Goal: Answer question/provide support: Share knowledge or assist other users

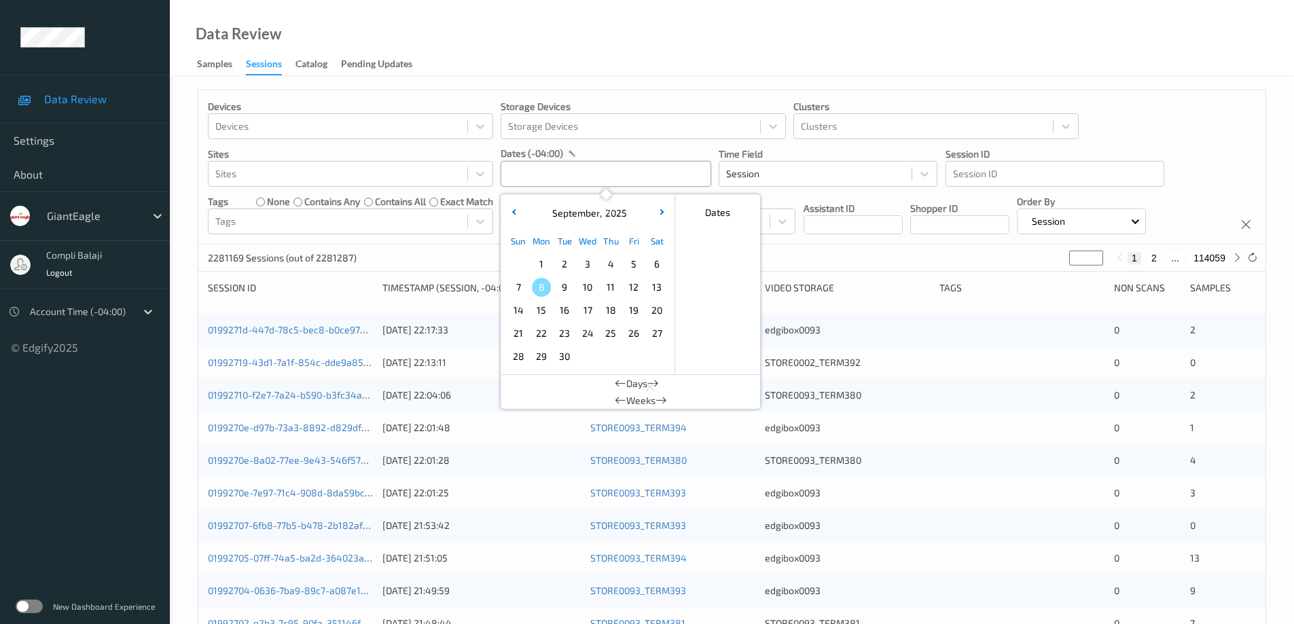
click at [667, 174] on input "text" at bounding box center [605, 174] width 210 height 26
click at [631, 263] on span "5" at bounding box center [633, 264] width 19 height 19
type input "[DATE] 00:00 -> [DATE] 23:59"
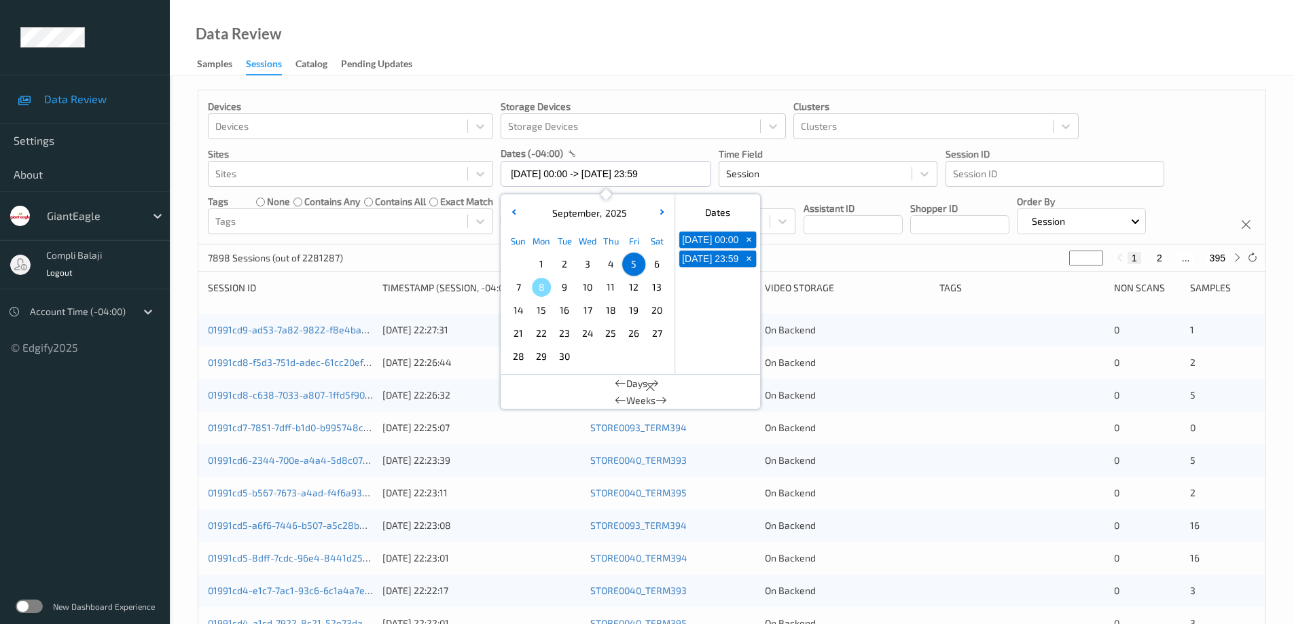
click at [1165, 137] on div "Devices Devices Storage Devices Storage Devices Clusters Clusters Sites Sites d…" at bounding box center [731, 167] width 1067 height 154
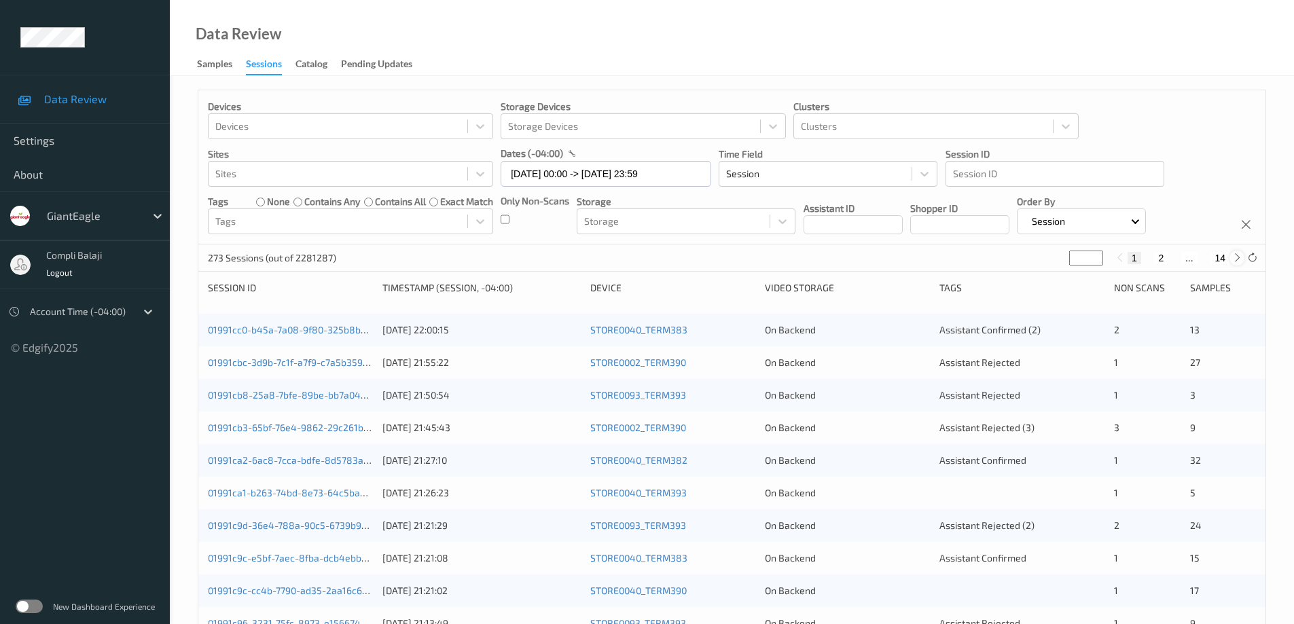
click at [1234, 258] on icon at bounding box center [1237, 258] width 10 height 10
type input "*"
click at [1234, 258] on icon at bounding box center [1237, 258] width 10 height 10
type input "*"
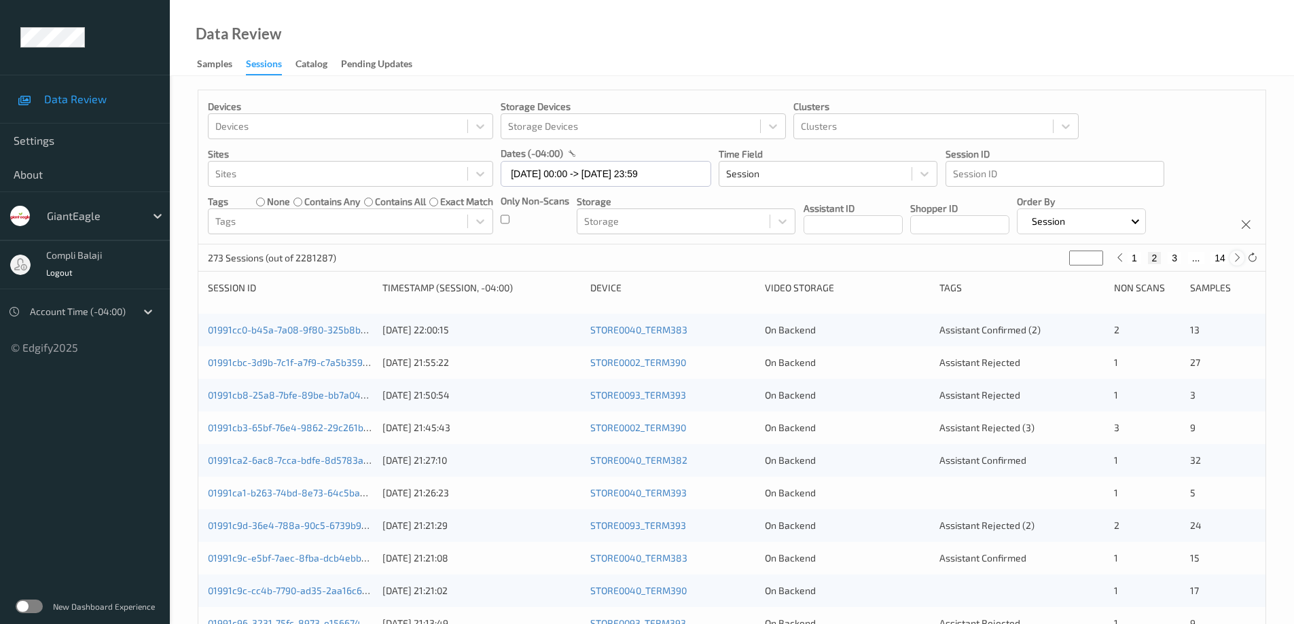
type input "*"
click at [1234, 258] on icon at bounding box center [1237, 258] width 10 height 10
type input "*"
click at [1234, 258] on icon at bounding box center [1237, 258] width 10 height 10
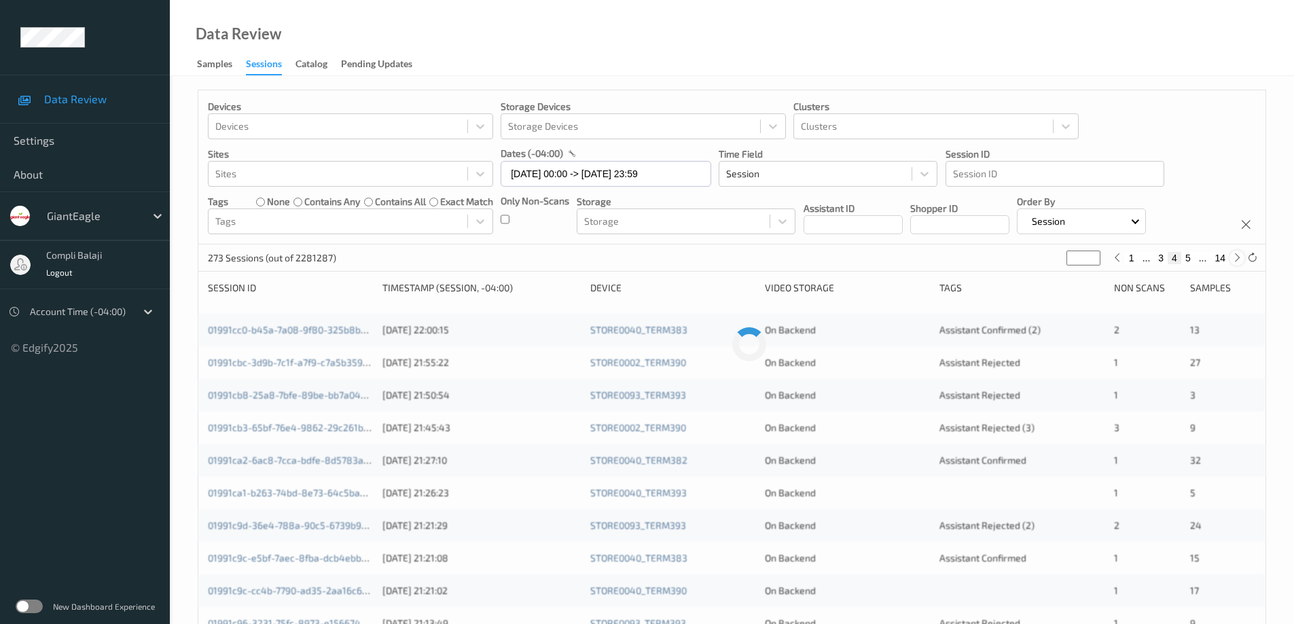
type input "*"
click at [1234, 258] on icon at bounding box center [1237, 258] width 10 height 10
type input "*"
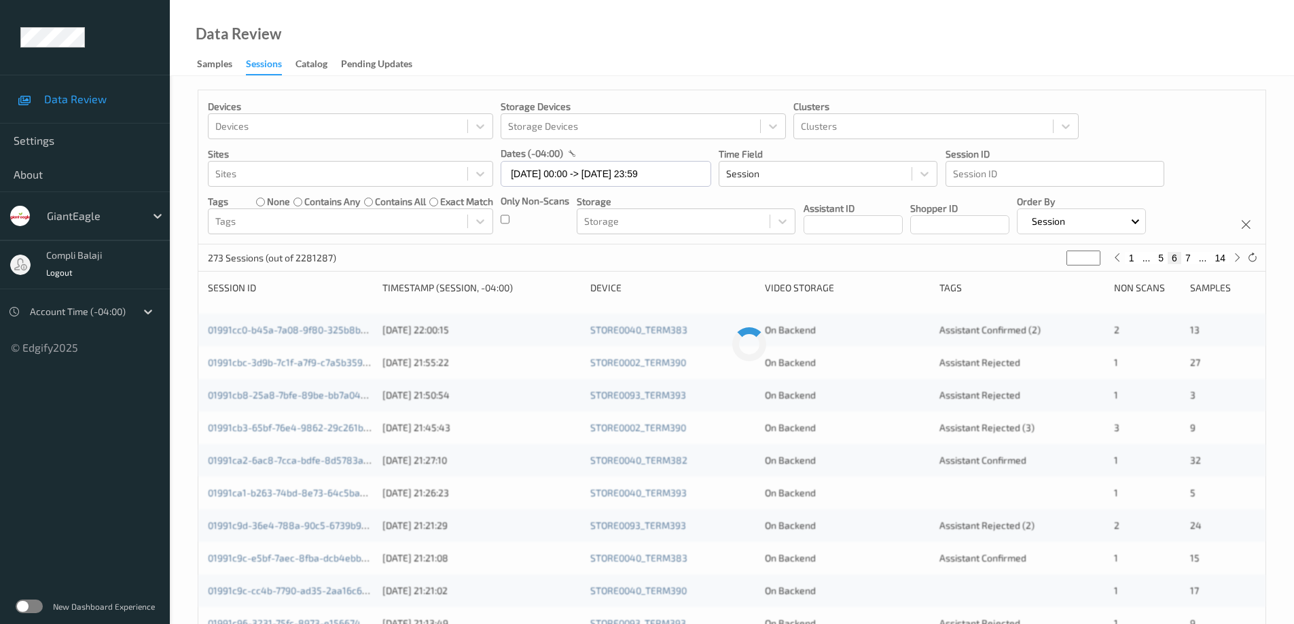
click at [1174, 259] on button "6" at bounding box center [1174, 258] width 14 height 12
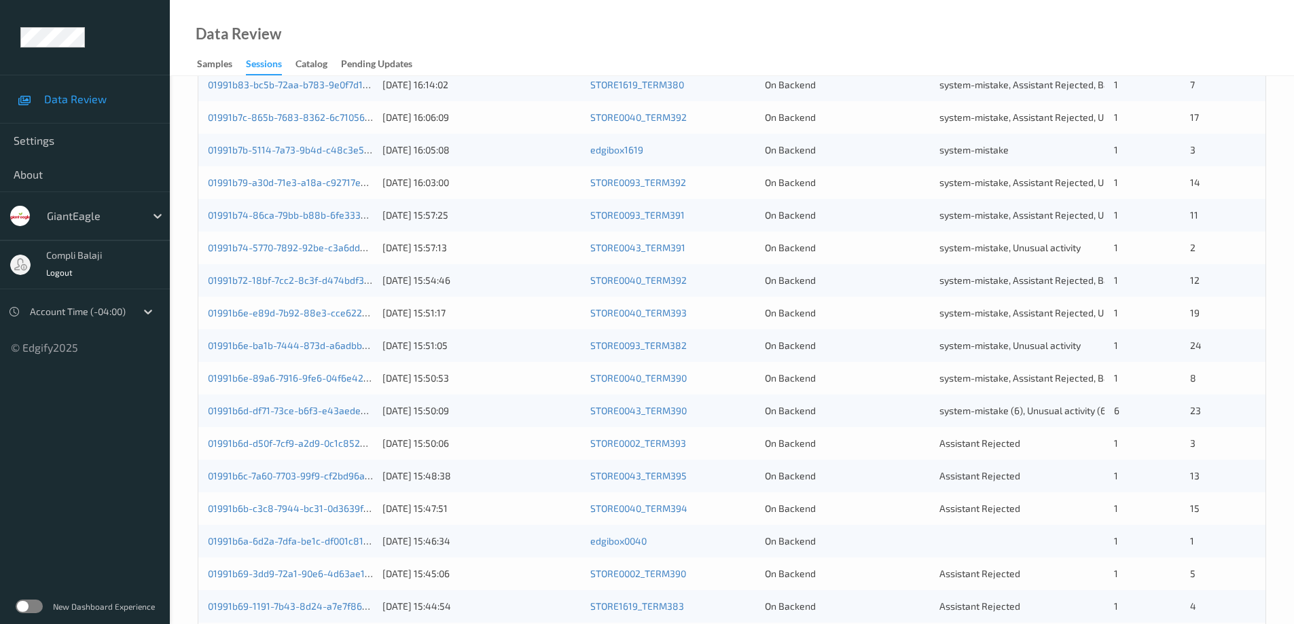
scroll to position [398, 0]
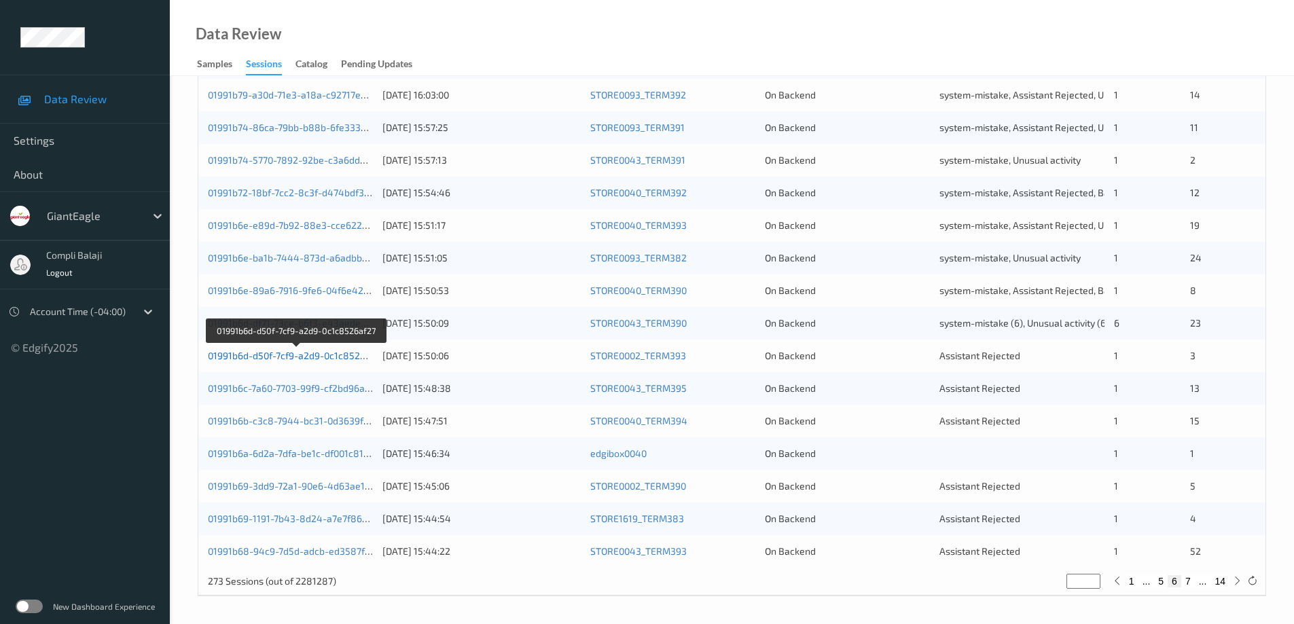
click at [320, 358] on link "01991b6d-d50f-7cf9-a2d9-0c1c8526af27" at bounding box center [296, 356] width 177 height 12
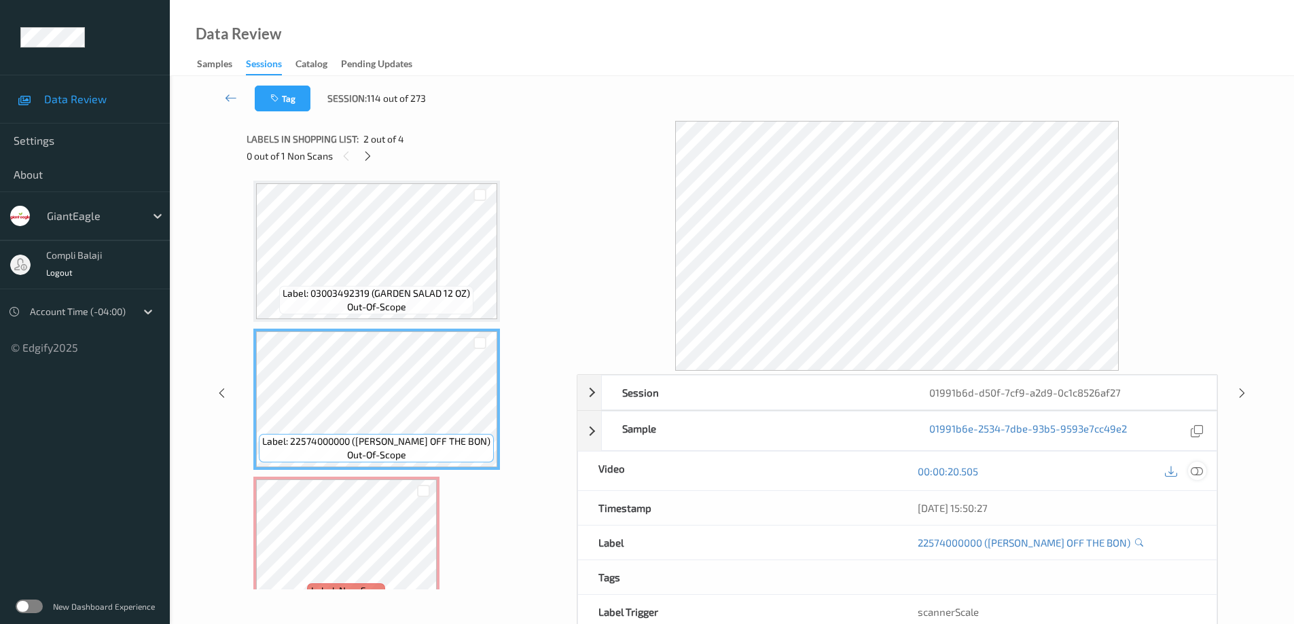
click at [1198, 470] on icon at bounding box center [1196, 470] width 12 height 12
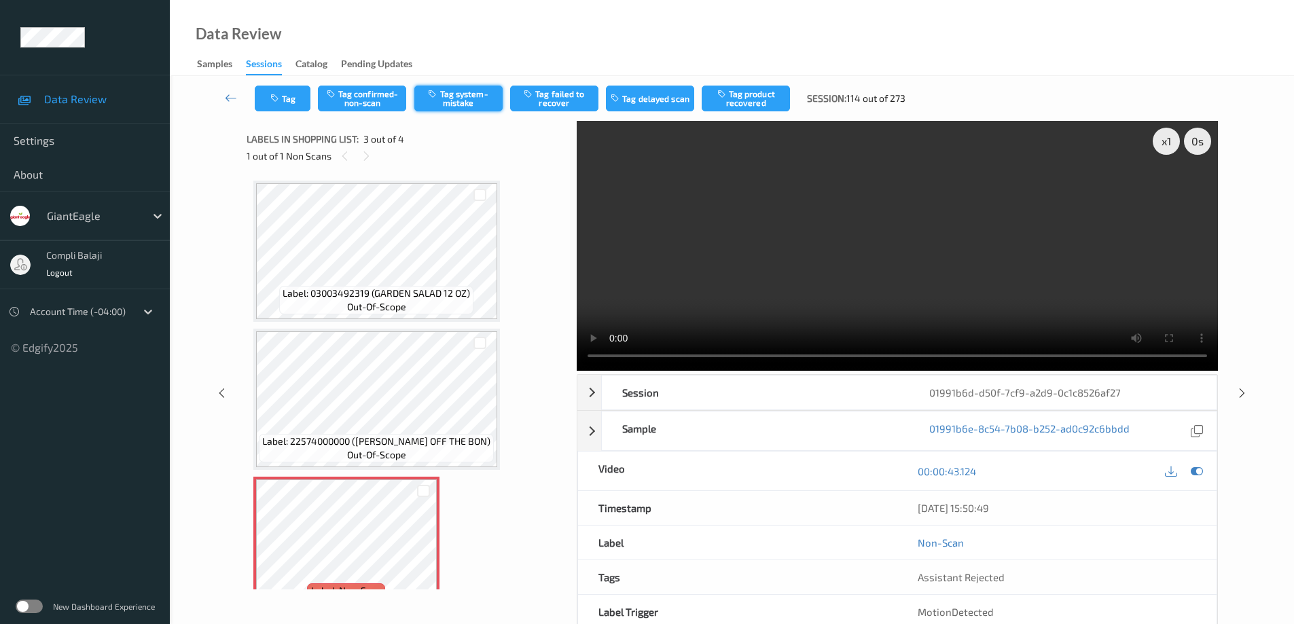
click at [466, 105] on button "Tag system-mistake" at bounding box center [458, 99] width 88 height 26
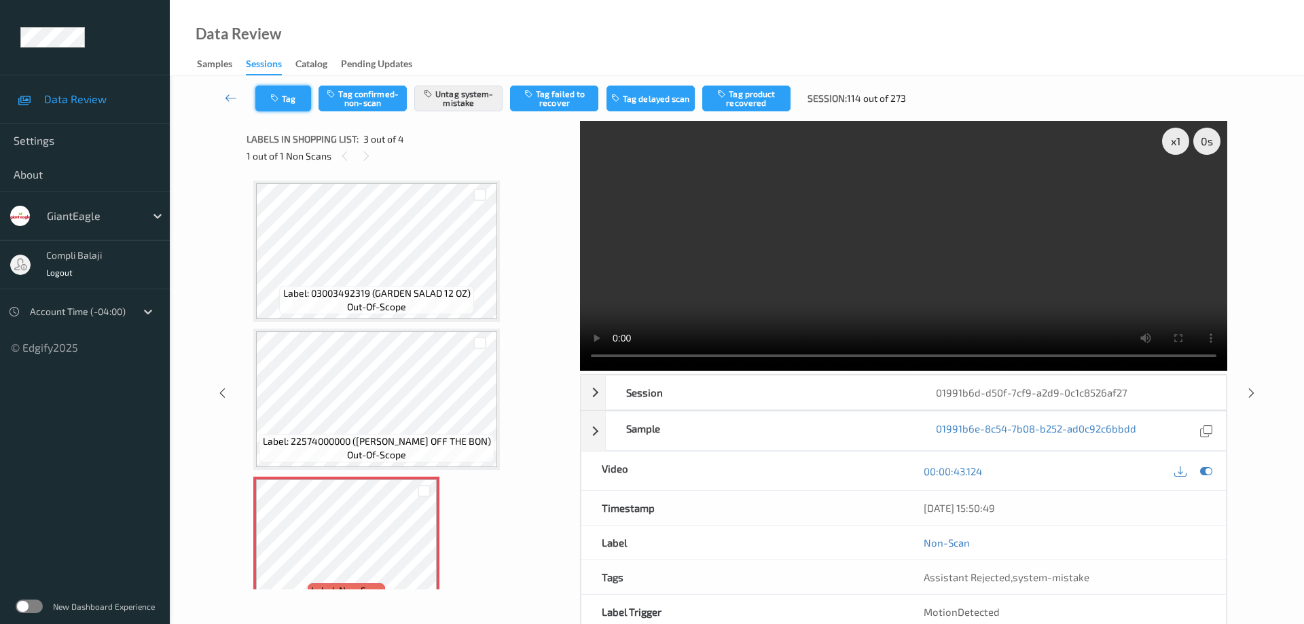
click at [296, 100] on button "Tag" at bounding box center [283, 99] width 56 height 26
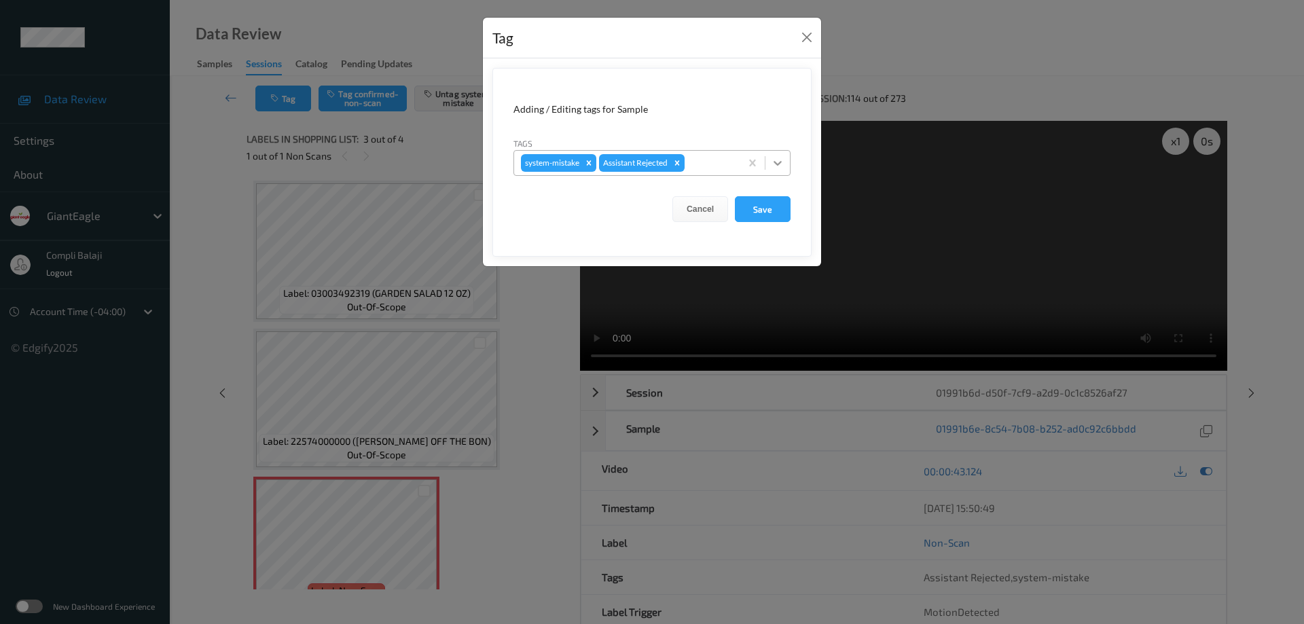
click at [777, 163] on icon at bounding box center [778, 163] width 14 height 14
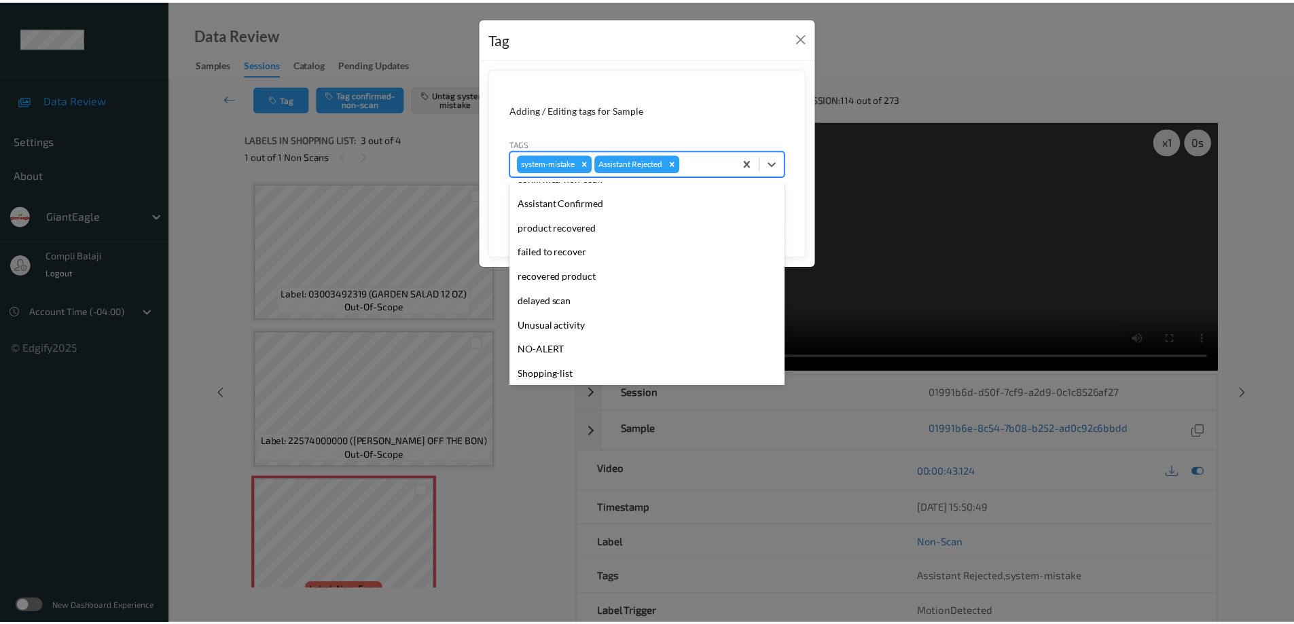
scroll to position [120, 0]
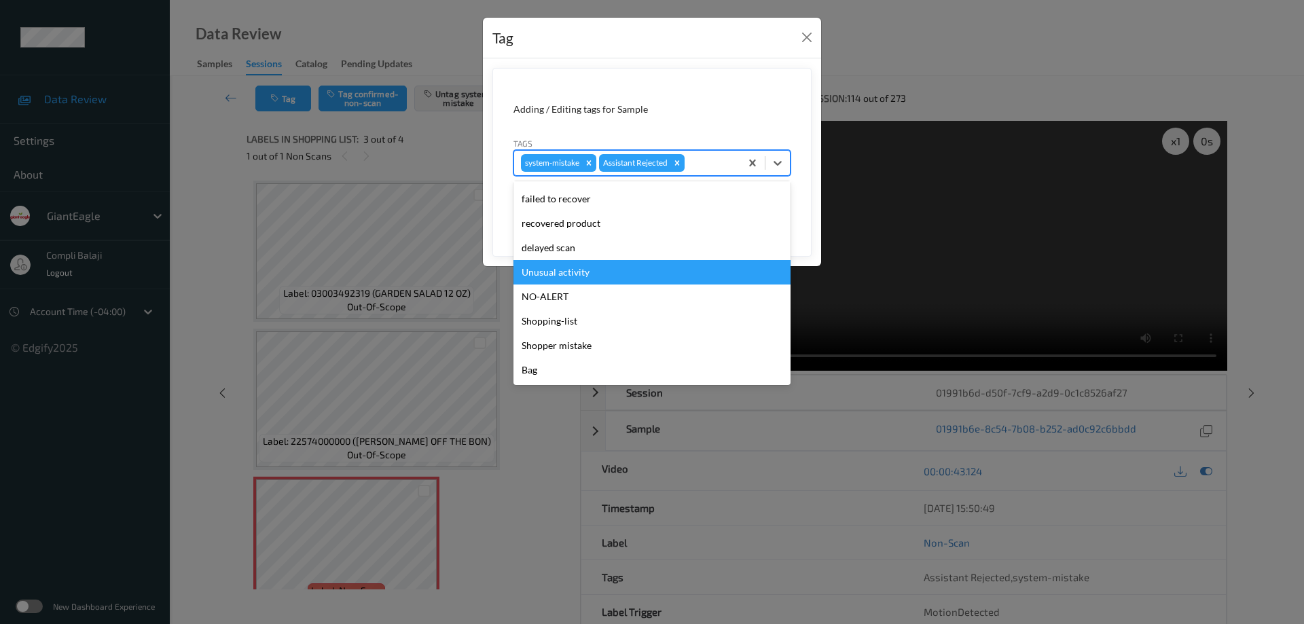
click at [545, 275] on div "Unusual activity" at bounding box center [651, 272] width 277 height 24
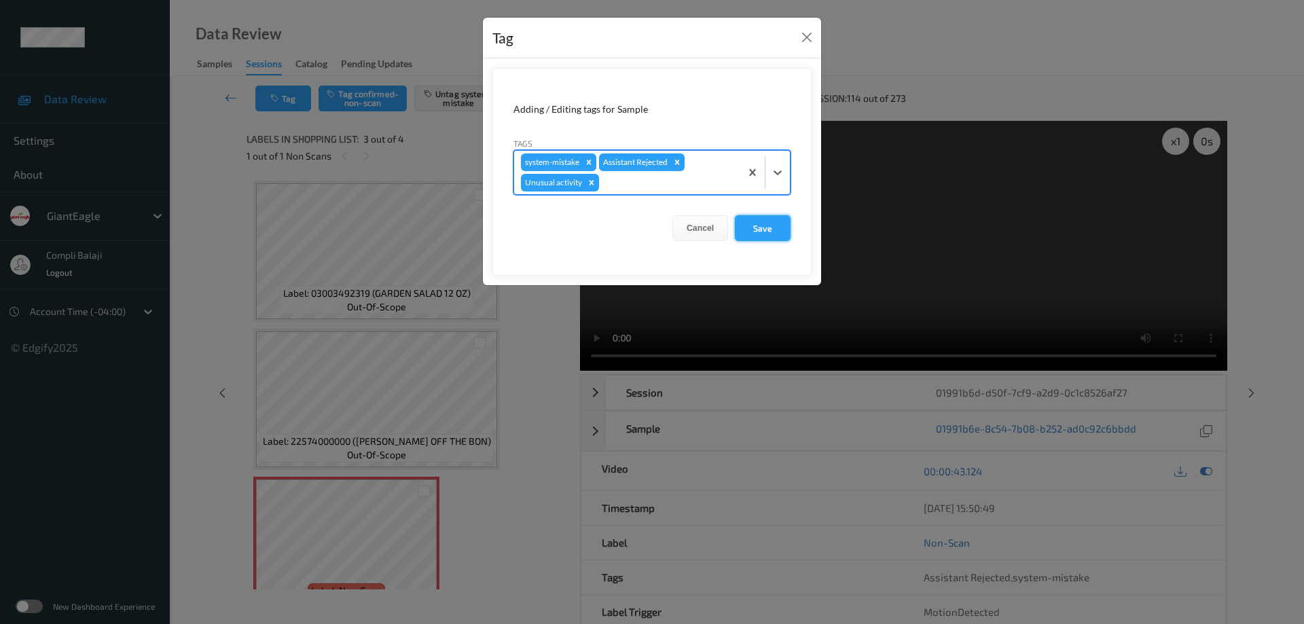
click at [758, 229] on button "Save" at bounding box center [763, 228] width 56 height 26
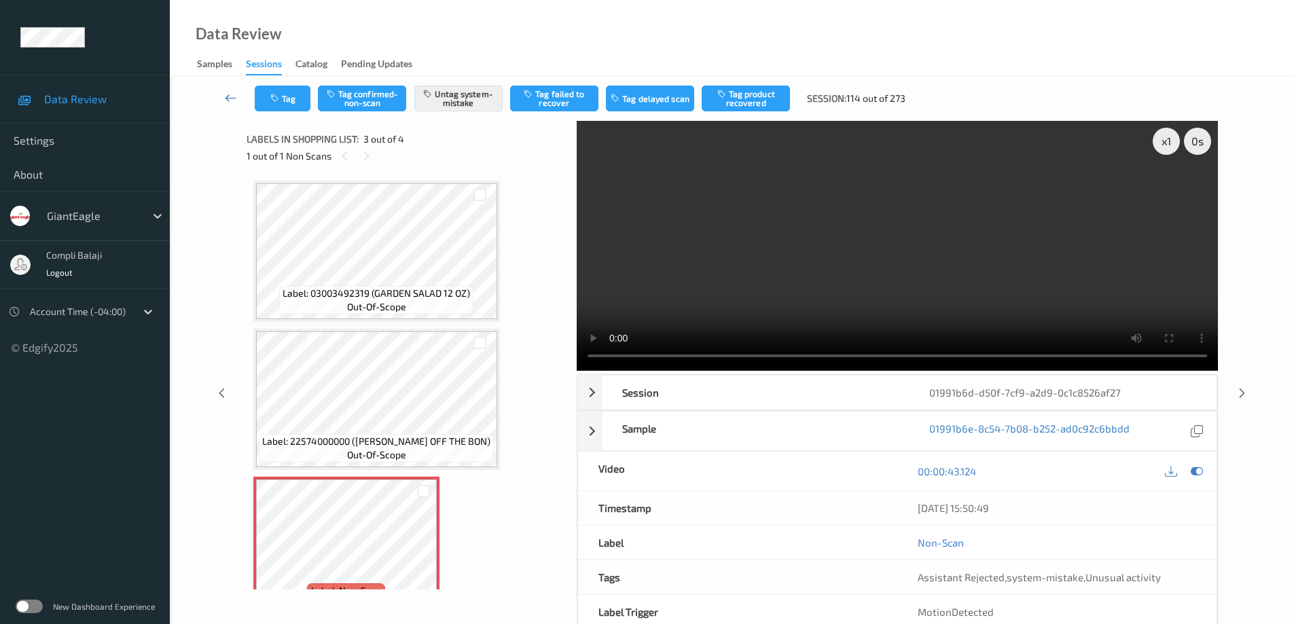
click at [225, 97] on icon at bounding box center [231, 98] width 12 height 14
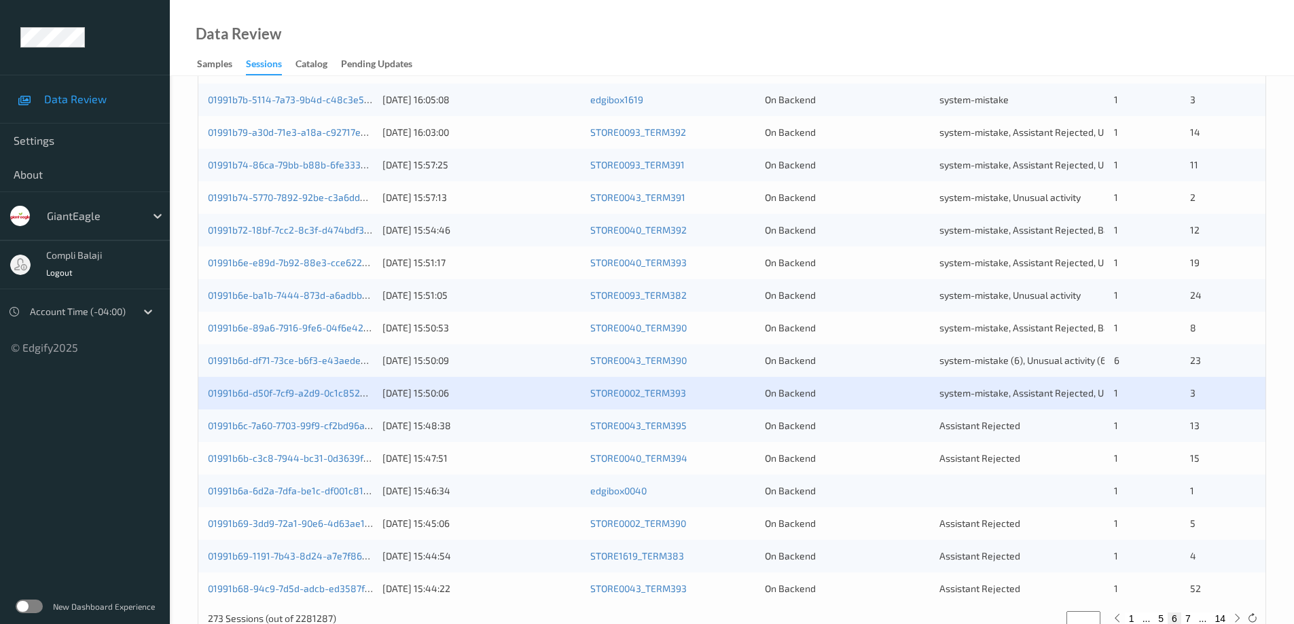
scroll to position [398, 0]
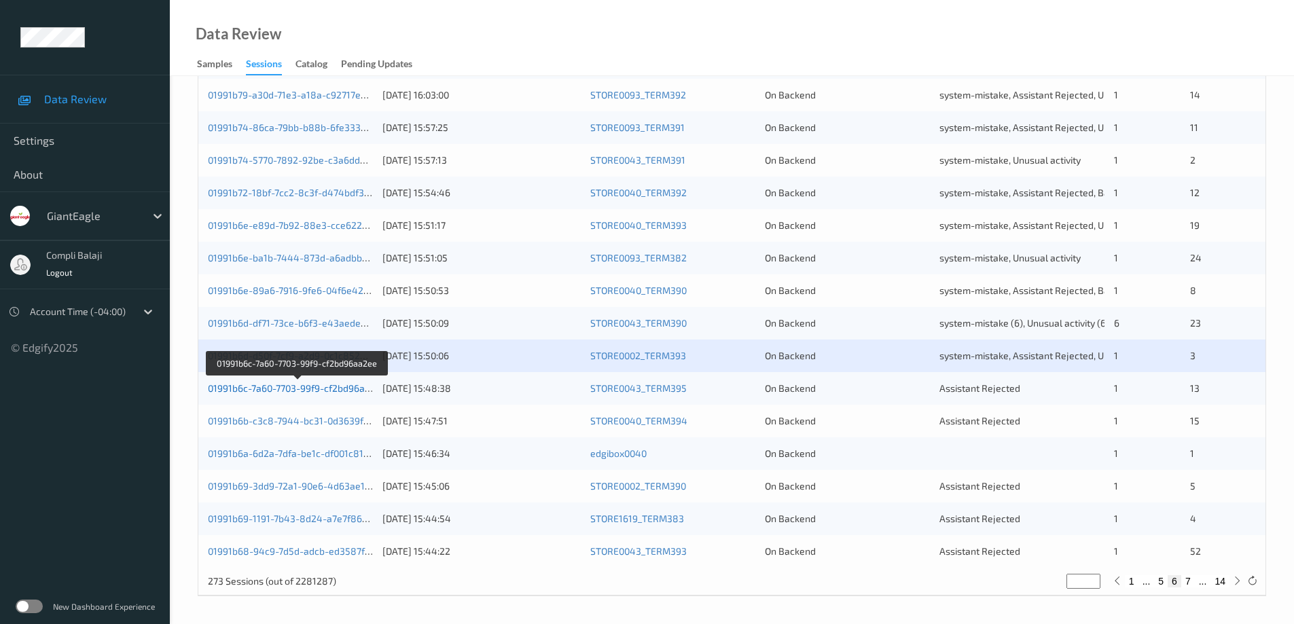
click at [326, 392] on link "01991b6c-7a60-7703-99f9-cf2bd96aa2ee" at bounding box center [297, 388] width 179 height 12
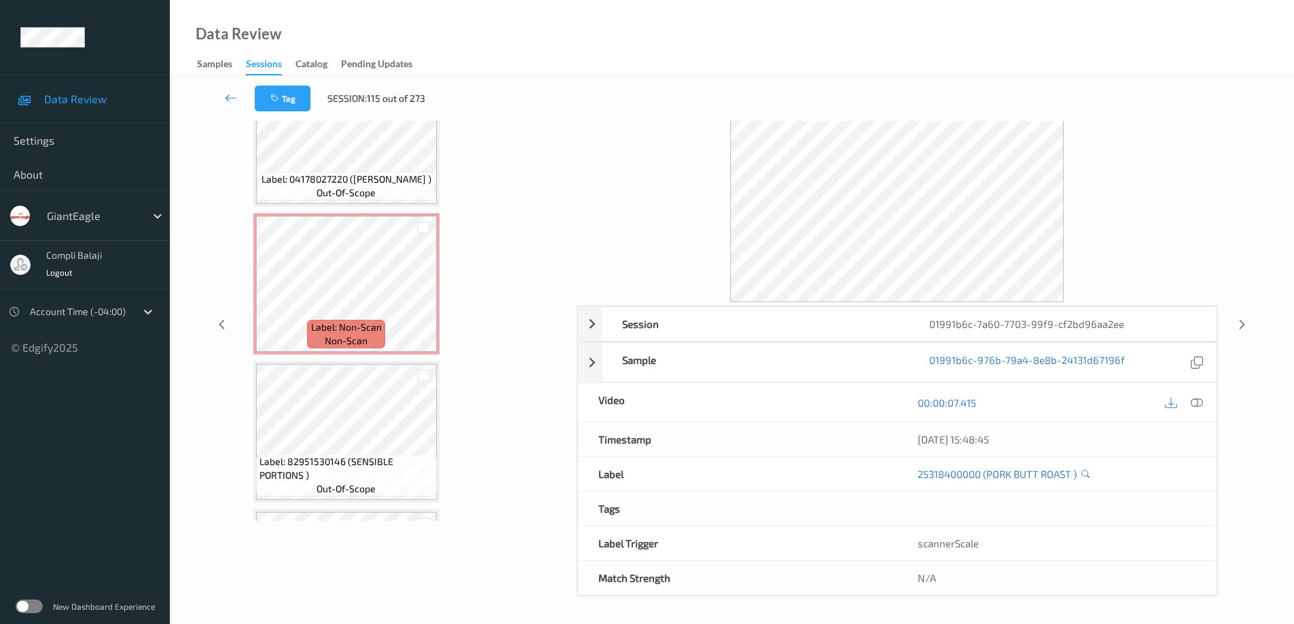
scroll to position [350, 0]
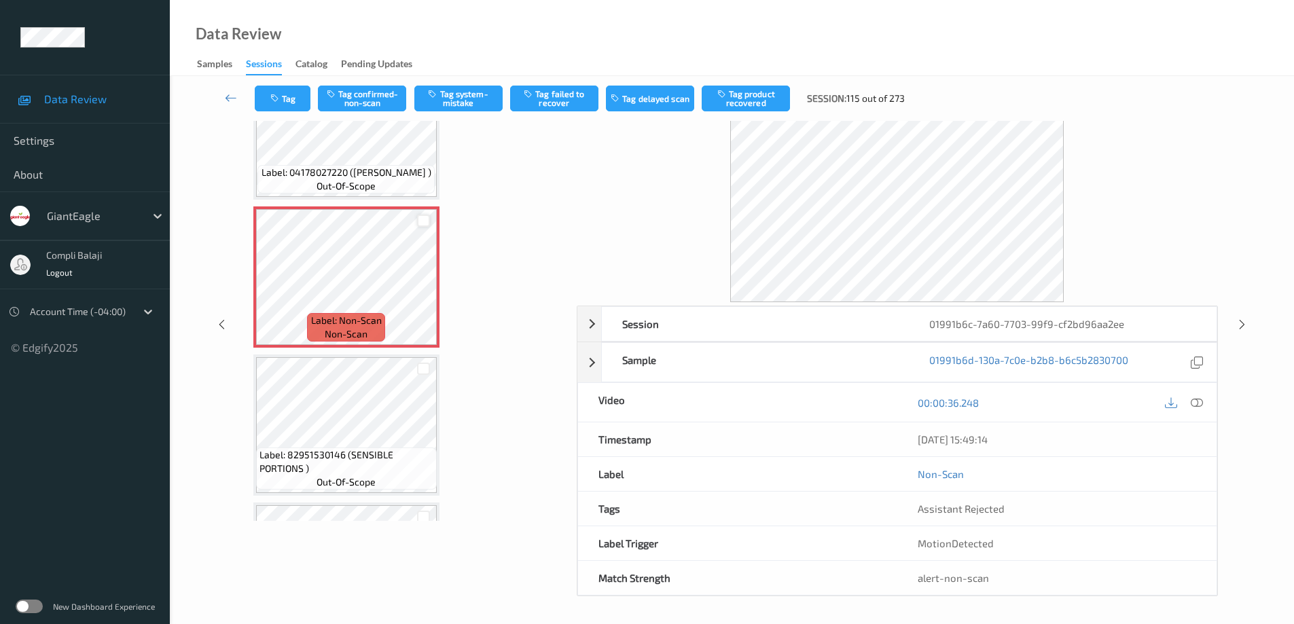
click at [424, 216] on div at bounding box center [423, 221] width 13 height 13
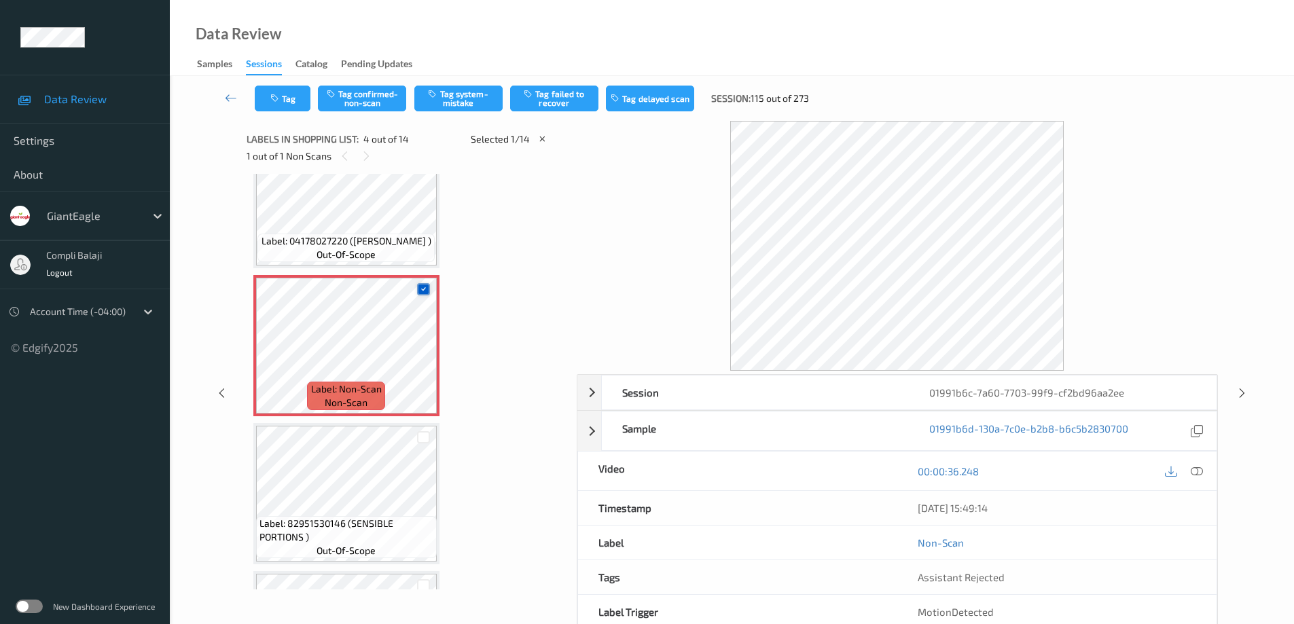
click at [424, 289] on icon at bounding box center [423, 289] width 9 height 9
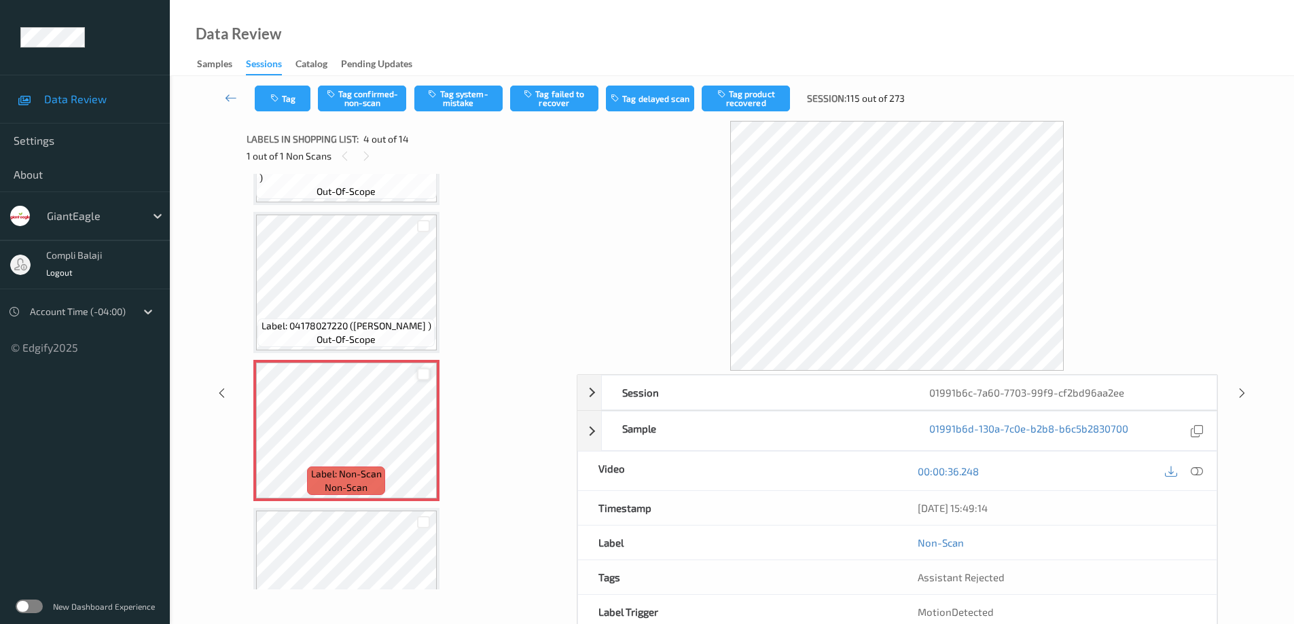
scroll to position [214, 0]
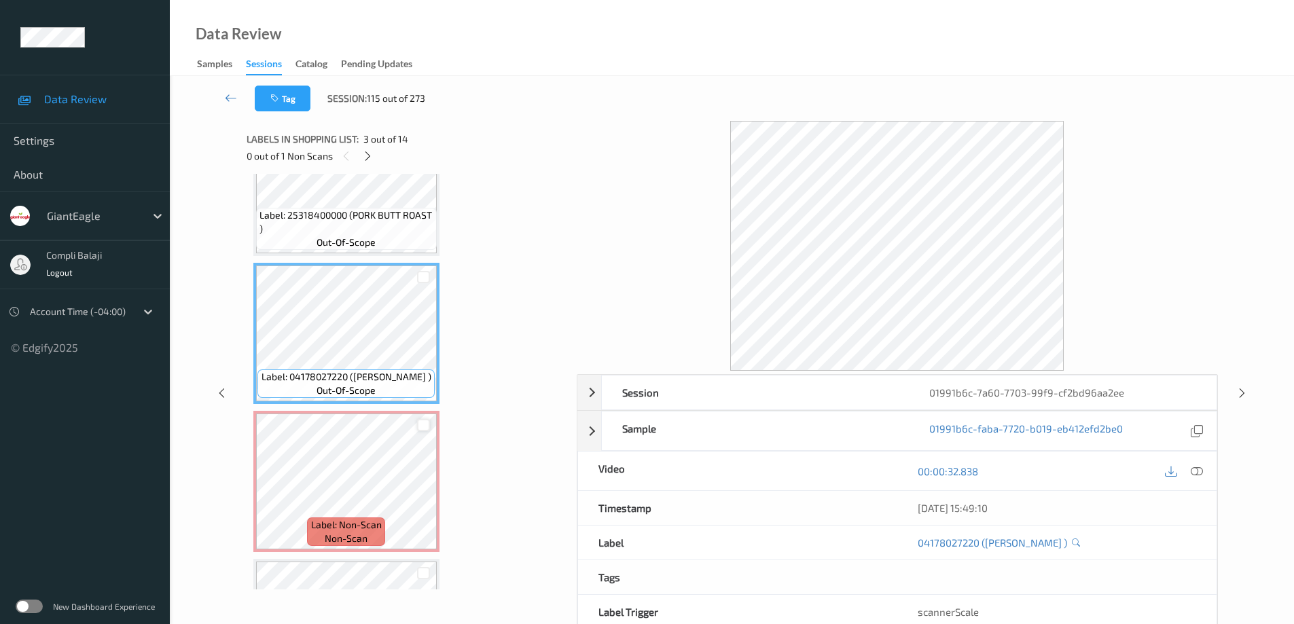
click at [1198, 473] on icon at bounding box center [1196, 470] width 12 height 12
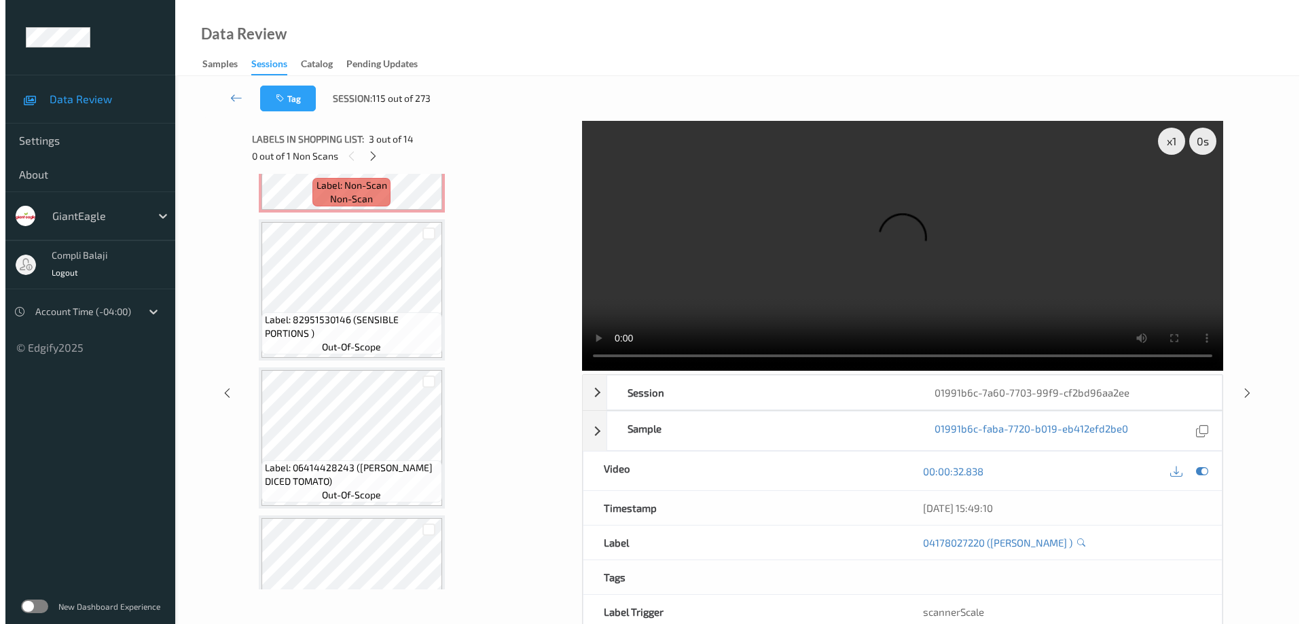
scroll to position [418, 0]
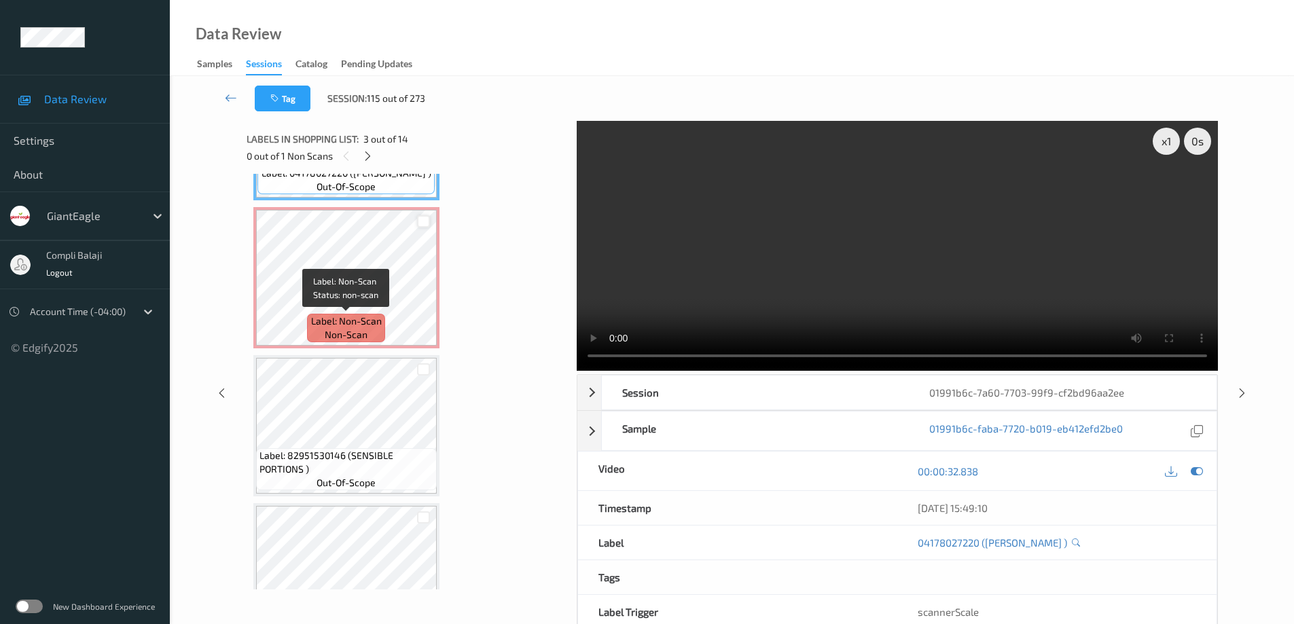
click at [365, 315] on span "Label: Non-Scan" at bounding box center [346, 321] width 71 height 14
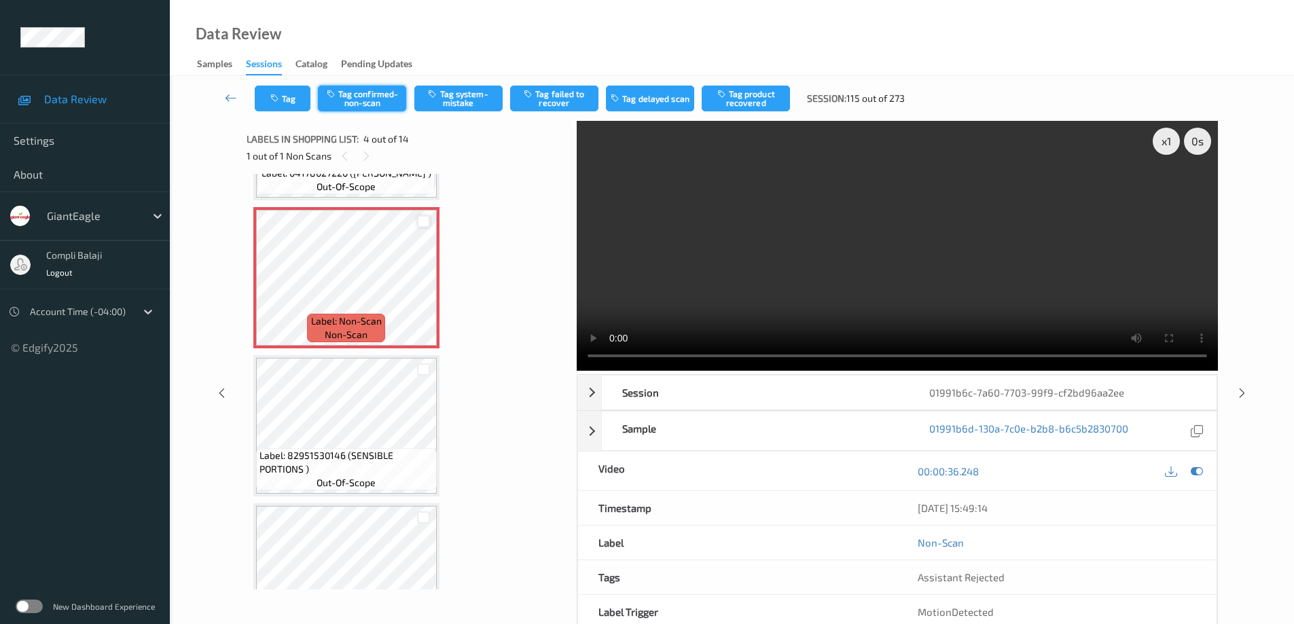
drag, startPoint x: 371, startPoint y: 105, endPoint x: 378, endPoint y: 104, distance: 7.5
click at [371, 105] on button "Tag confirmed-non-scan" at bounding box center [362, 99] width 88 height 26
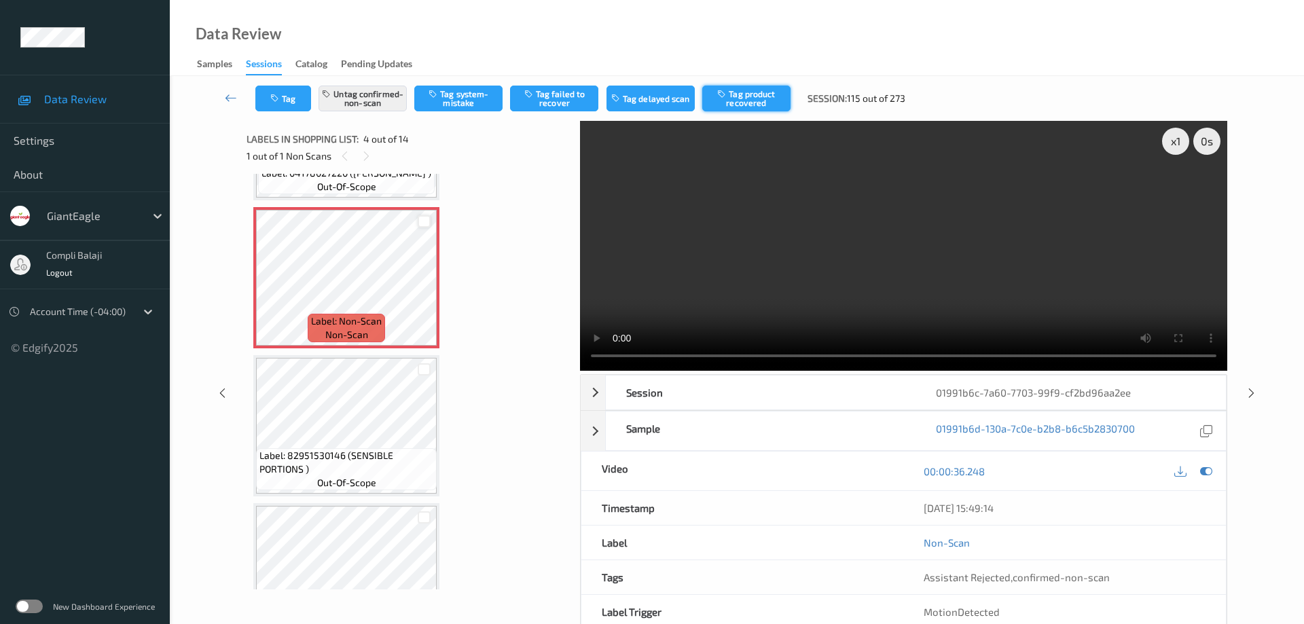
click at [758, 105] on button "Tag product recovered" at bounding box center [746, 99] width 88 height 26
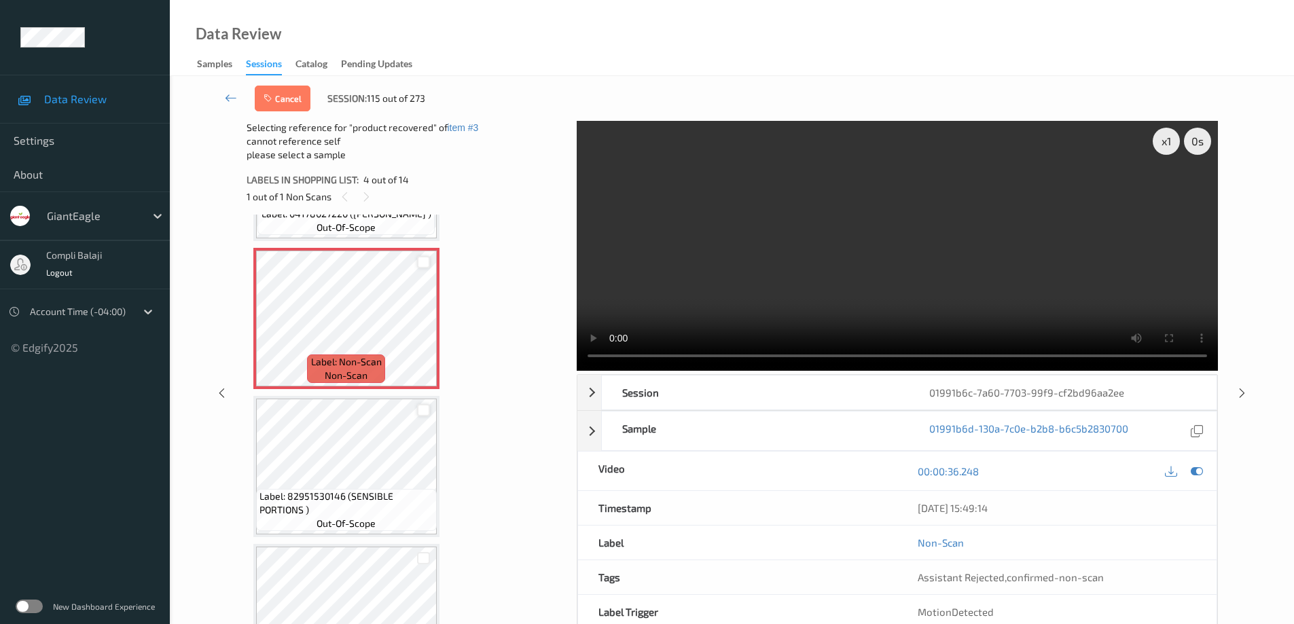
click at [419, 411] on div at bounding box center [423, 410] width 13 height 13
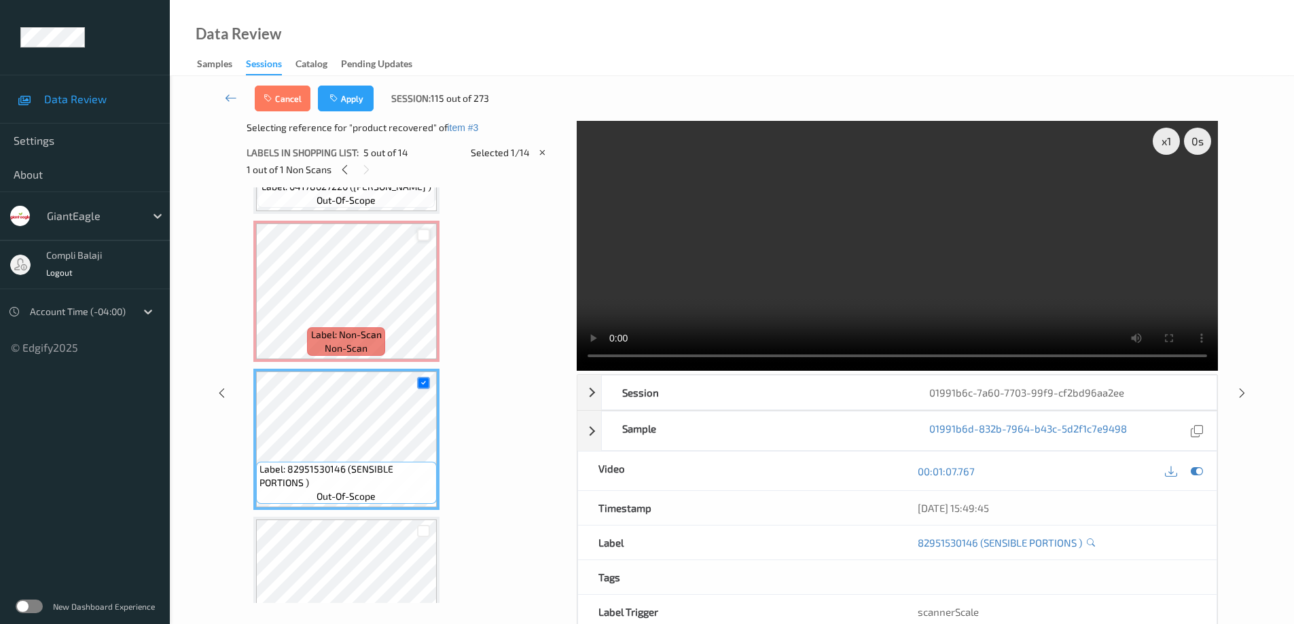
drag, startPoint x: 356, startPoint y: 109, endPoint x: 421, endPoint y: 84, distance: 69.9
click at [356, 108] on button "Apply" at bounding box center [346, 99] width 56 height 26
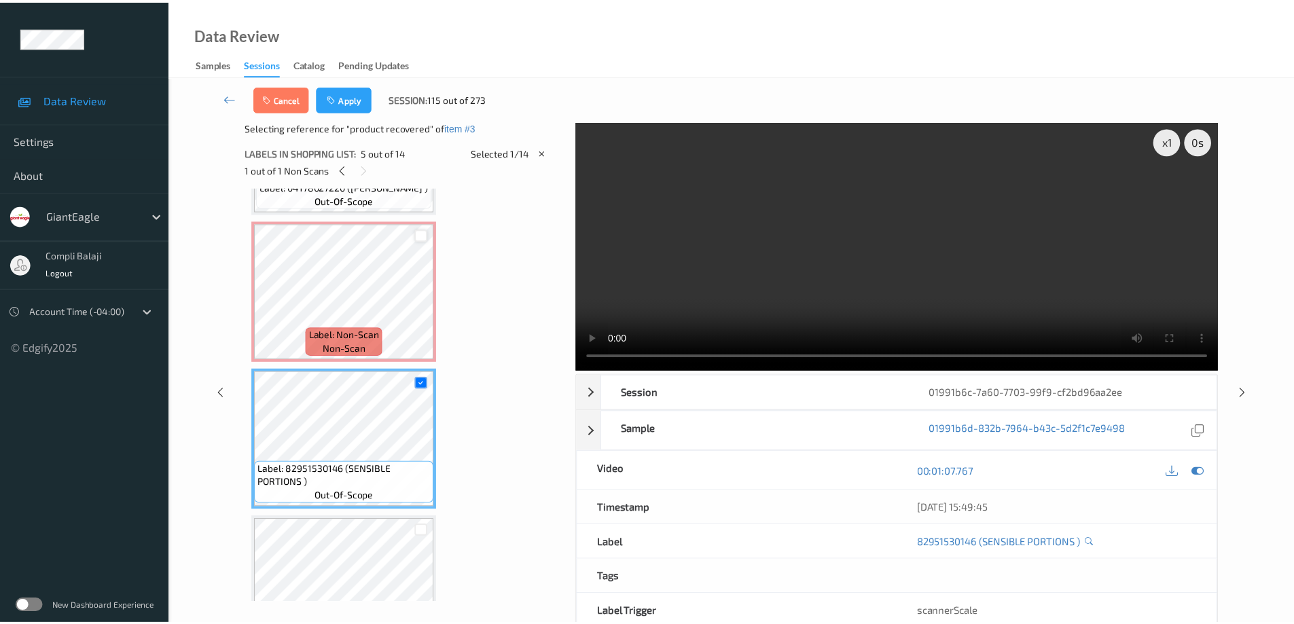
scroll to position [303, 0]
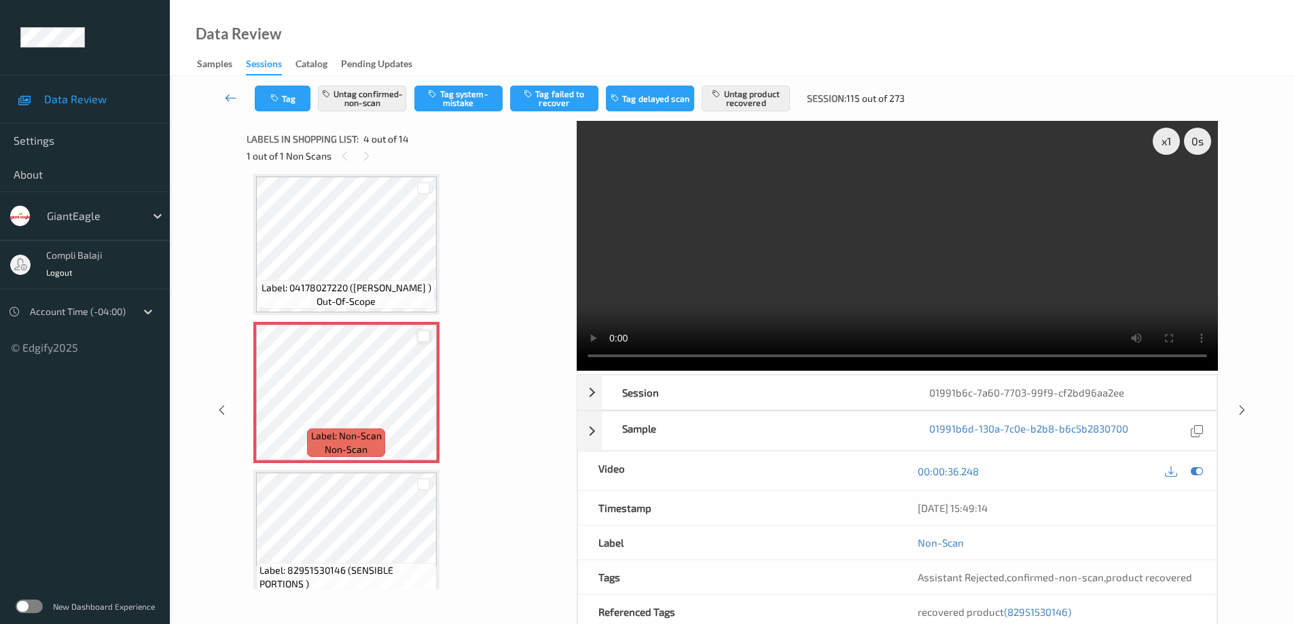
click at [227, 94] on icon at bounding box center [231, 98] width 12 height 14
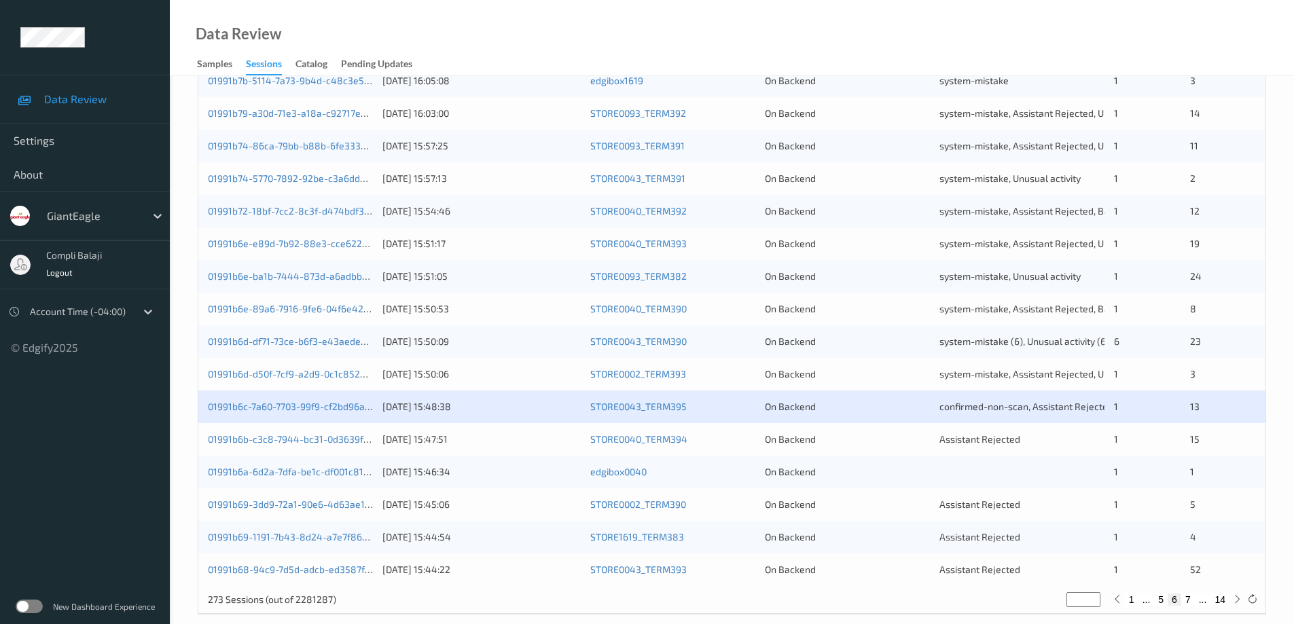
scroll to position [398, 0]
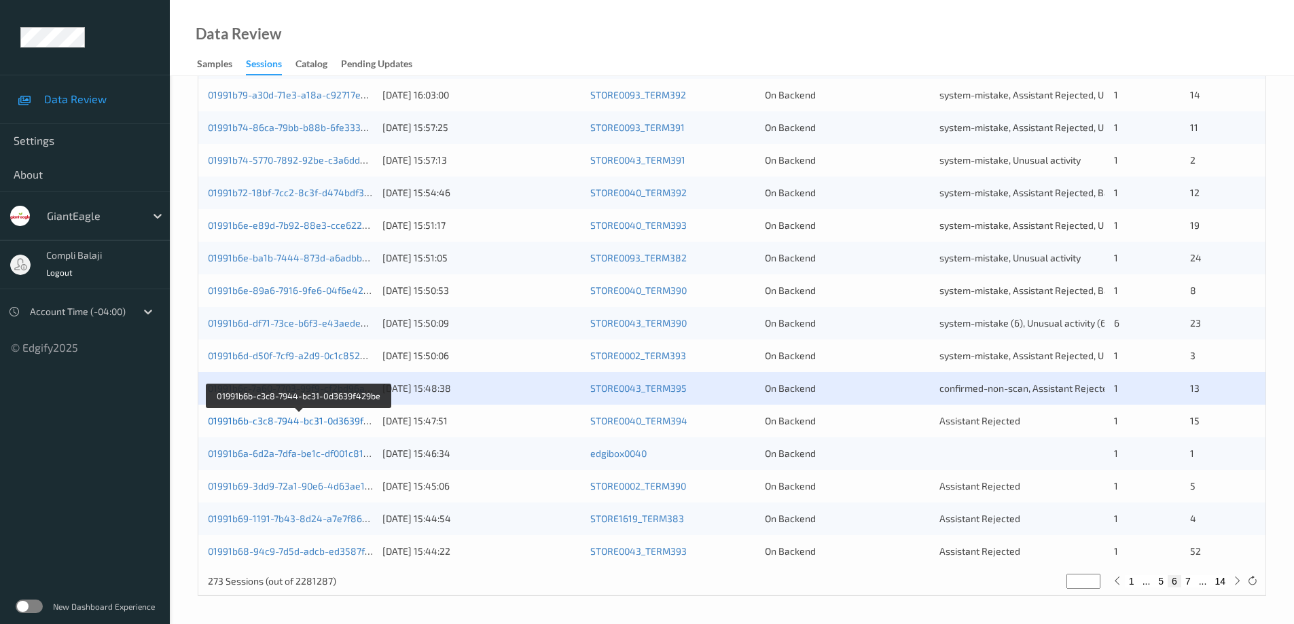
click at [344, 423] on link "01991b6b-c3c8-7944-bc31-0d3639f429be" at bounding box center [299, 421] width 183 height 12
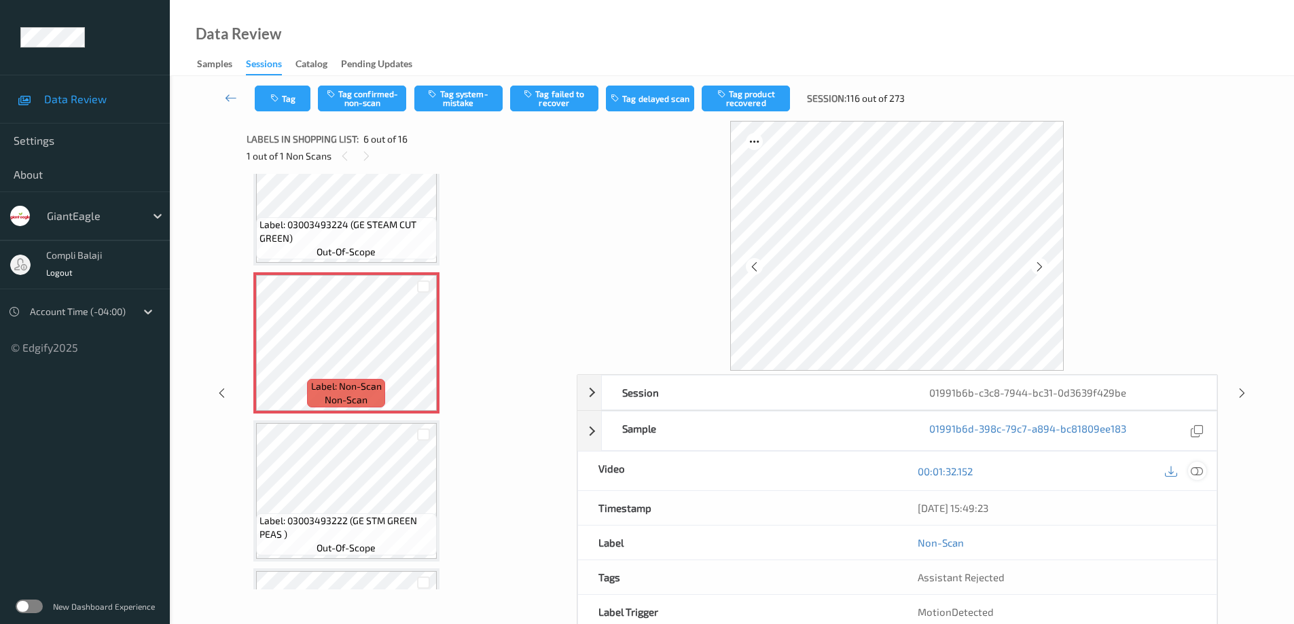
click at [1197, 468] on icon at bounding box center [1196, 470] width 12 height 12
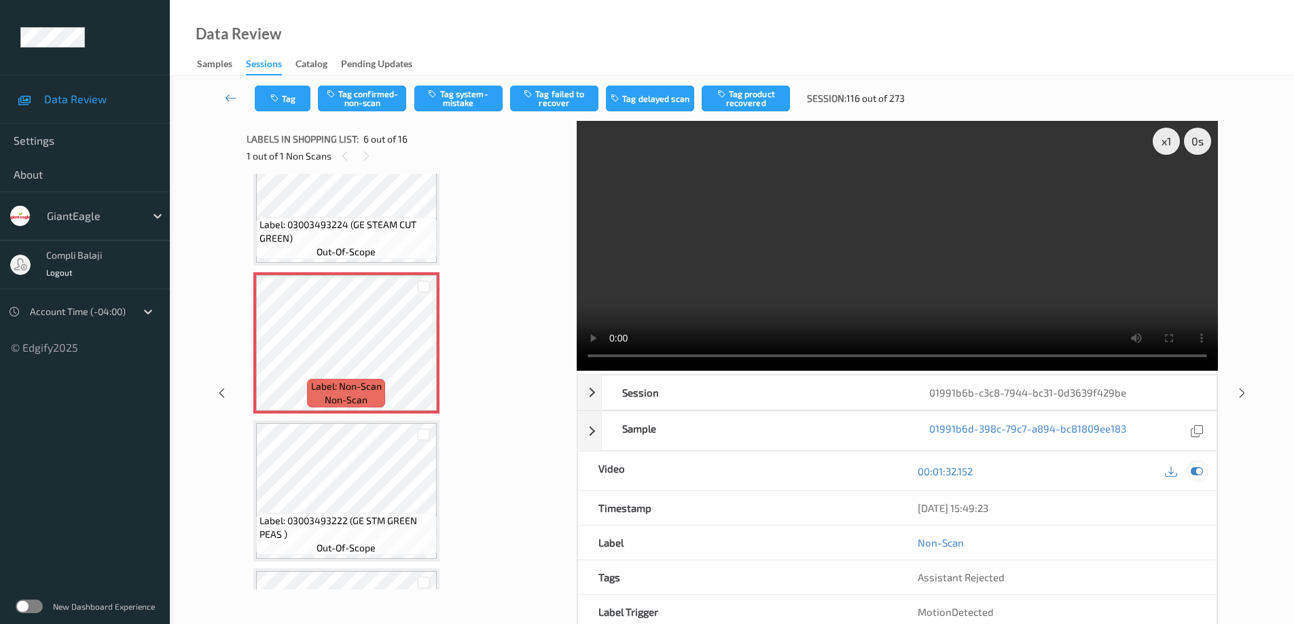
click at [1198, 470] on icon at bounding box center [1196, 471] width 12 height 12
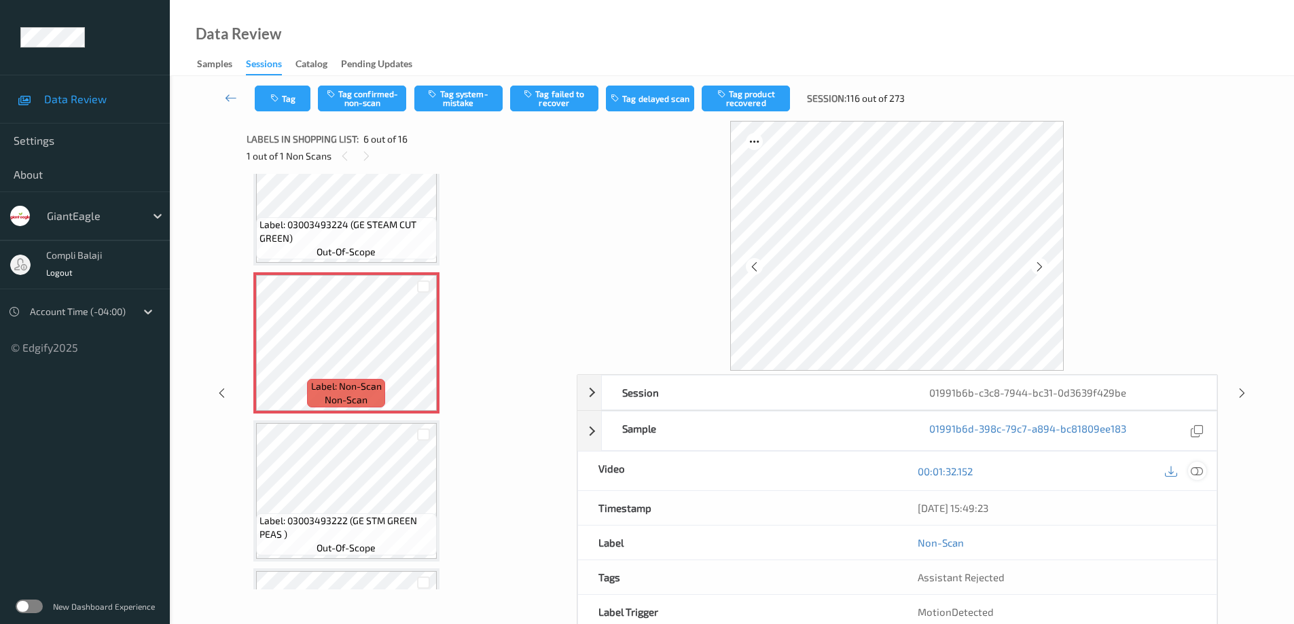
click at [1196, 471] on icon at bounding box center [1196, 470] width 12 height 12
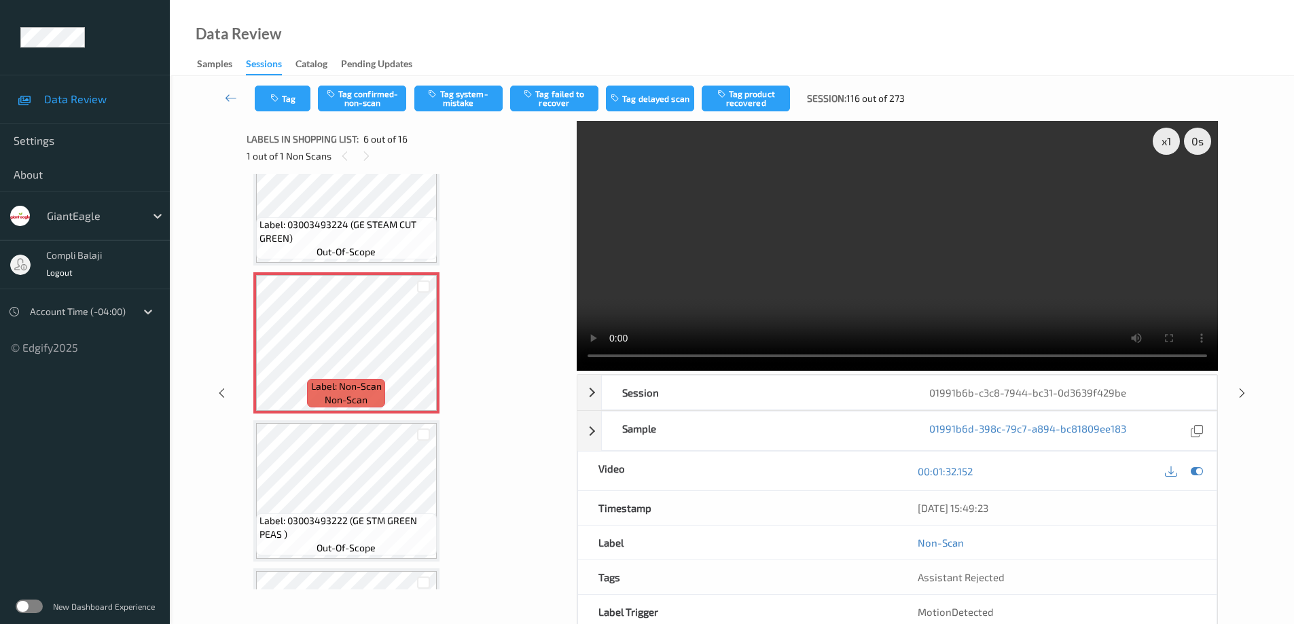
drag, startPoint x: 377, startPoint y: 103, endPoint x: 518, endPoint y: 131, distance: 144.1
click at [379, 103] on button "Tag confirmed-non-scan" at bounding box center [362, 99] width 88 height 26
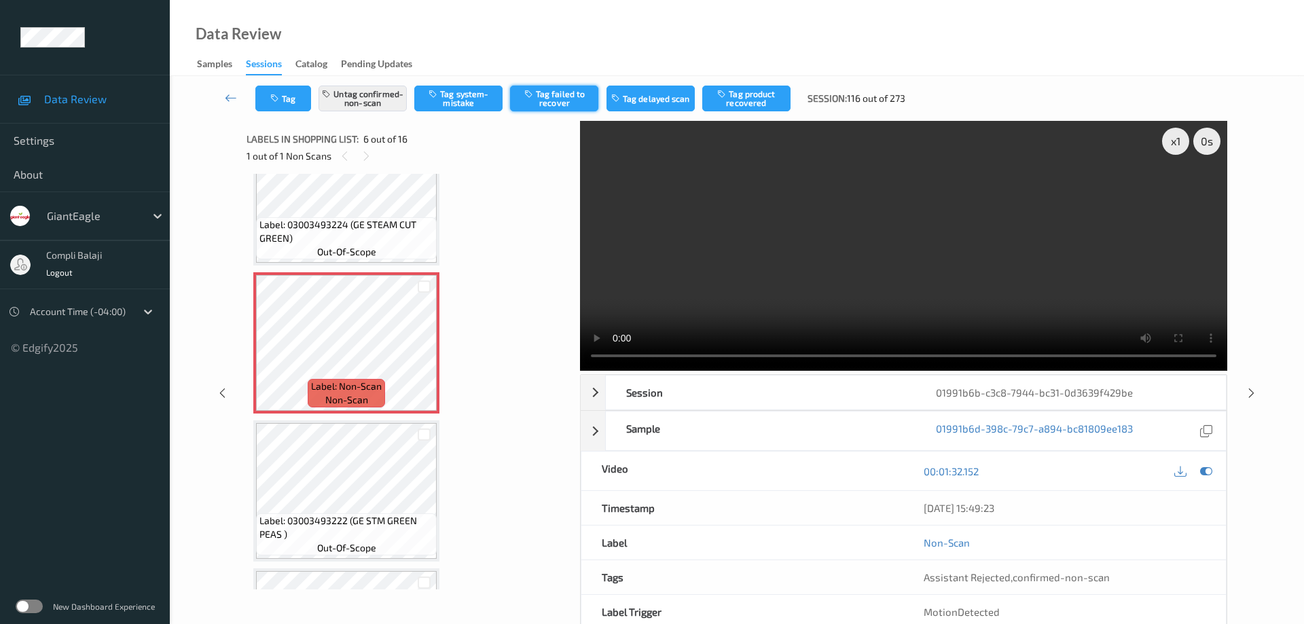
click at [564, 98] on button "Tag failed to recover" at bounding box center [554, 99] width 88 height 26
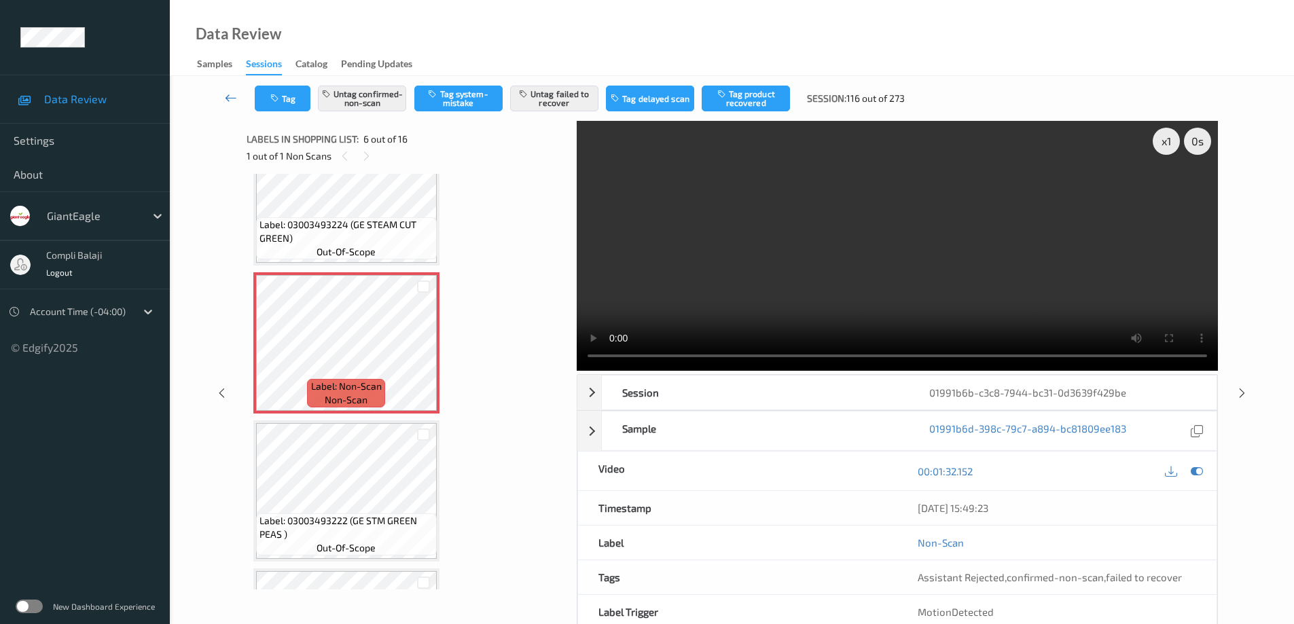
click at [222, 98] on link at bounding box center [231, 99] width 48 height 26
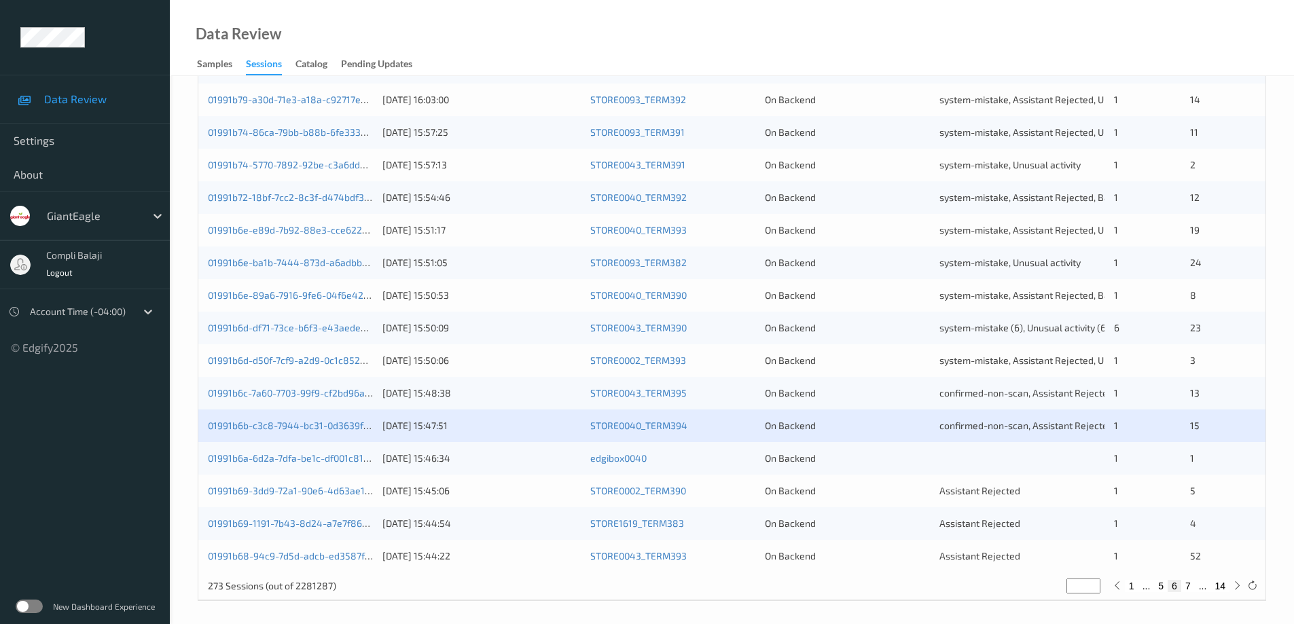
scroll to position [398, 0]
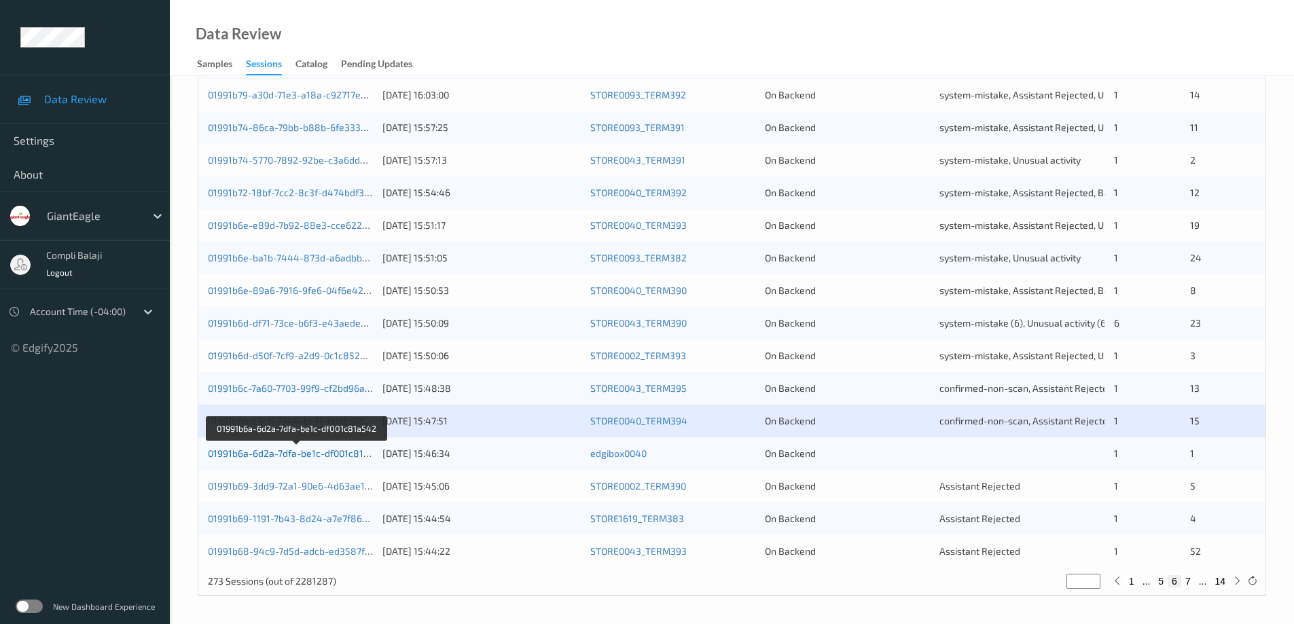
click at [319, 454] on link "01991b6a-6d2a-7dfa-be1c-df001c81a542" at bounding box center [297, 453] width 178 height 12
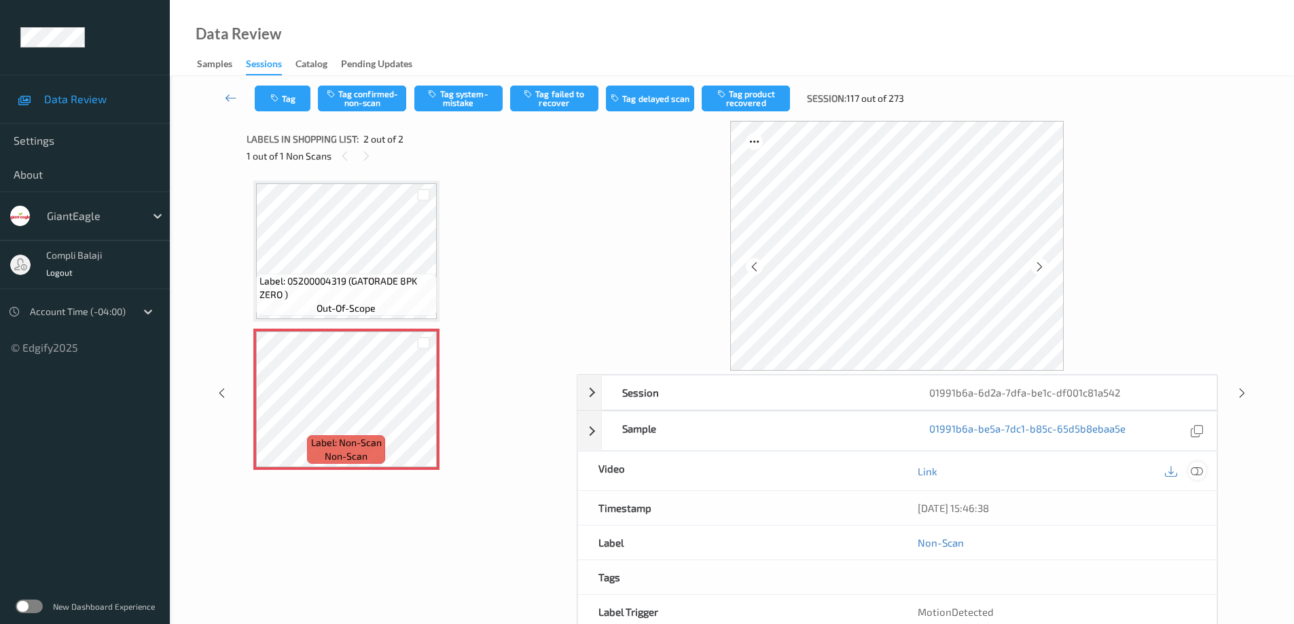
click at [1197, 472] on icon at bounding box center [1196, 470] width 12 height 12
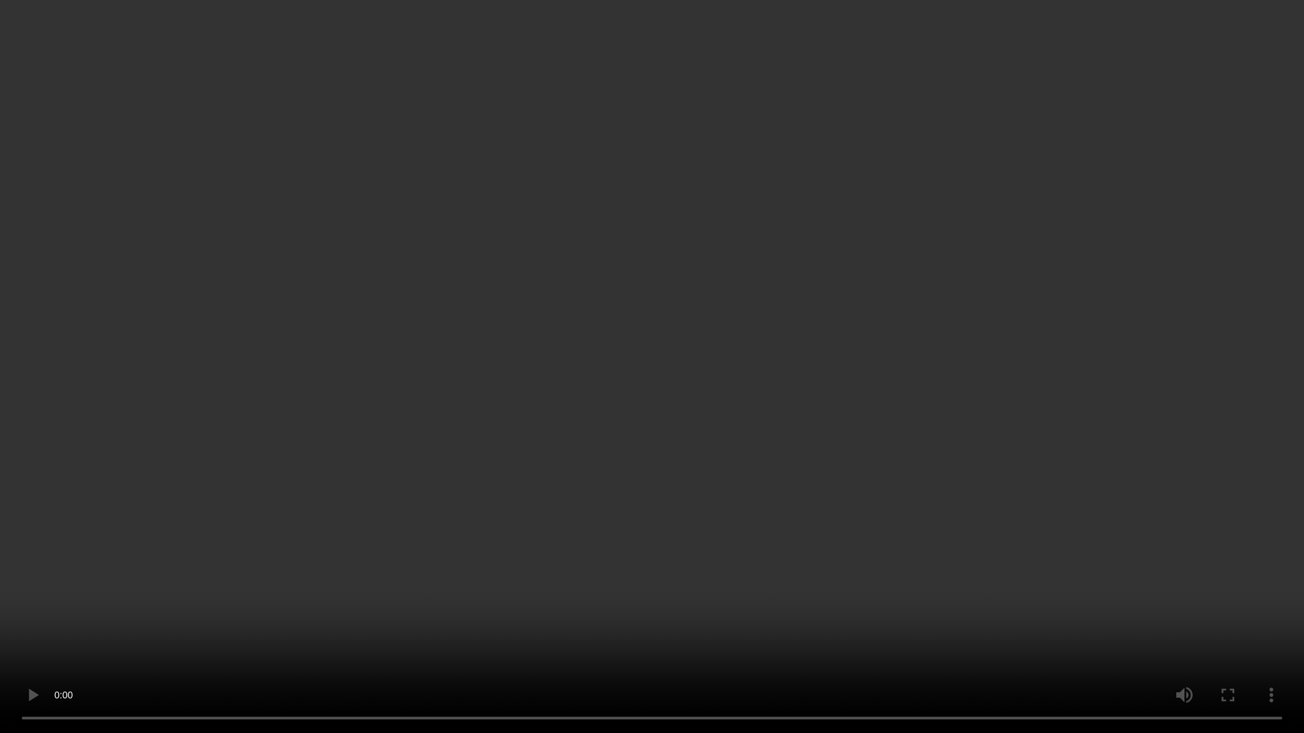
click at [1220, 556] on video at bounding box center [652, 366] width 1304 height 733
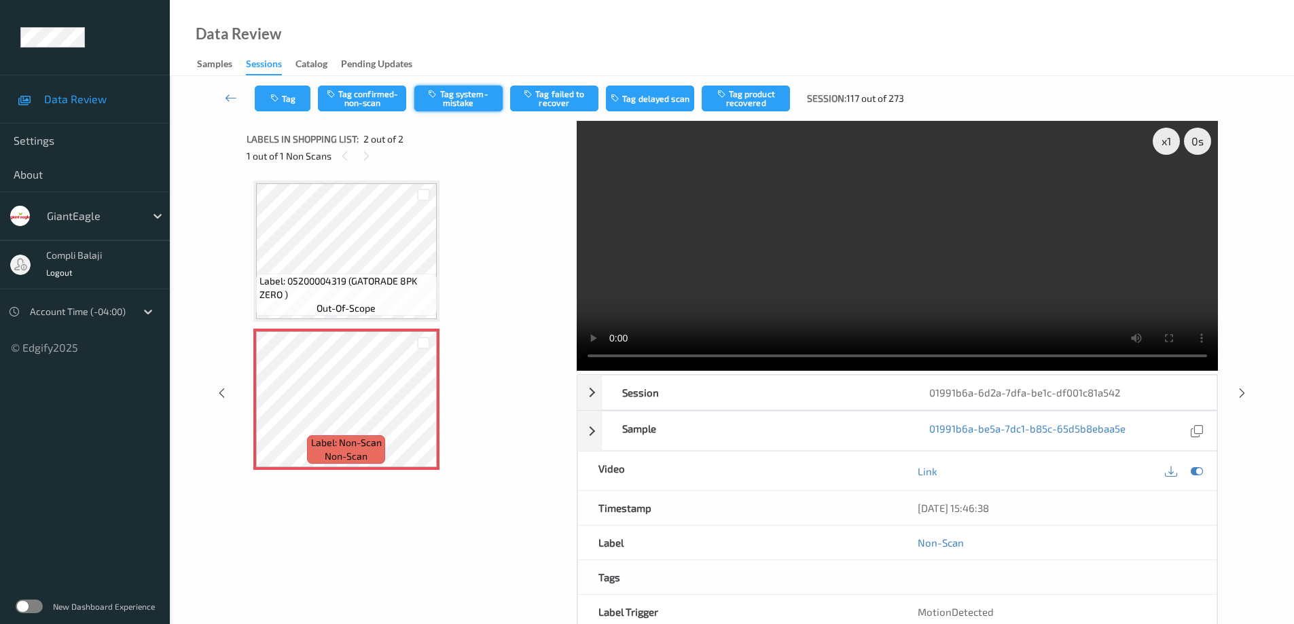
click at [459, 94] on button "Tag system-mistake" at bounding box center [458, 99] width 88 height 26
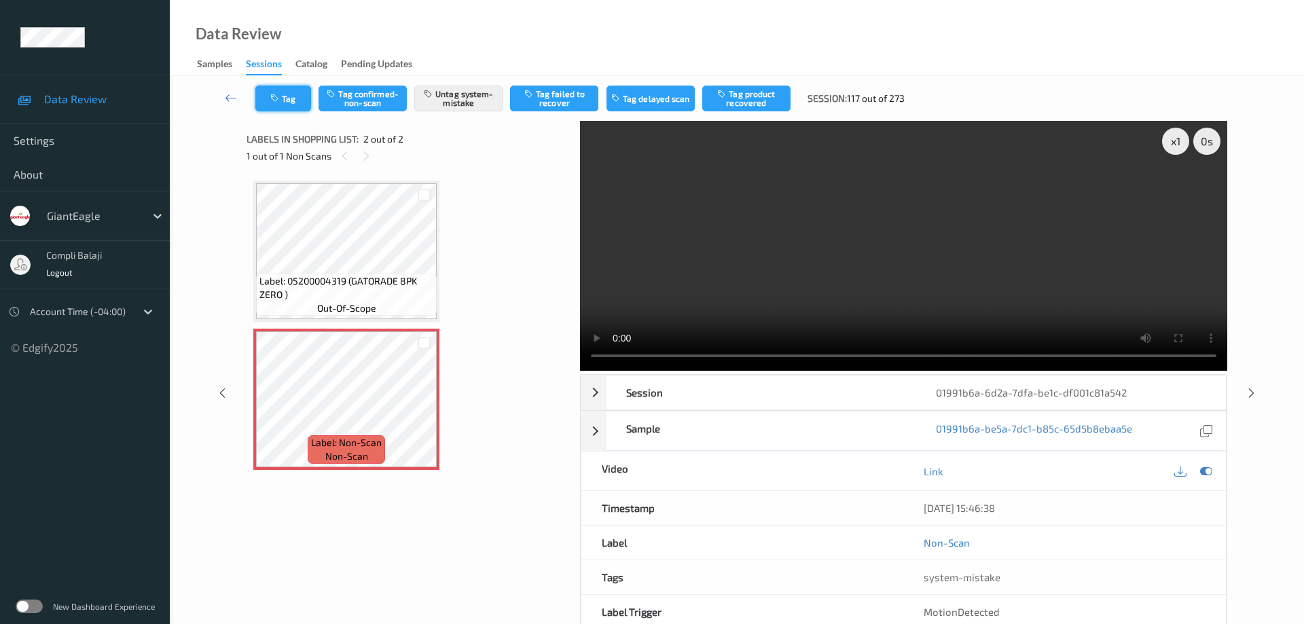
click at [295, 98] on button "Tag" at bounding box center [283, 99] width 56 height 26
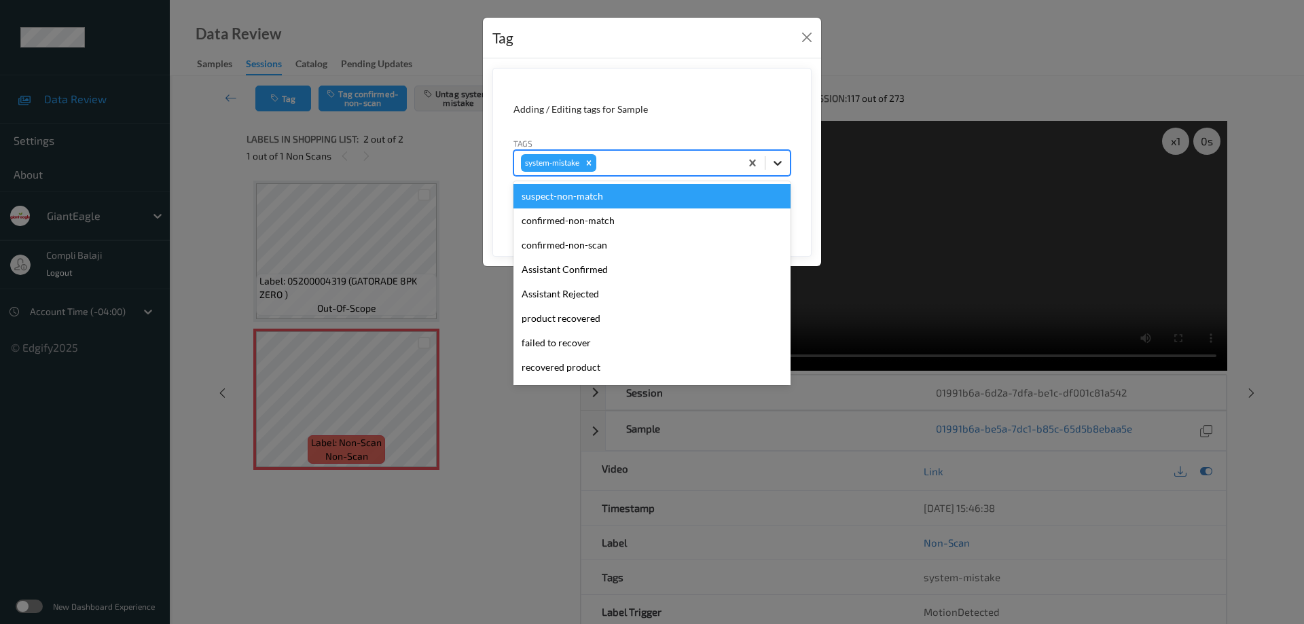
click at [780, 162] on icon at bounding box center [777, 163] width 8 height 5
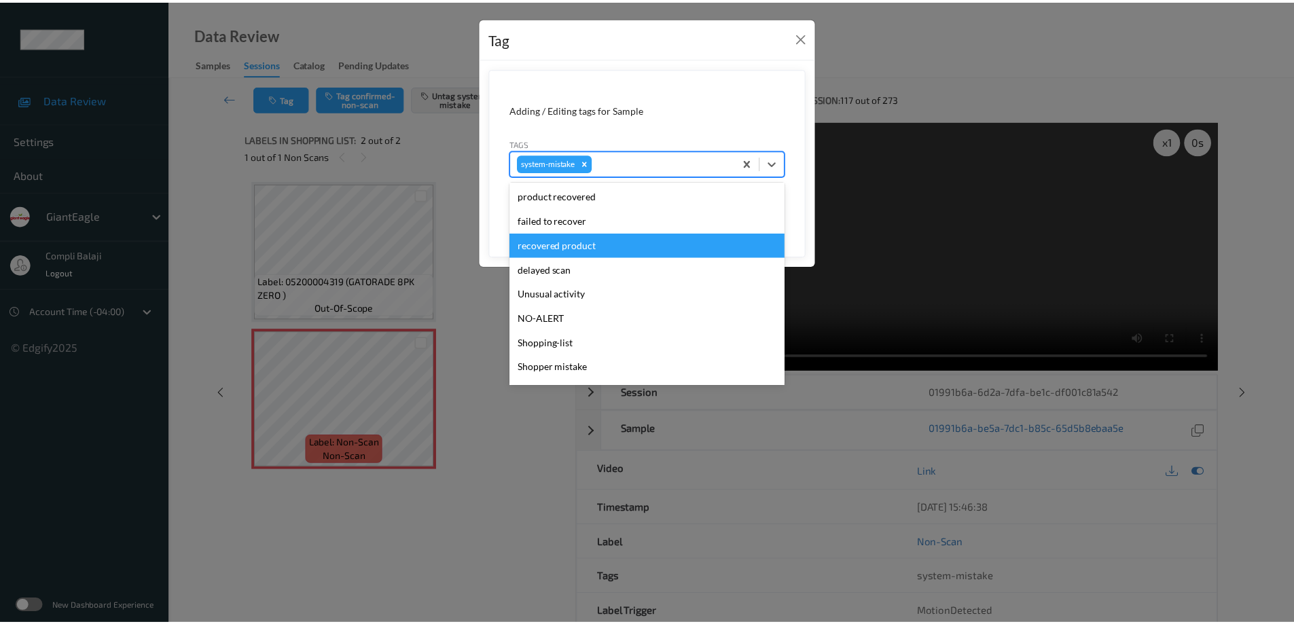
scroll to position [136, 0]
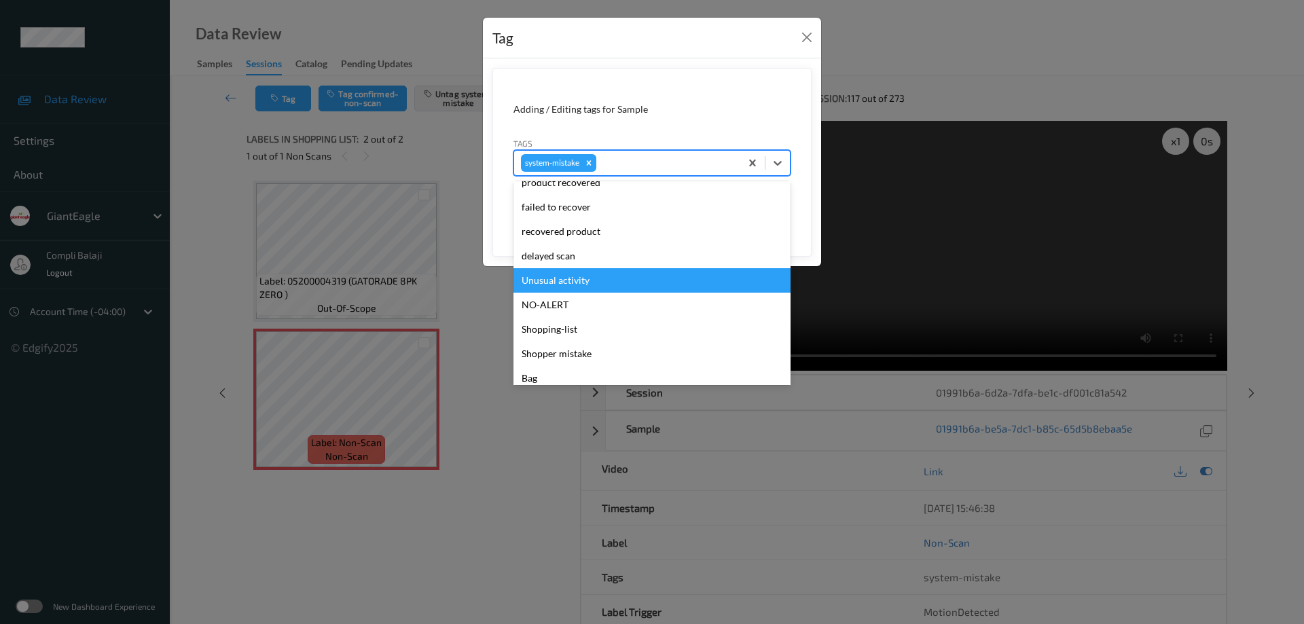
click at [572, 278] on div "Unusual activity" at bounding box center [651, 280] width 277 height 24
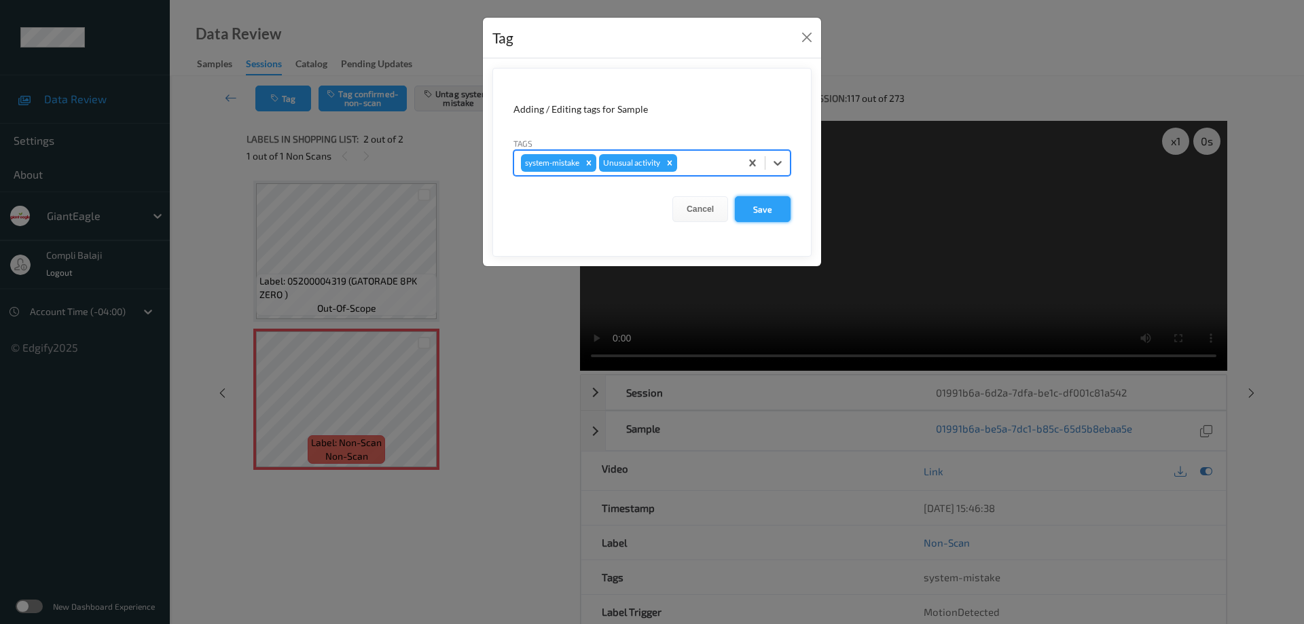
click at [771, 213] on button "Save" at bounding box center [763, 209] width 56 height 26
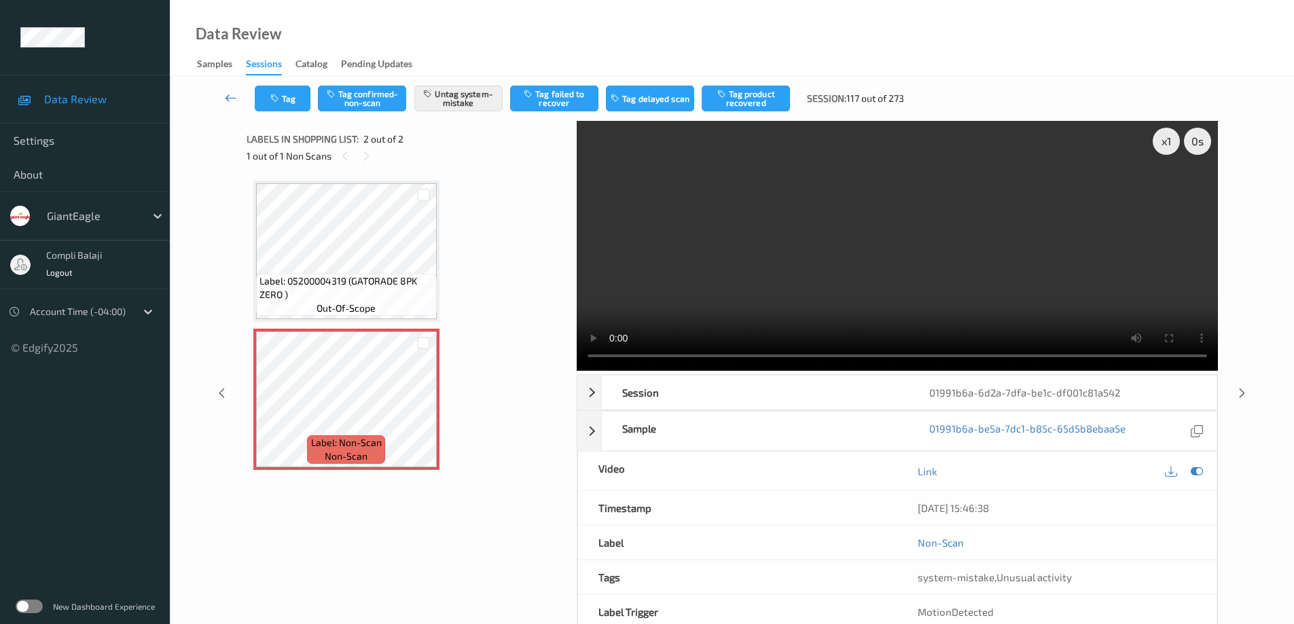
click at [231, 99] on icon at bounding box center [231, 98] width 12 height 14
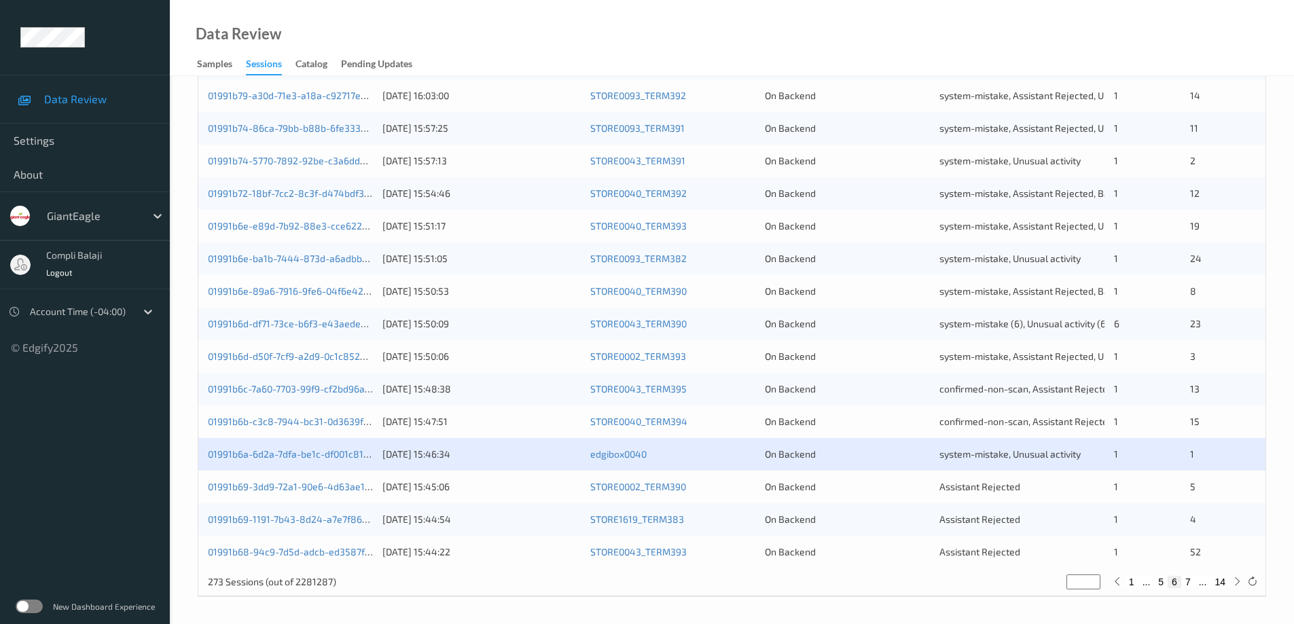
scroll to position [398, 0]
click at [304, 488] on link "01991b69-3dd9-72a1-90e6-4d63ae1b21a2" at bounding box center [299, 486] width 183 height 12
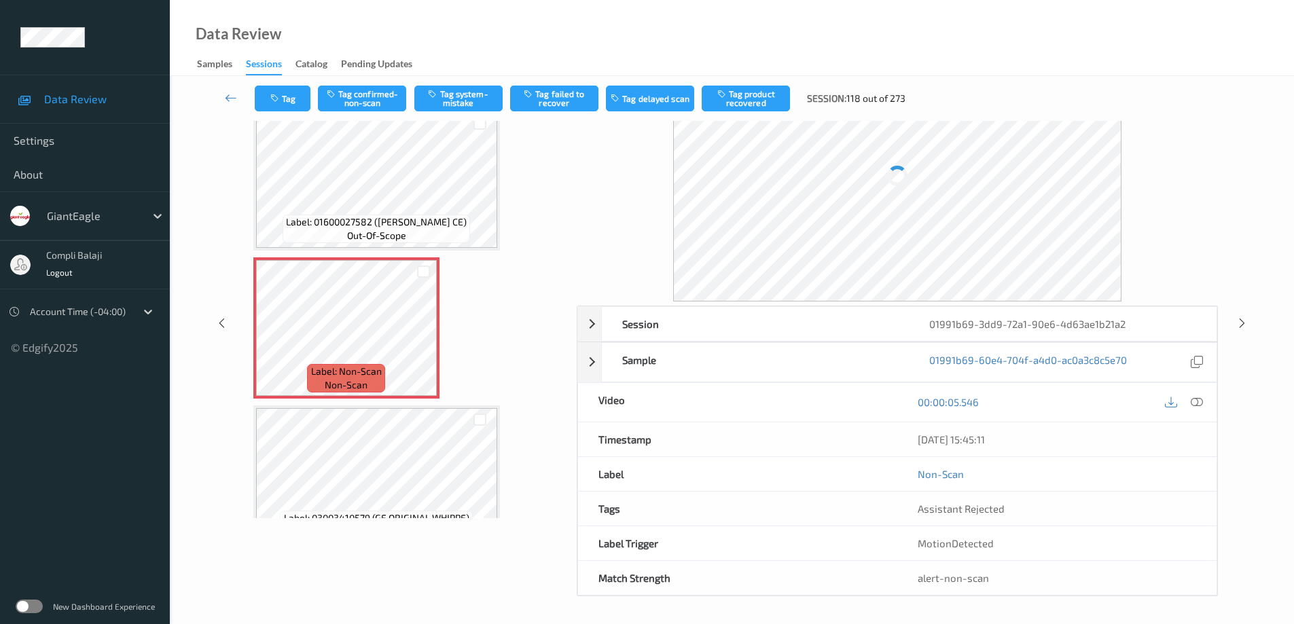
scroll to position [69, 0]
click at [1194, 399] on icon at bounding box center [1196, 402] width 12 height 12
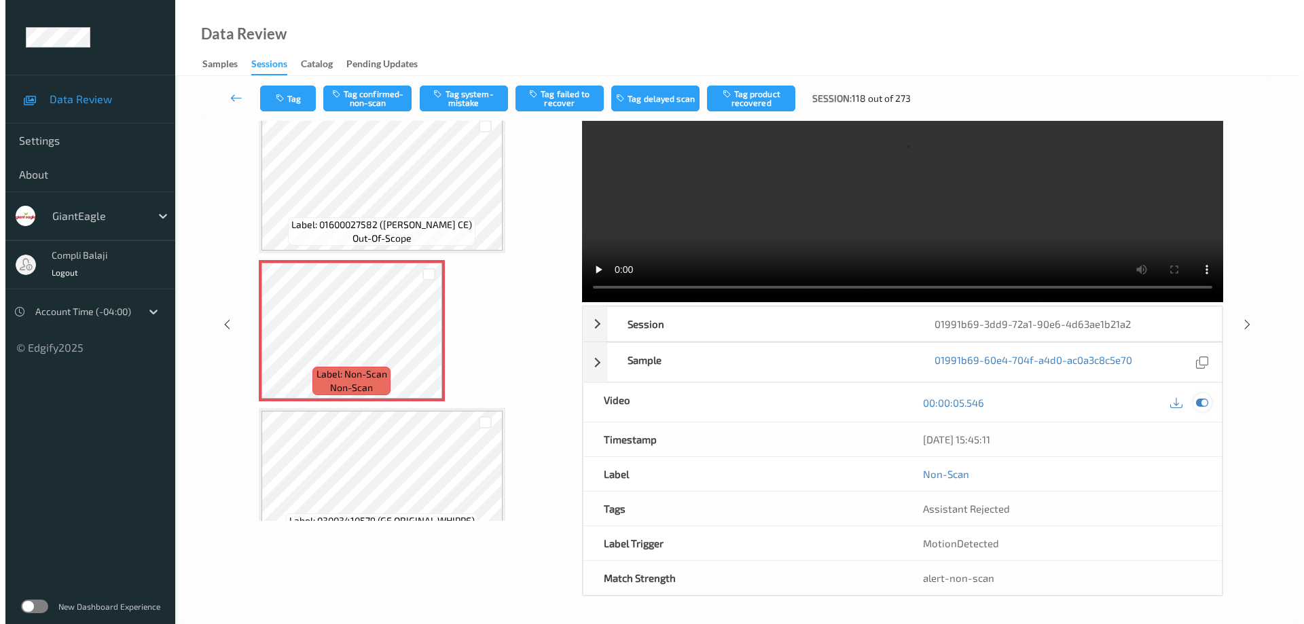
scroll to position [0, 0]
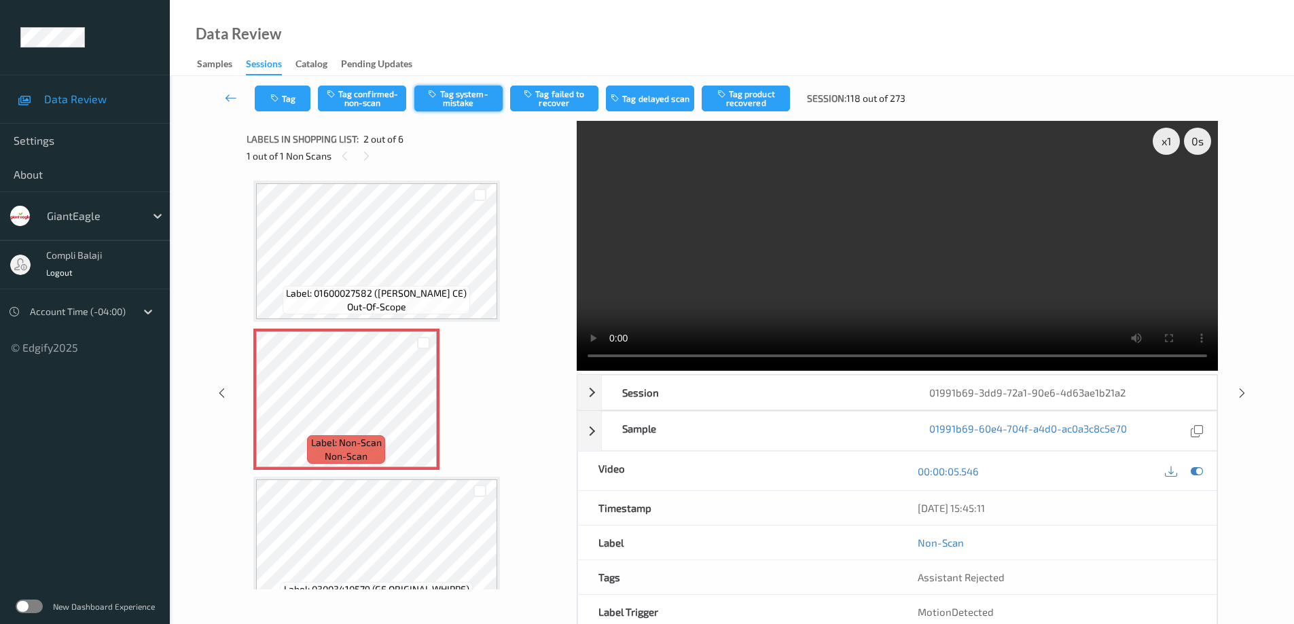
click at [462, 105] on button "Tag system-mistake" at bounding box center [458, 99] width 88 height 26
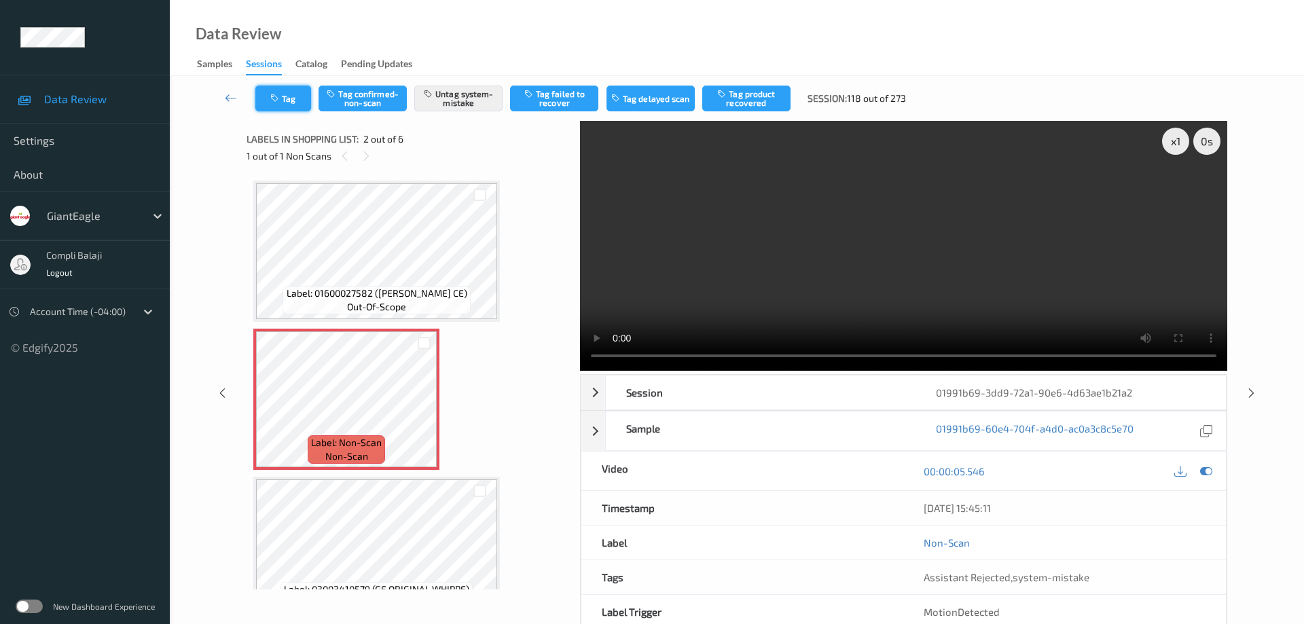
click at [300, 107] on button "Tag" at bounding box center [283, 99] width 56 height 26
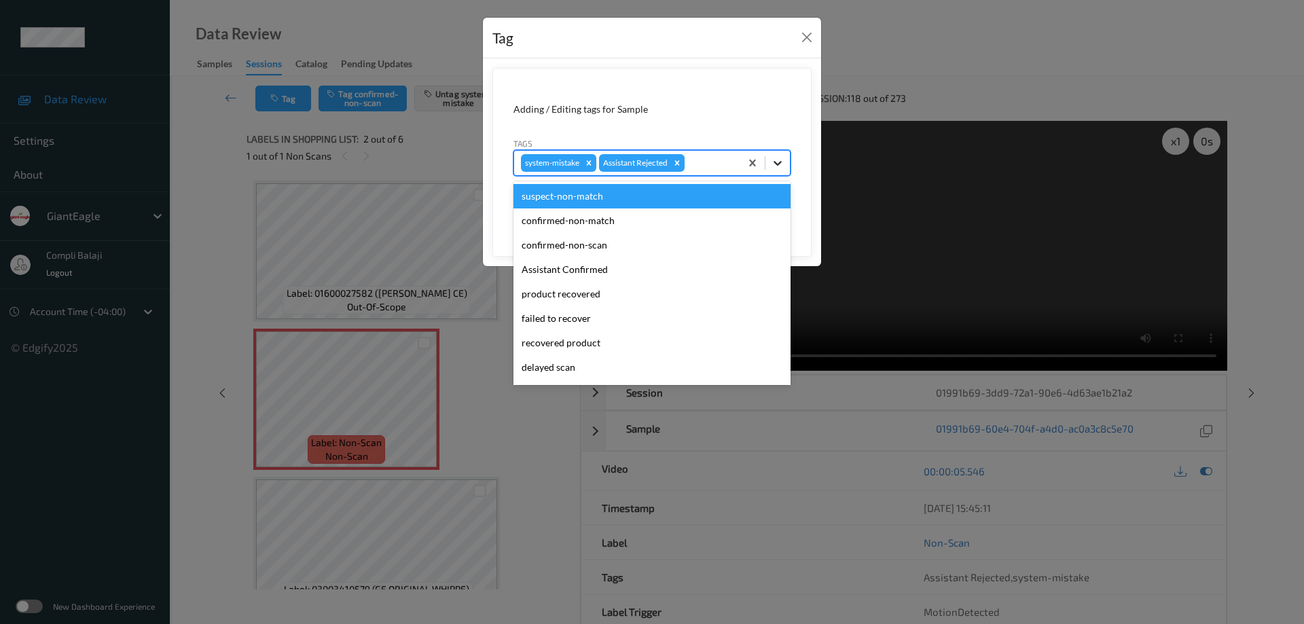
click at [781, 160] on icon at bounding box center [778, 163] width 14 height 14
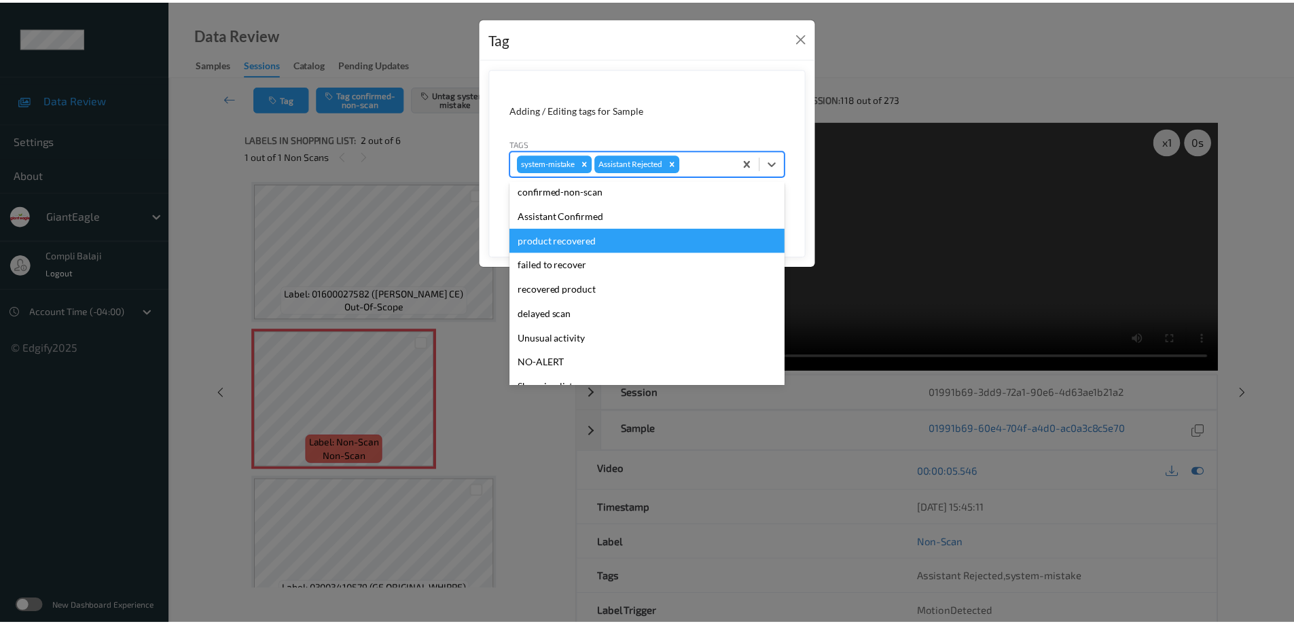
scroll to position [120, 0]
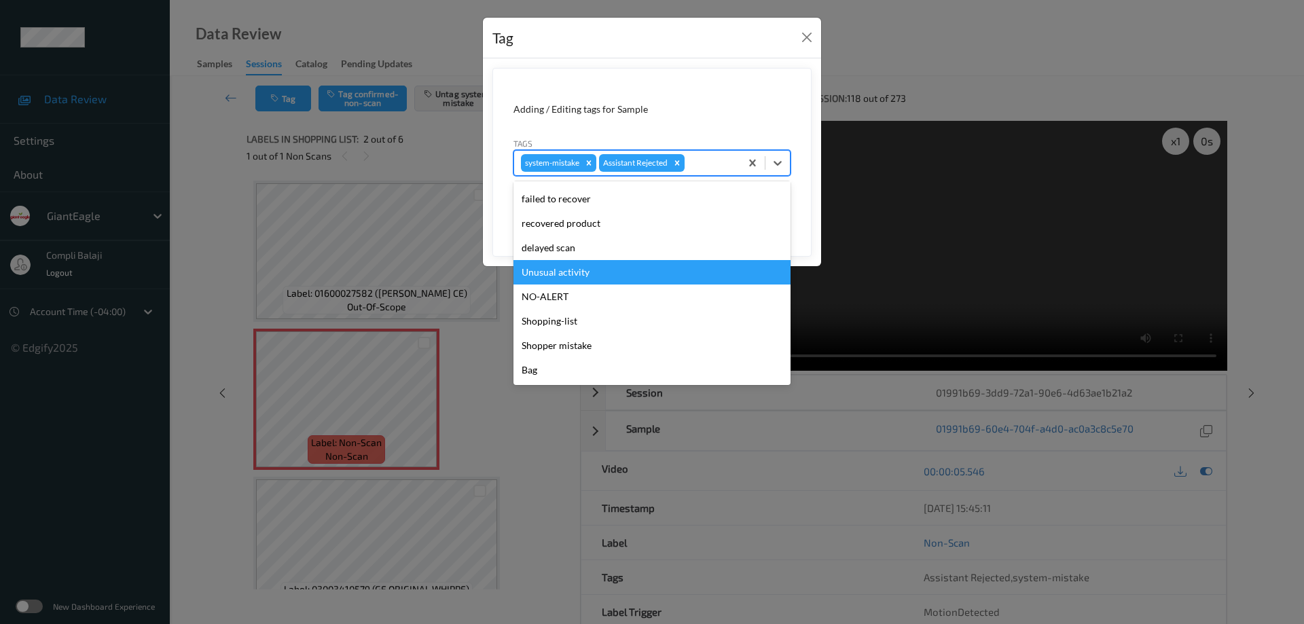
click at [589, 278] on div "Unusual activity" at bounding box center [651, 272] width 277 height 24
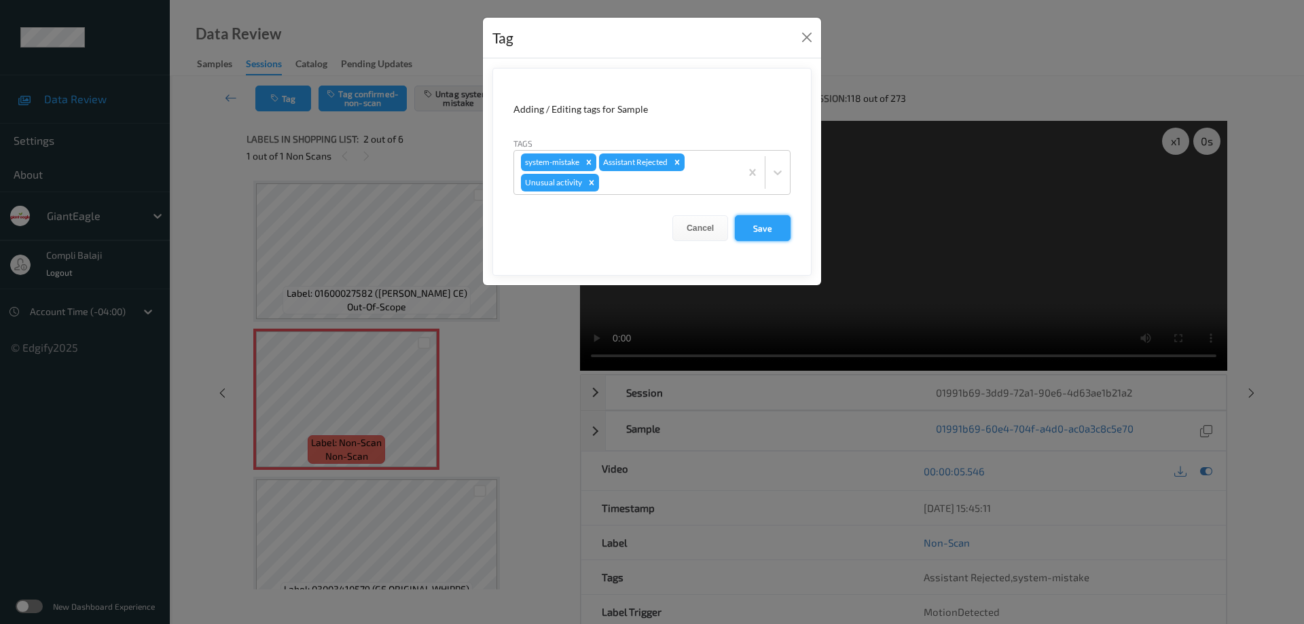
click at [766, 228] on button "Save" at bounding box center [763, 228] width 56 height 26
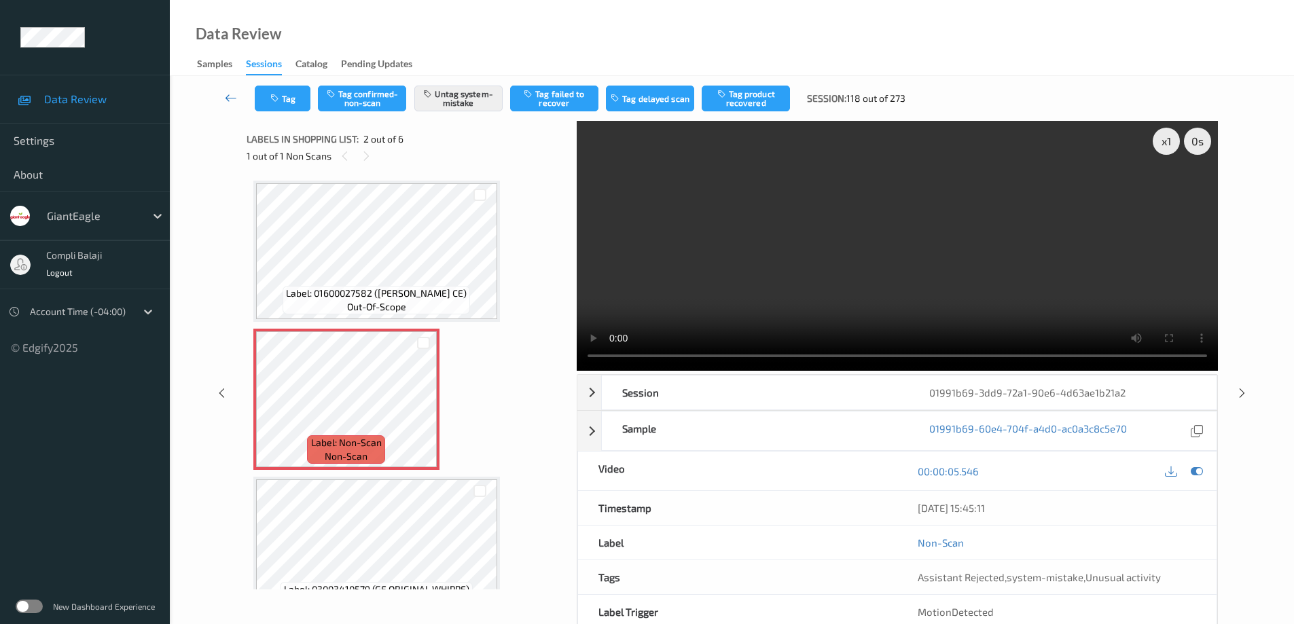
click at [225, 95] on icon at bounding box center [231, 98] width 12 height 14
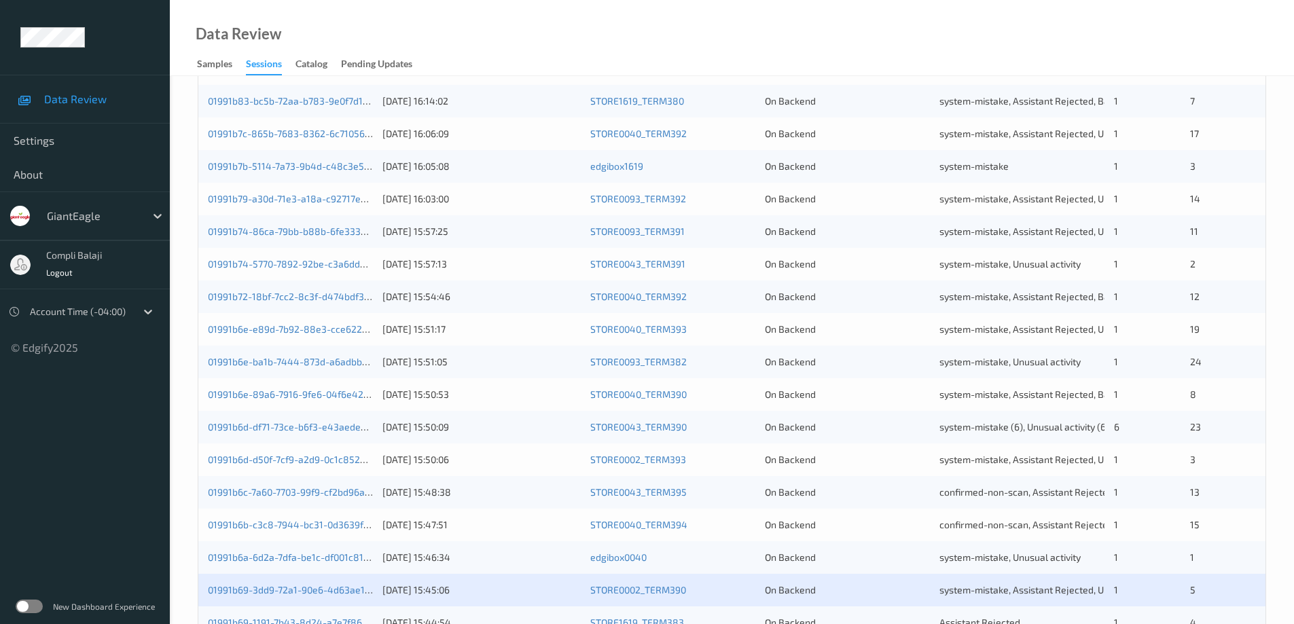
scroll to position [398, 0]
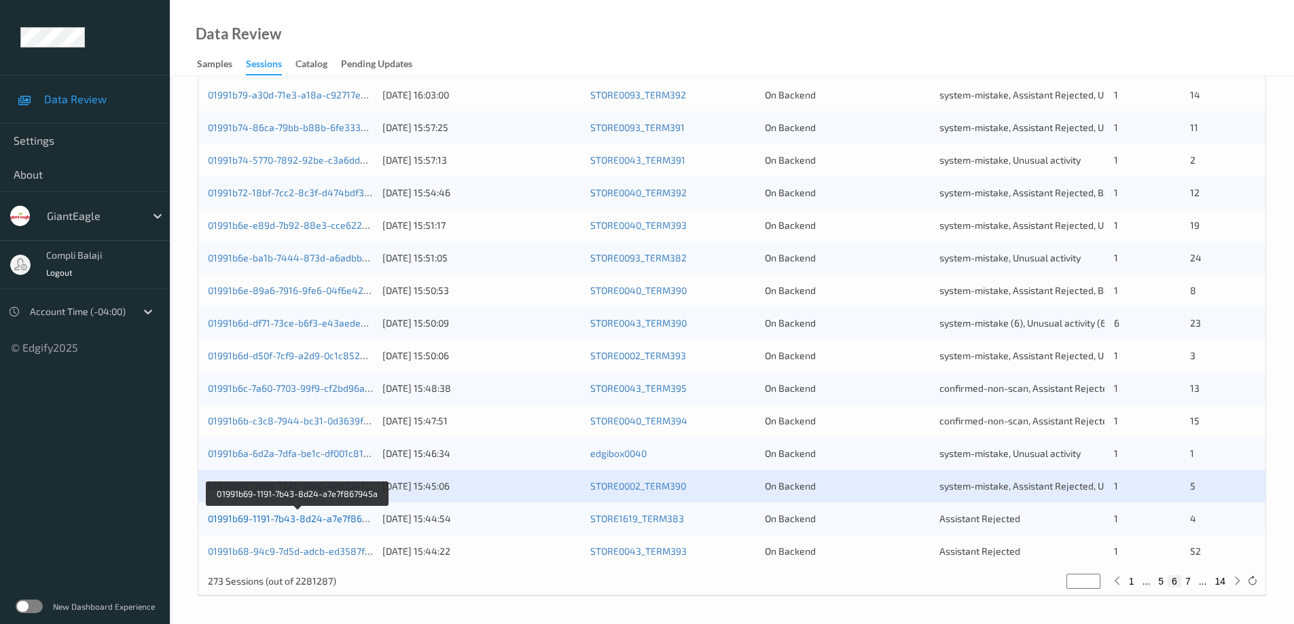
click at [306, 524] on link "01991b69-1191-7b43-8d24-a7e7f867945a" at bounding box center [298, 519] width 181 height 12
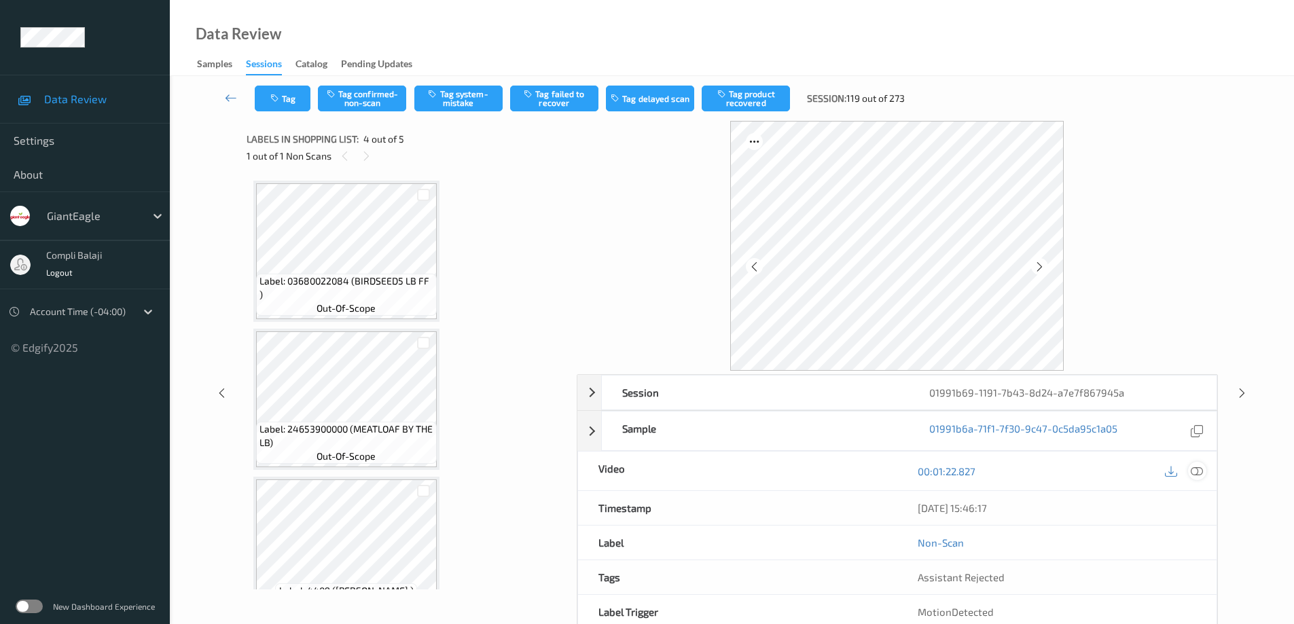
click at [1196, 470] on icon at bounding box center [1196, 470] width 12 height 12
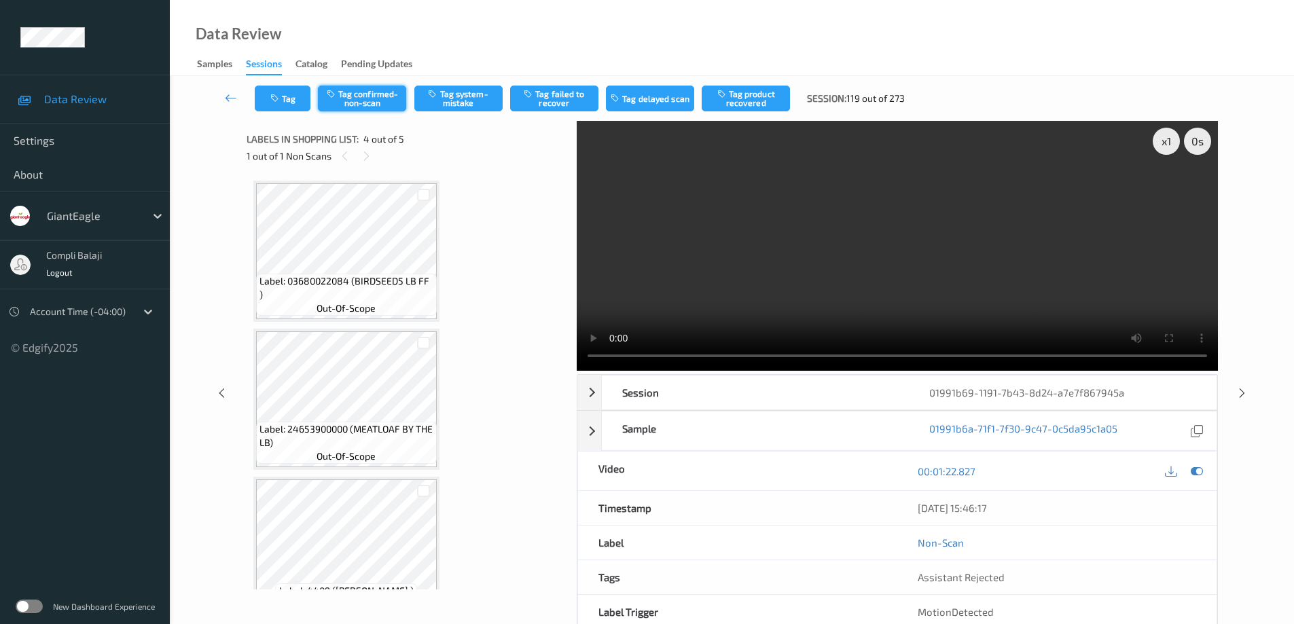
click at [384, 101] on button "Tag confirmed-non-scan" at bounding box center [362, 99] width 88 height 26
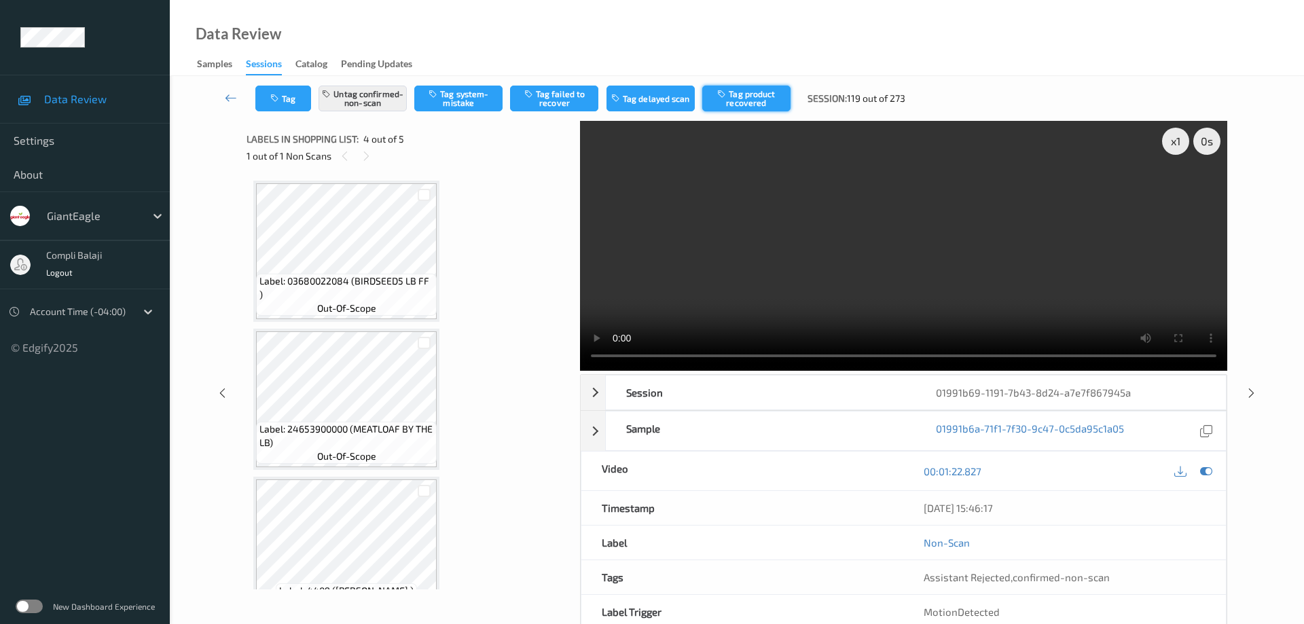
click at [765, 102] on button "Tag product recovered" at bounding box center [746, 99] width 88 height 26
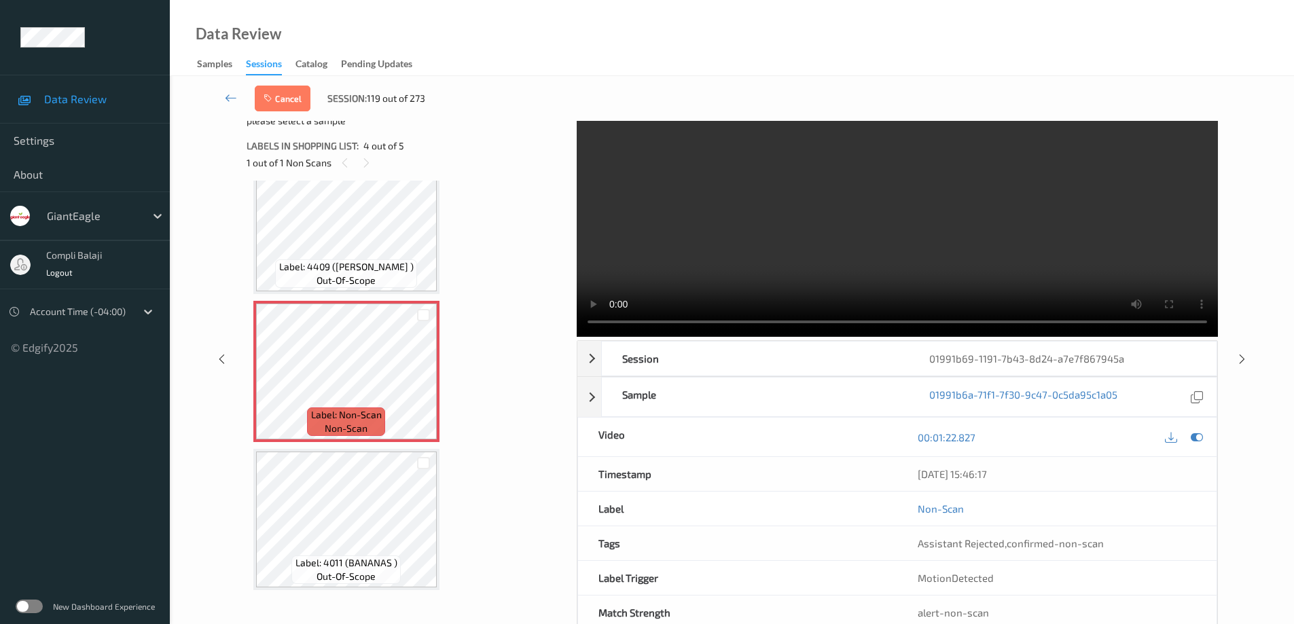
scroll to position [331, 0]
click at [419, 464] on div at bounding box center [423, 462] width 13 height 13
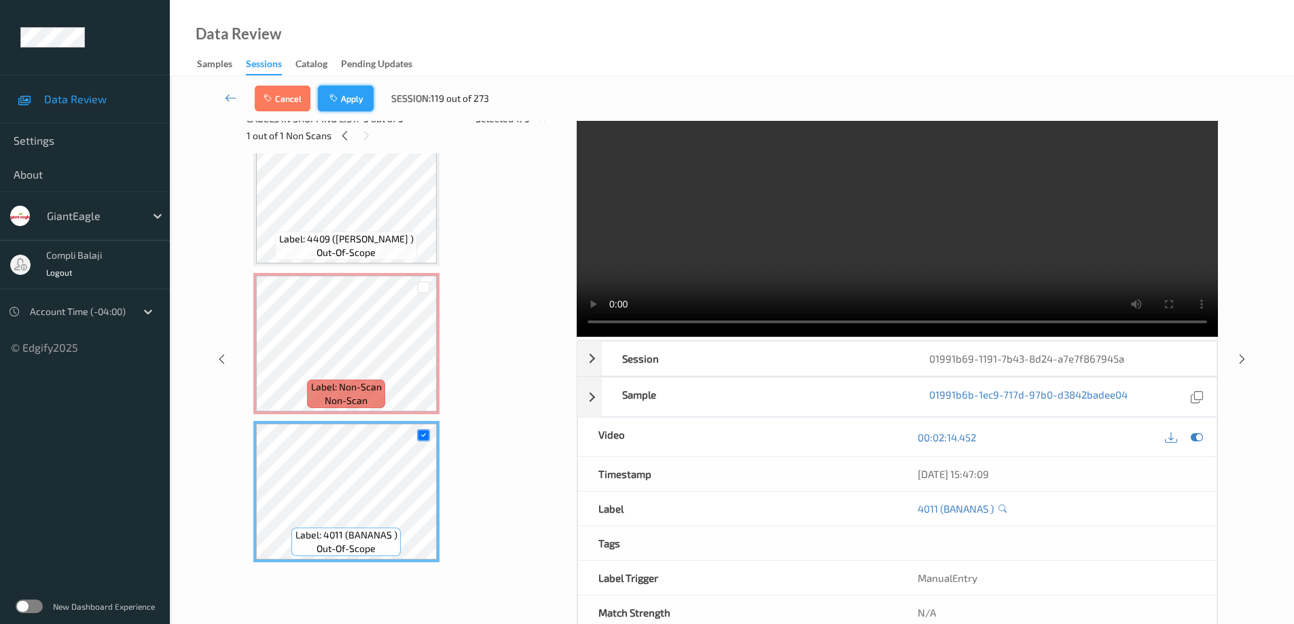
click at [346, 96] on button "Apply" at bounding box center [346, 99] width 56 height 26
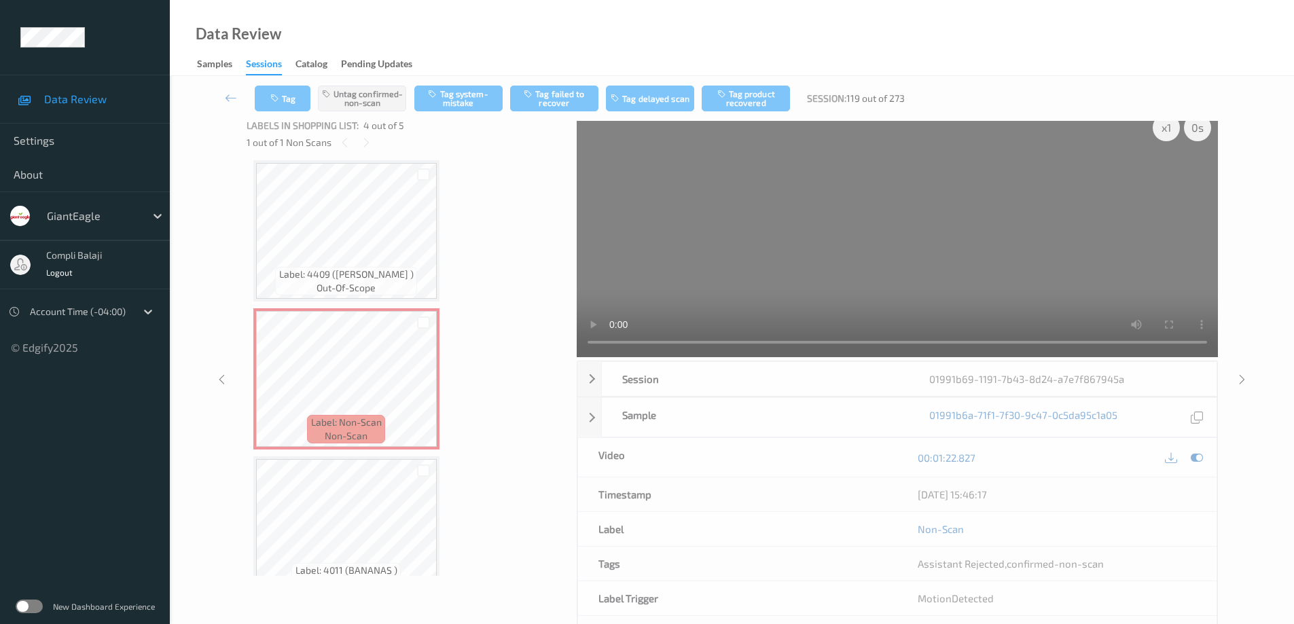
scroll to position [0, 0]
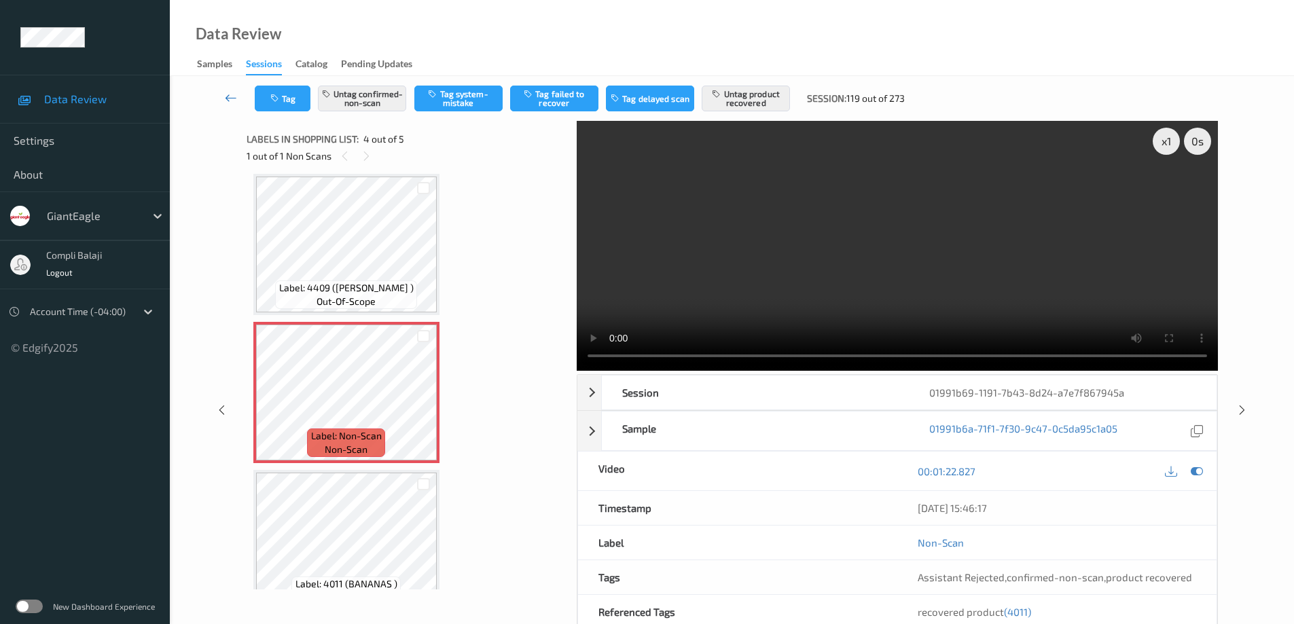
click at [230, 97] on icon at bounding box center [231, 98] width 12 height 14
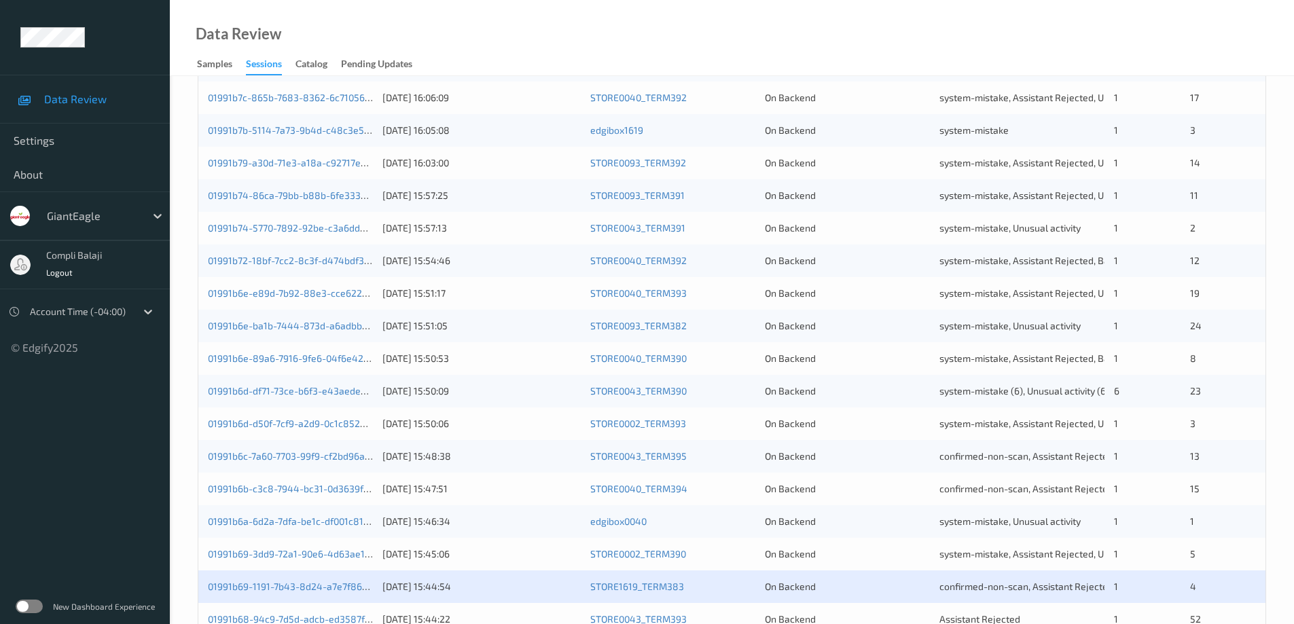
scroll to position [398, 0]
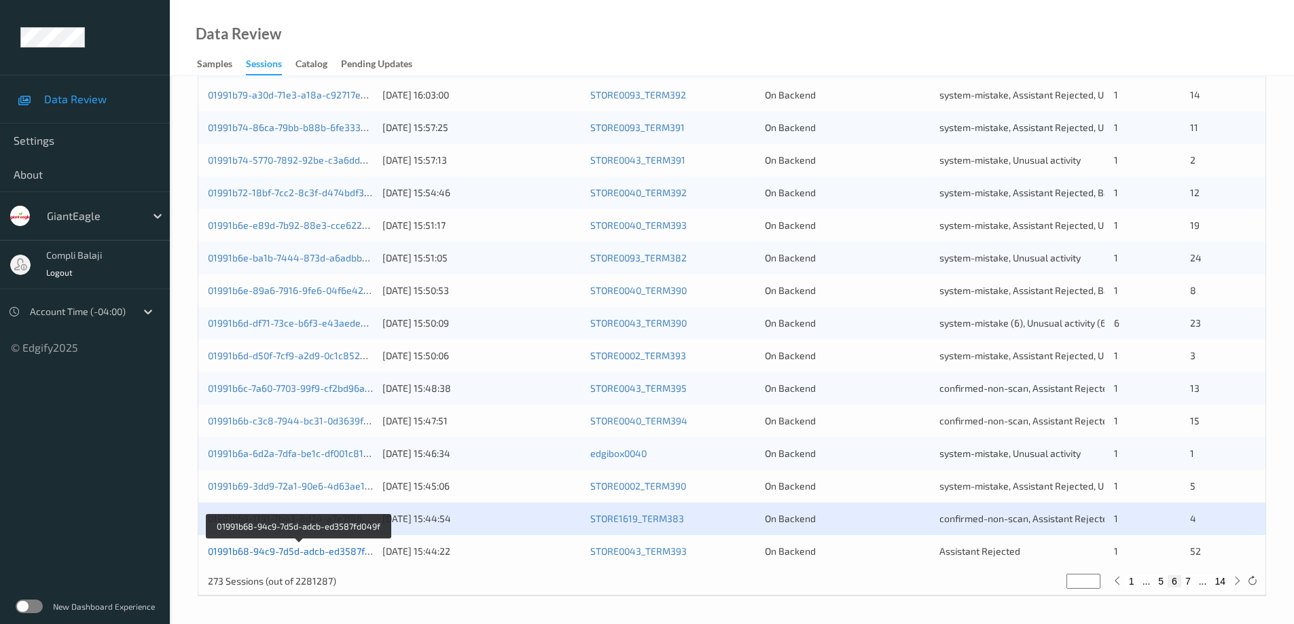
click at [310, 555] on link "01991b68-94c9-7d5d-adcb-ed3587fd049f" at bounding box center [299, 551] width 183 height 12
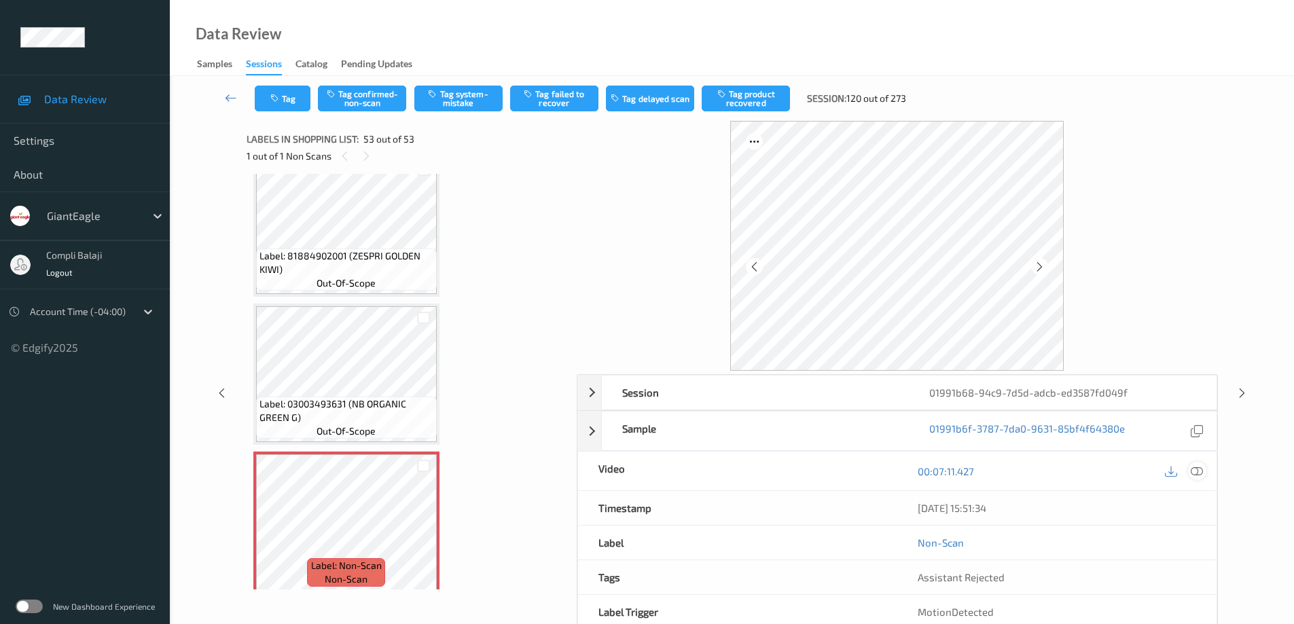
click at [1201, 476] on icon at bounding box center [1196, 470] width 12 height 12
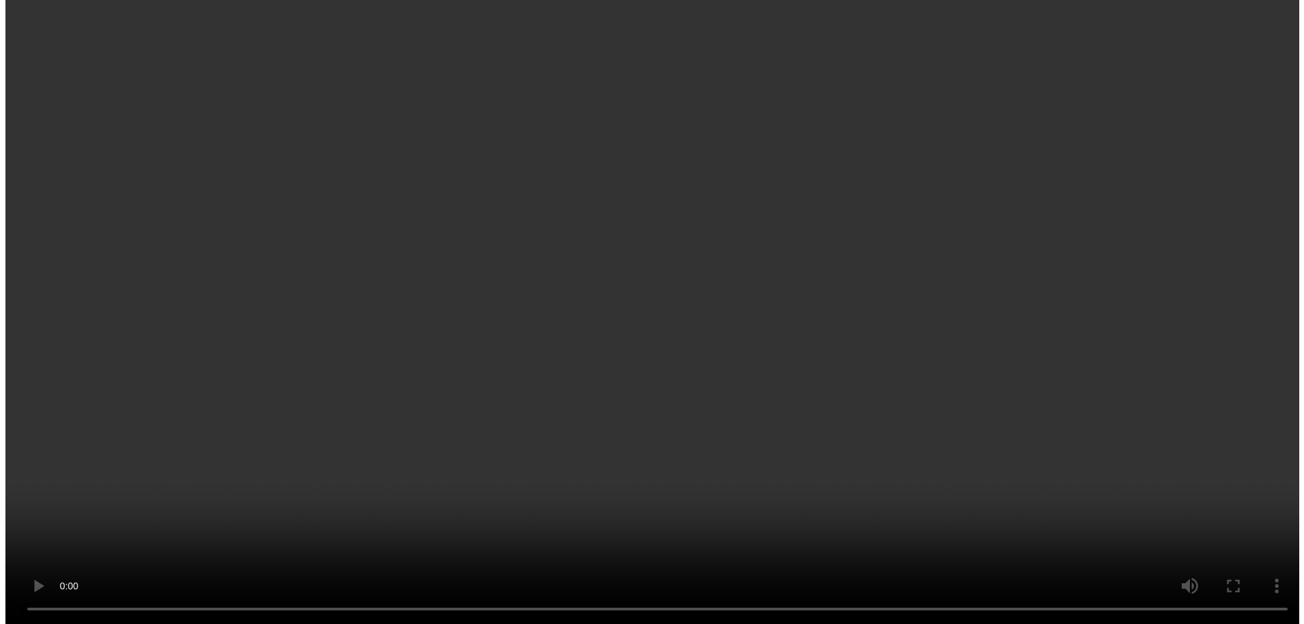
scroll to position [7437, 0]
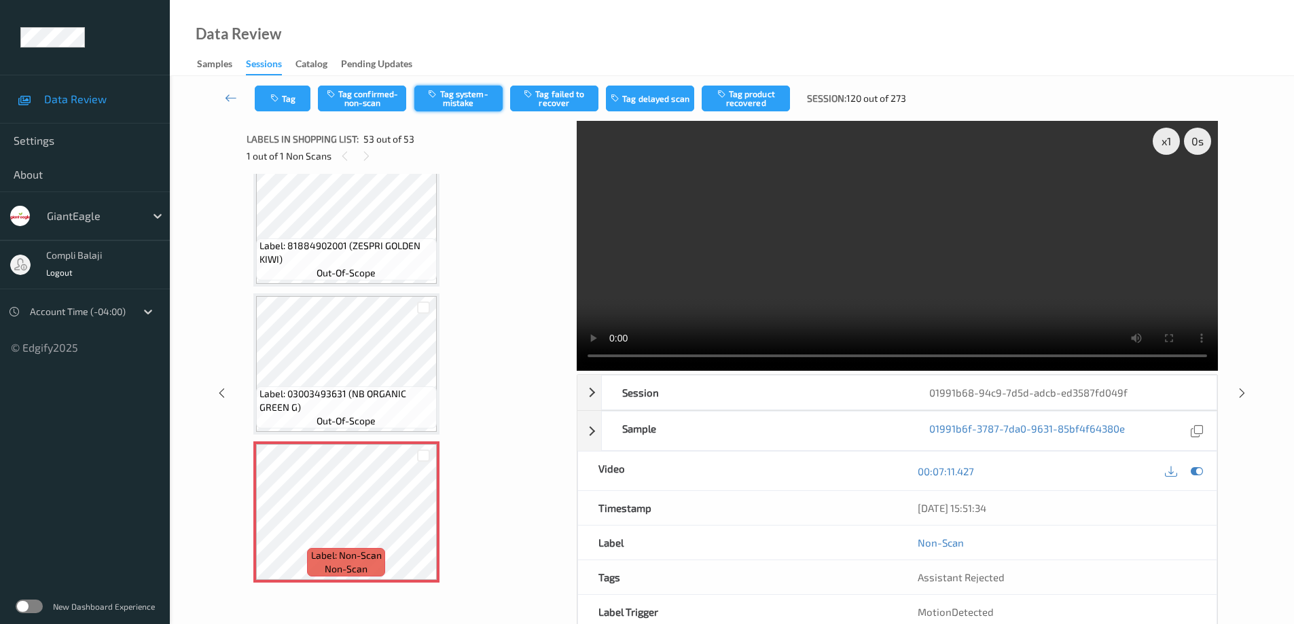
click at [471, 96] on button "Tag system-mistake" at bounding box center [458, 99] width 88 height 26
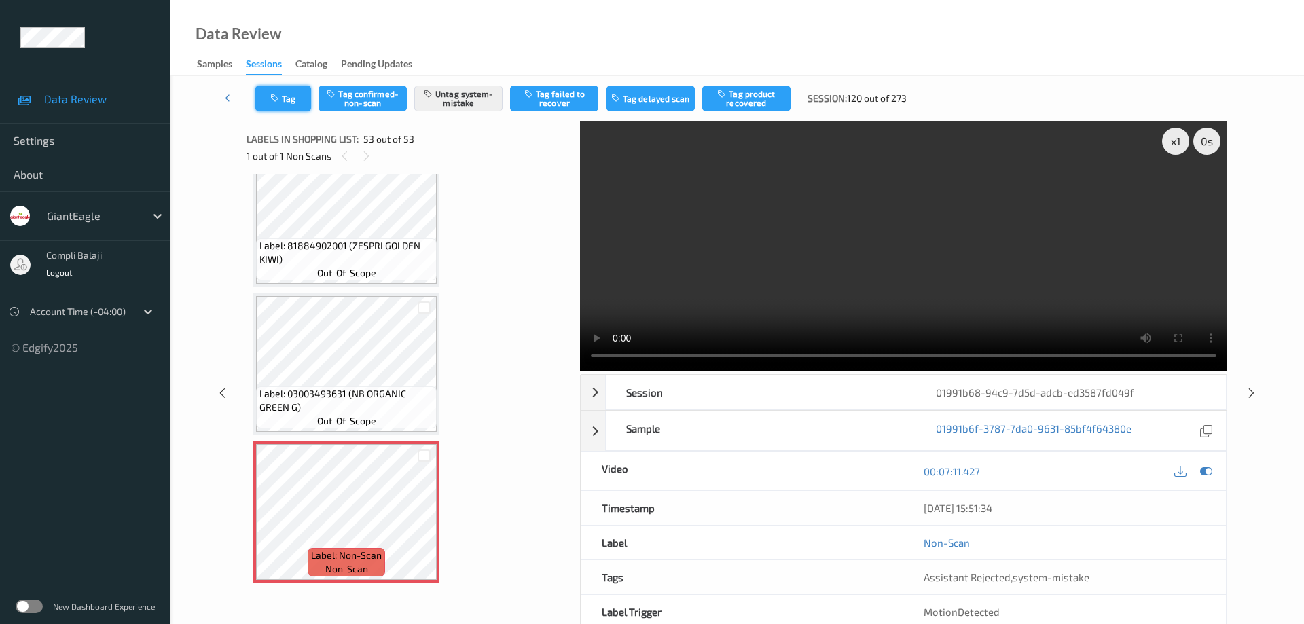
click at [295, 105] on button "Tag" at bounding box center [283, 99] width 56 height 26
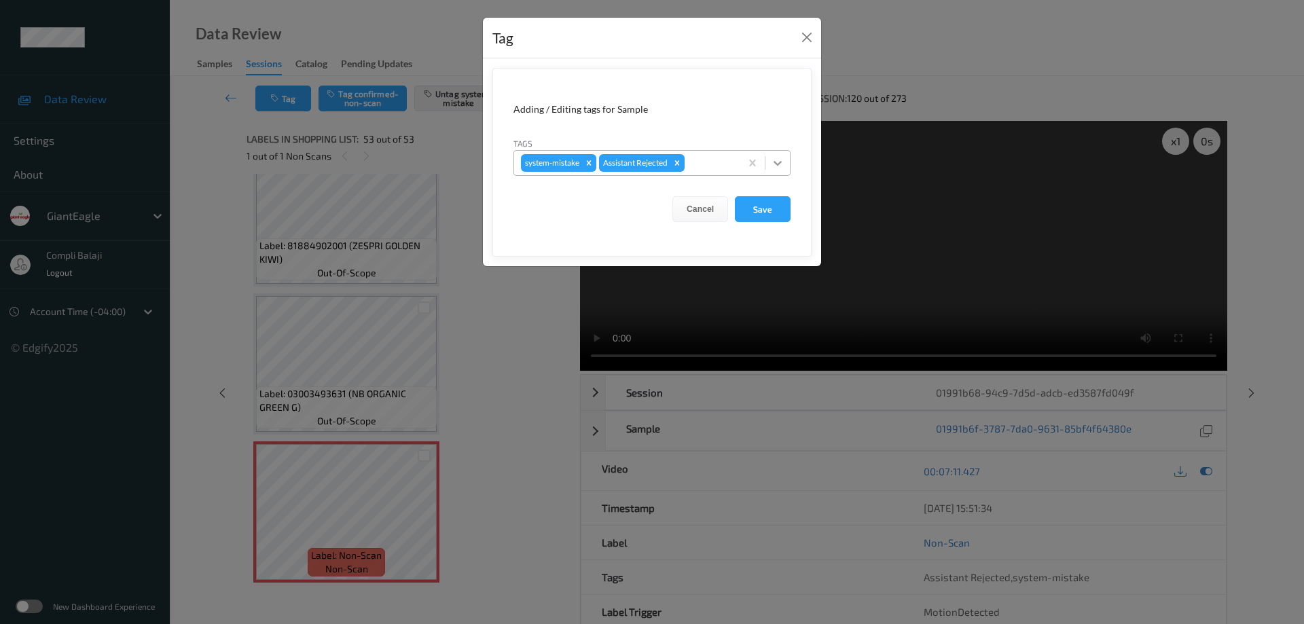
click at [782, 164] on icon at bounding box center [778, 163] width 14 height 14
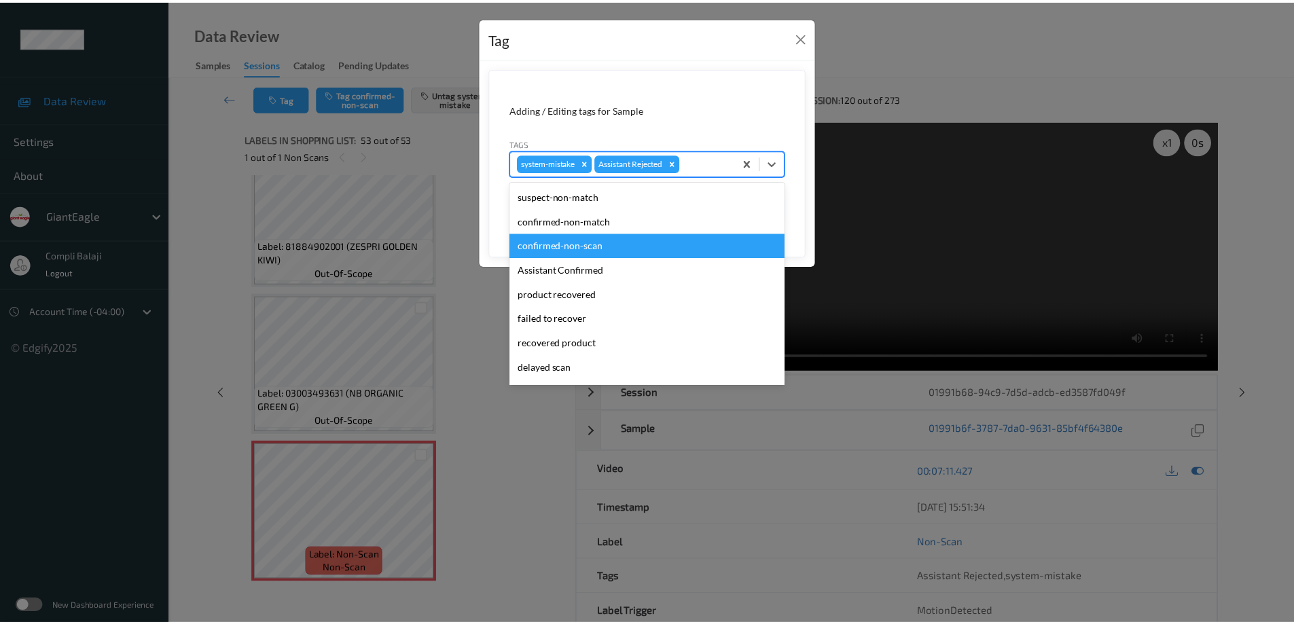
scroll to position [120, 0]
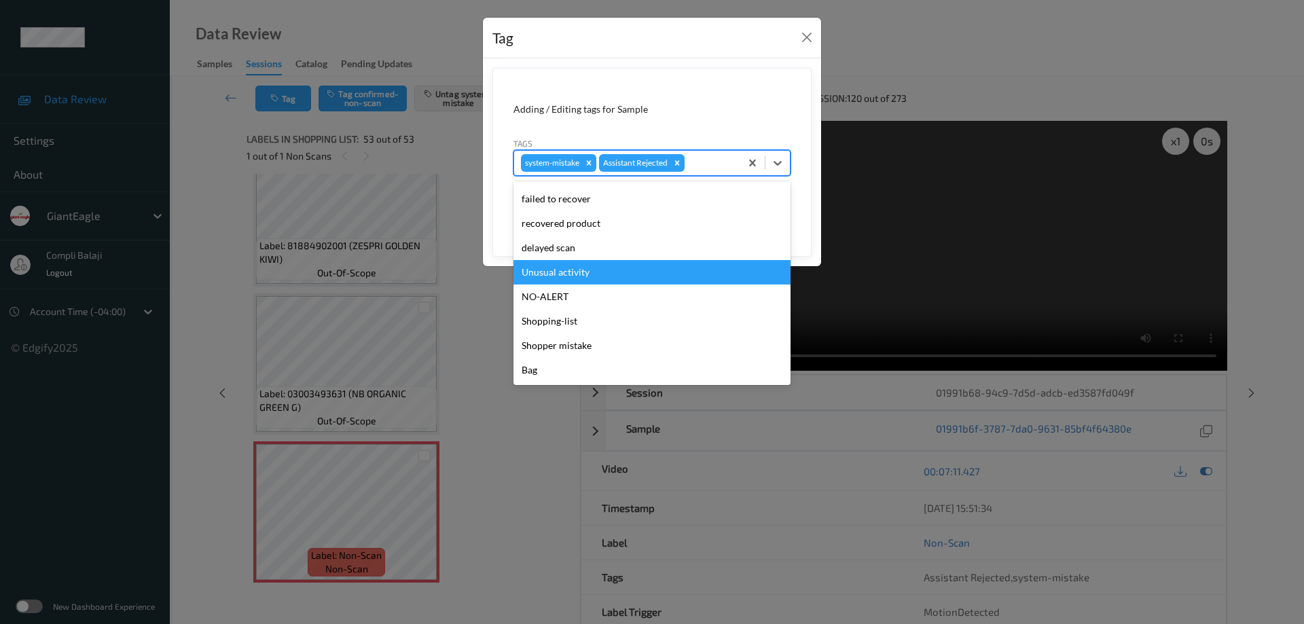
drag, startPoint x: 585, startPoint y: 280, endPoint x: 692, endPoint y: 253, distance: 110.5
click at [586, 280] on div "Unusual activity" at bounding box center [651, 272] width 277 height 24
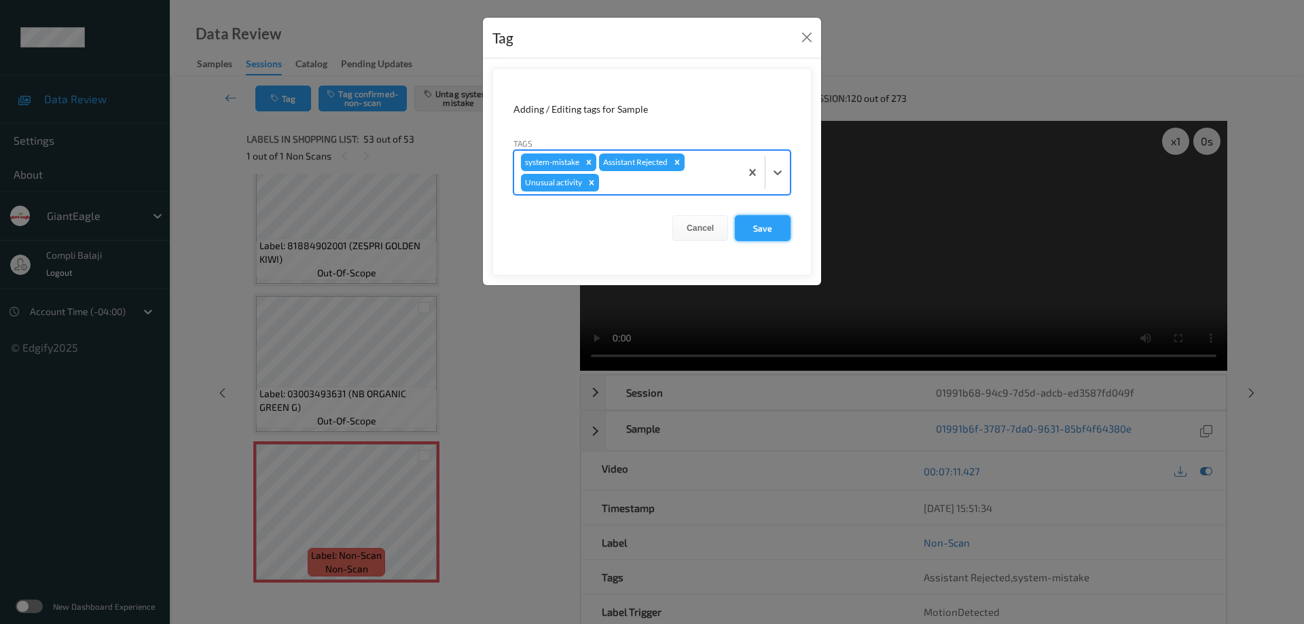
click at [772, 231] on button "Save" at bounding box center [763, 228] width 56 height 26
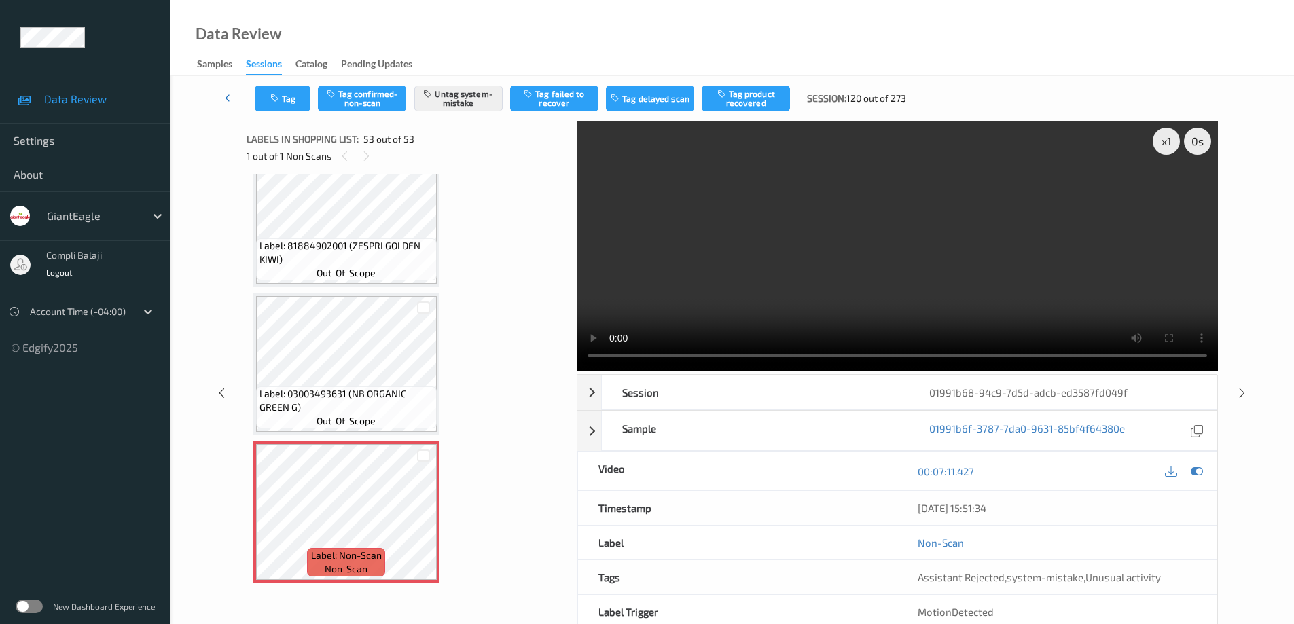
click at [227, 98] on icon at bounding box center [231, 98] width 12 height 14
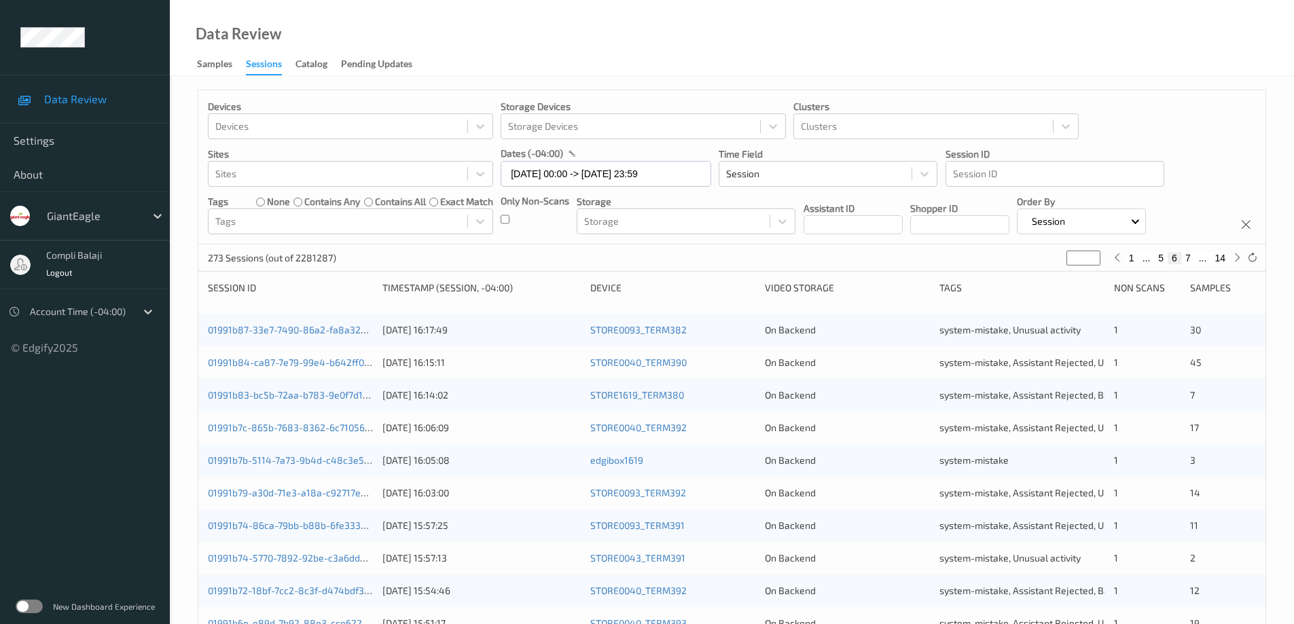
click at [1129, 259] on button "1" at bounding box center [1131, 258] width 14 height 12
type input "*"
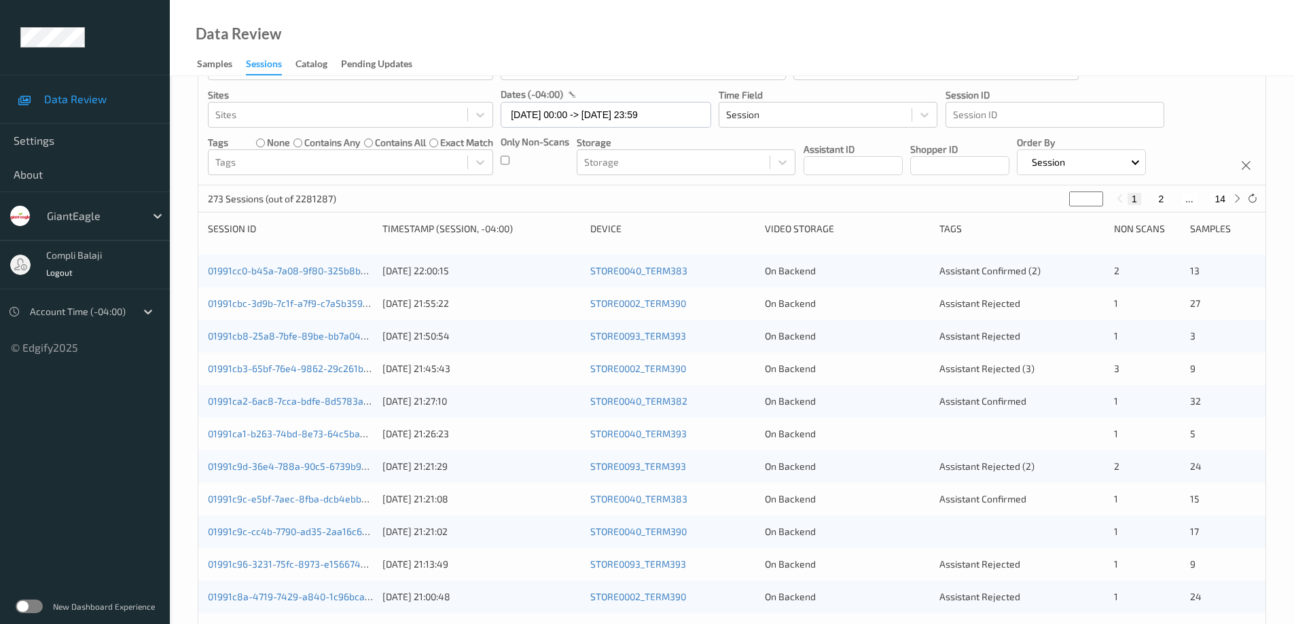
scroll to position [58, 0]
click at [303, 271] on link "01991cc0-b45a-7a08-9f80-325b8b8f75d8" at bounding box center [300, 271] width 184 height 12
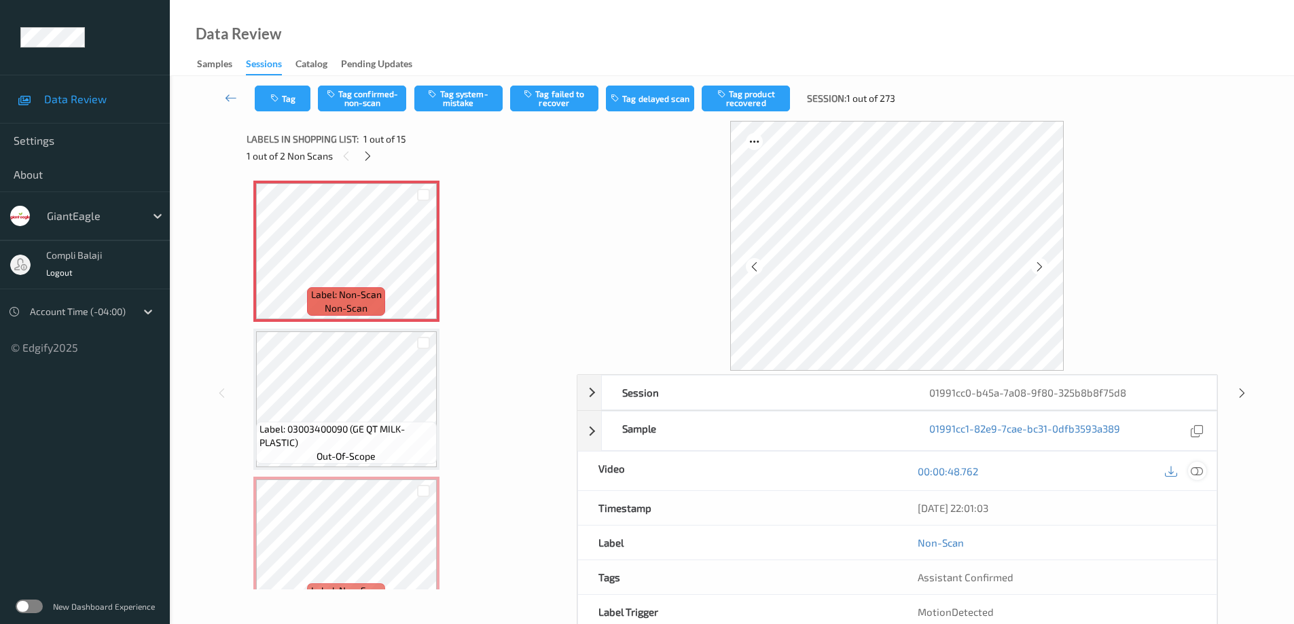
click at [1201, 476] on icon at bounding box center [1196, 470] width 12 height 12
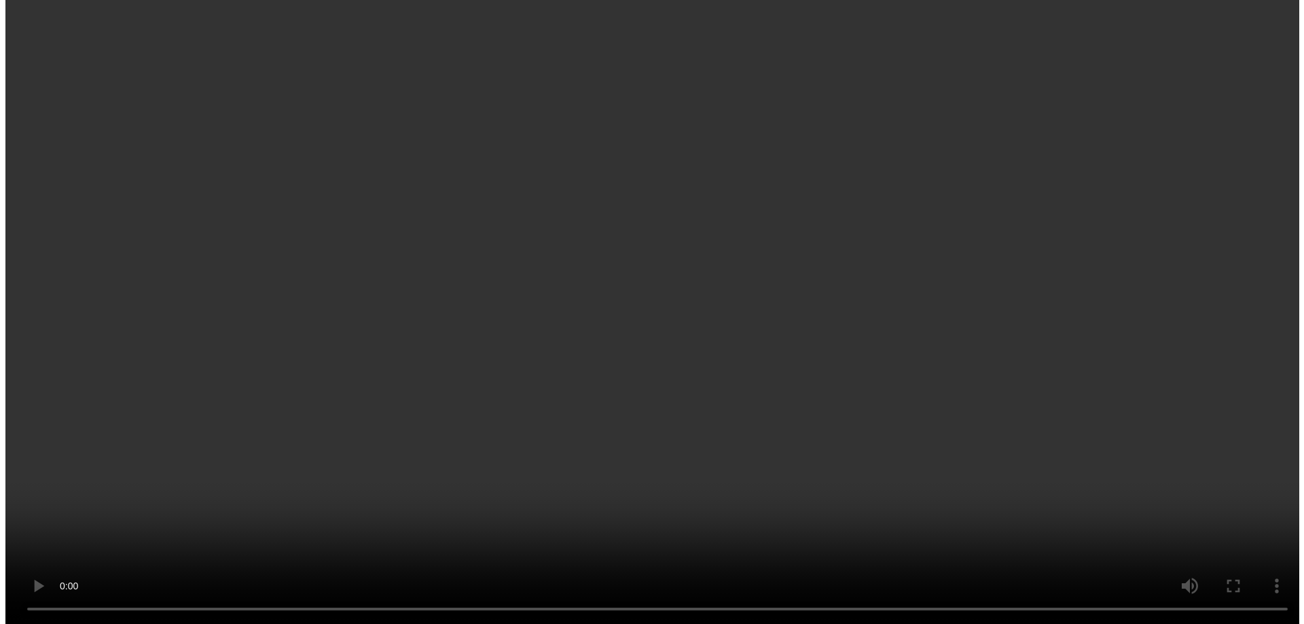
scroll to position [136, 0]
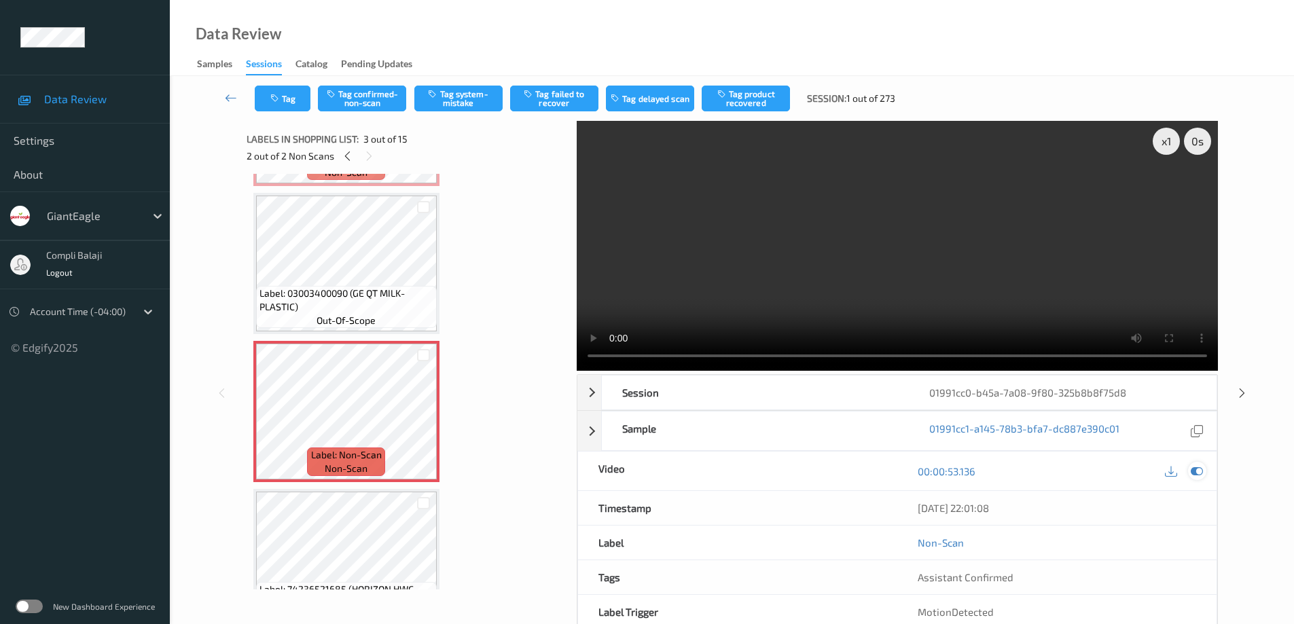
click at [1199, 472] on icon at bounding box center [1196, 471] width 12 height 12
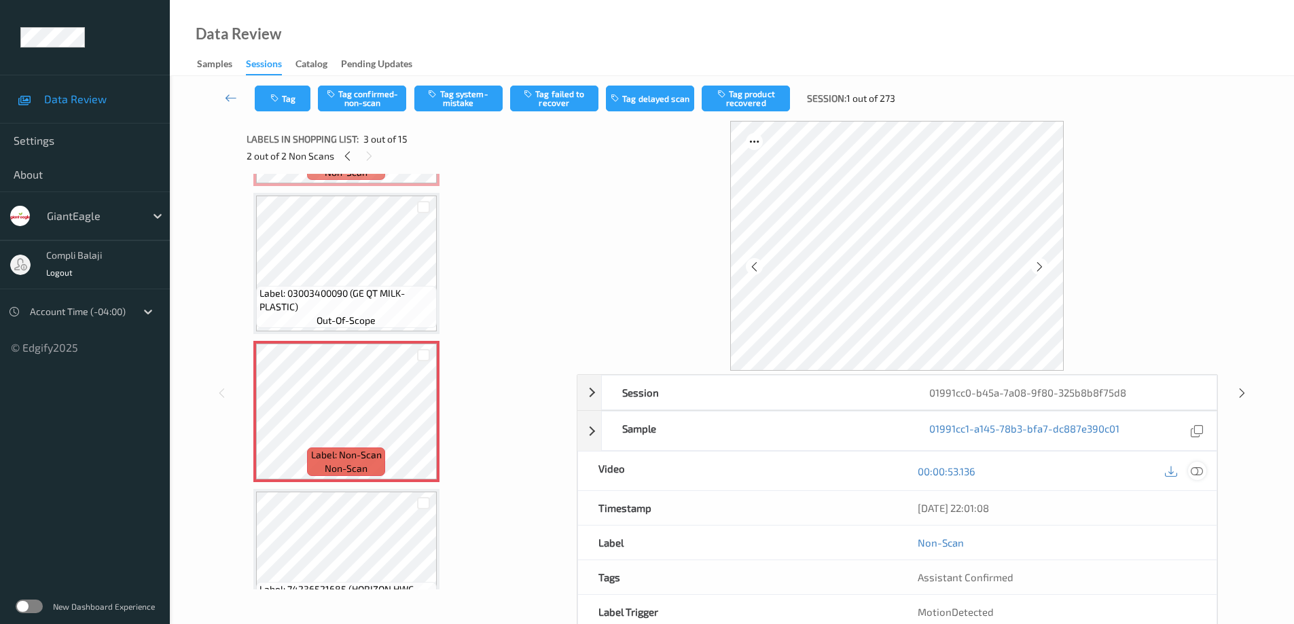
click at [1201, 471] on icon at bounding box center [1196, 470] width 12 height 12
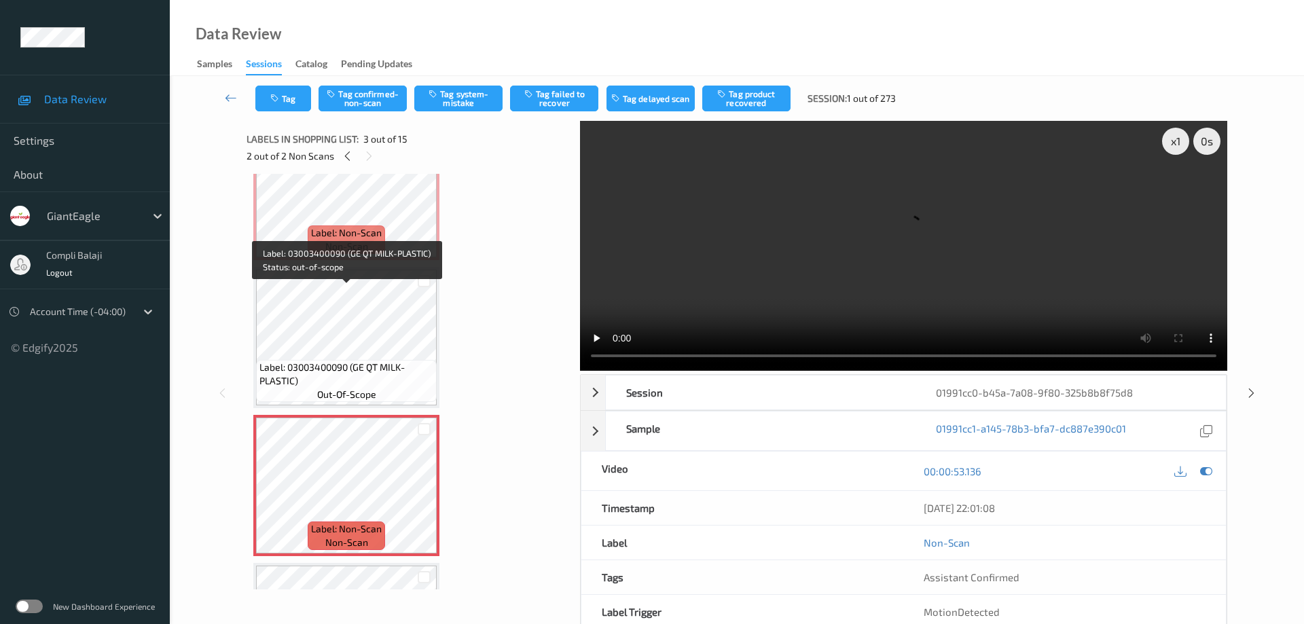
scroll to position [0, 0]
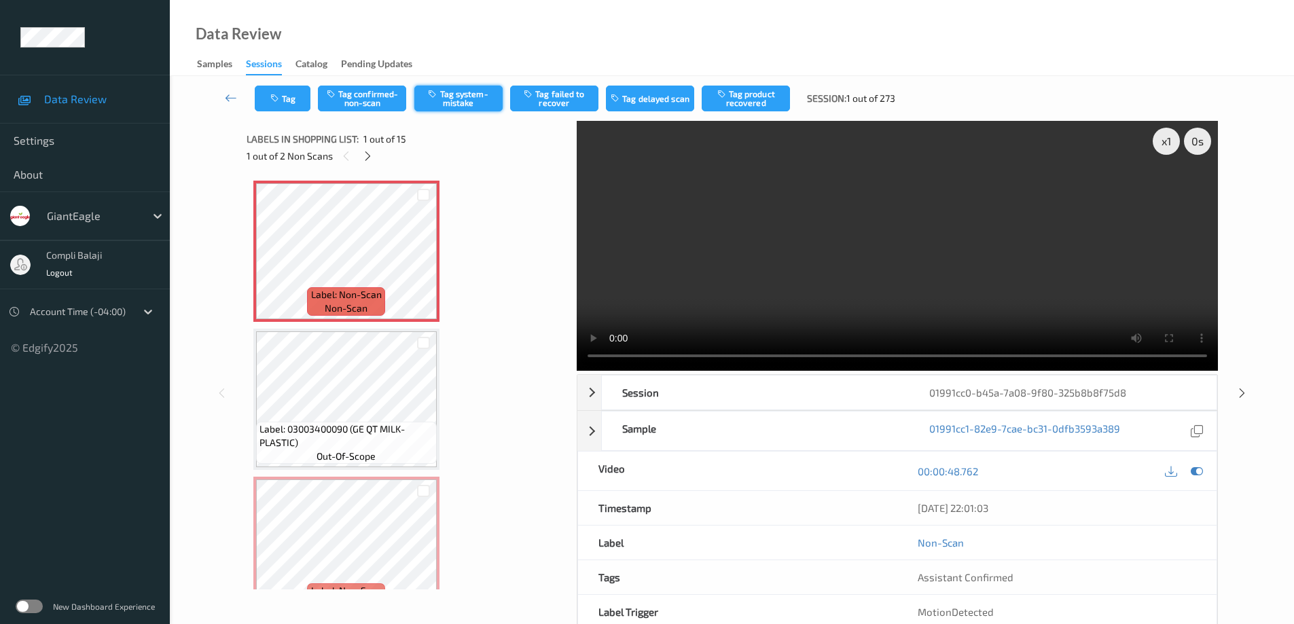
click at [471, 98] on button "Tag system-mistake" at bounding box center [458, 99] width 88 height 26
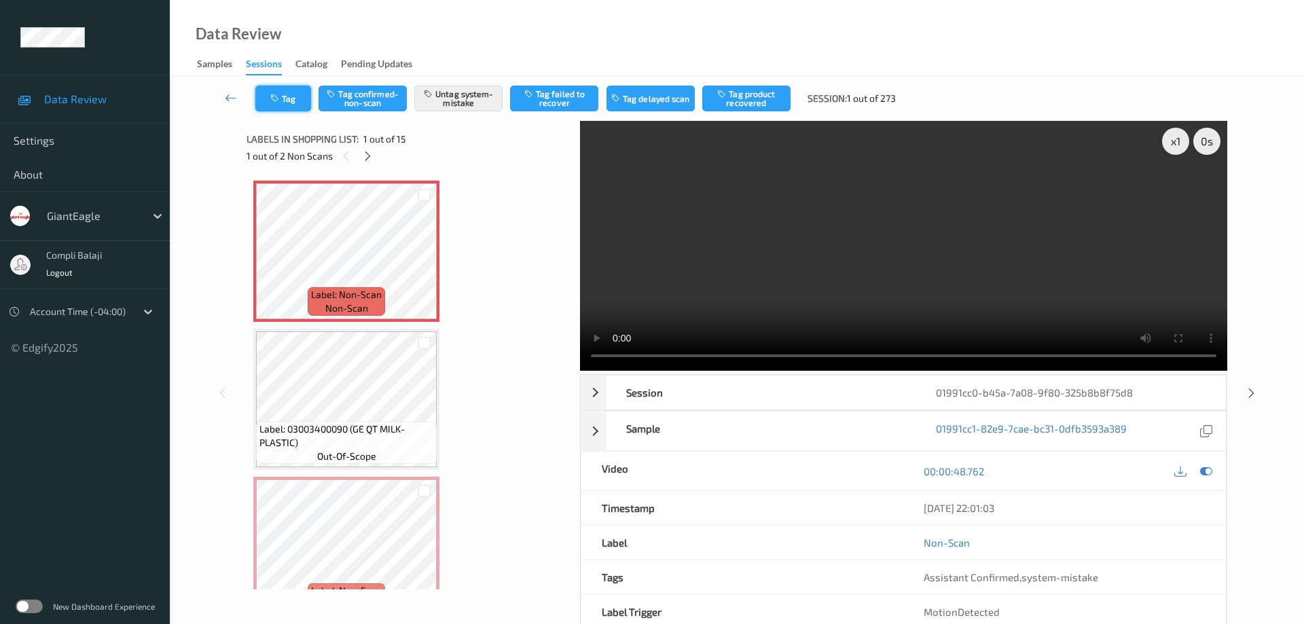
click at [299, 102] on button "Tag" at bounding box center [283, 99] width 56 height 26
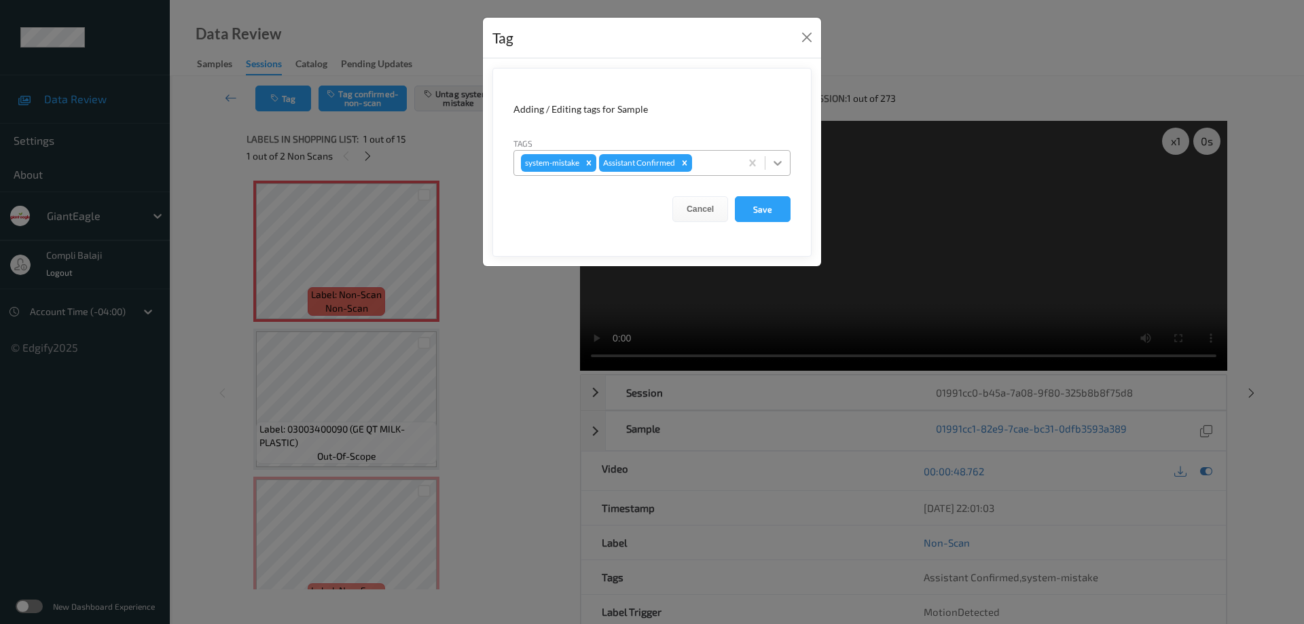
click at [781, 167] on icon at bounding box center [778, 163] width 14 height 14
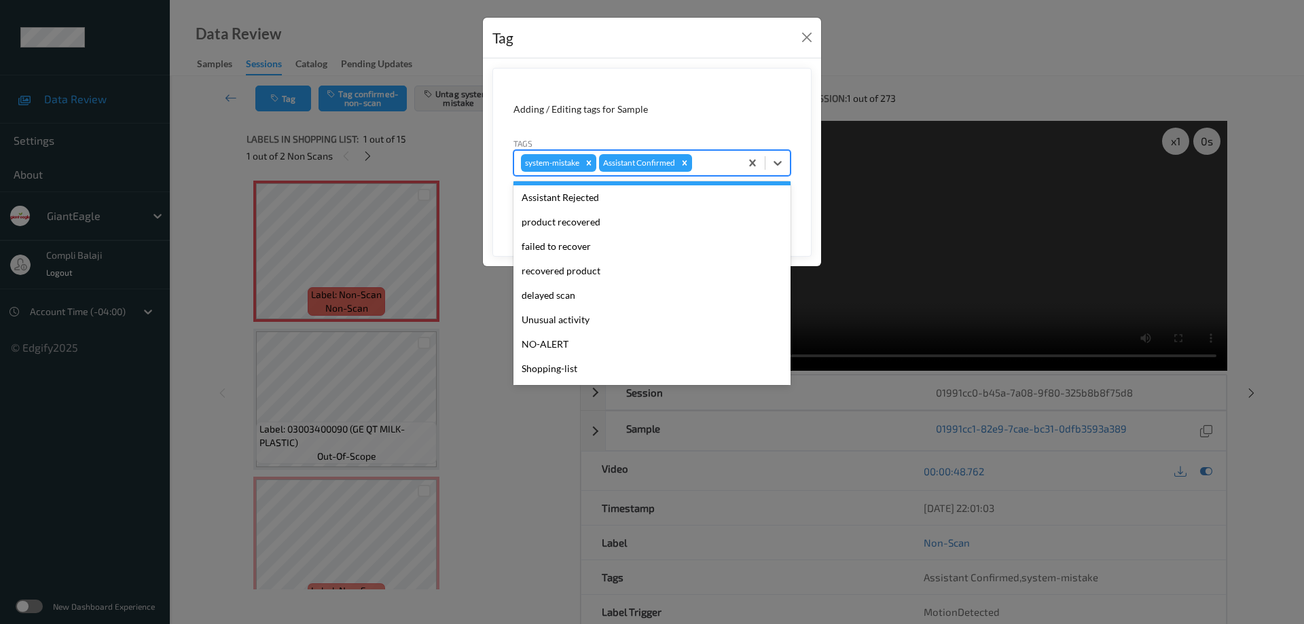
scroll to position [120, 0]
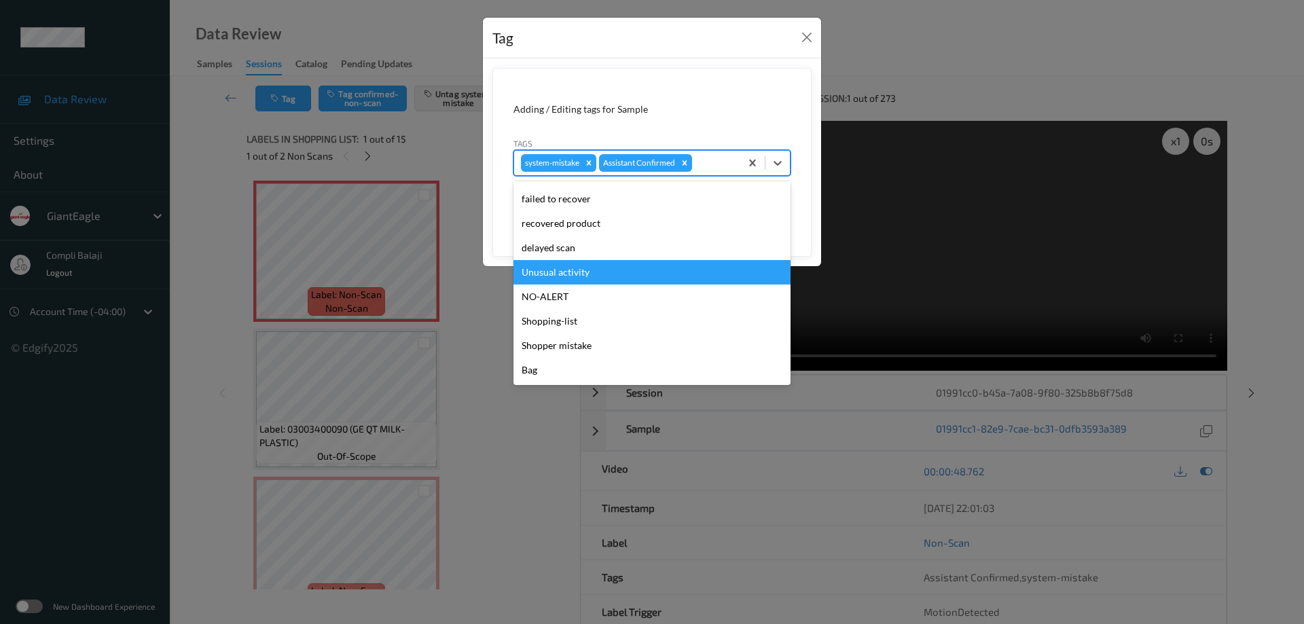
click at [581, 273] on div "Unusual activity" at bounding box center [651, 272] width 277 height 24
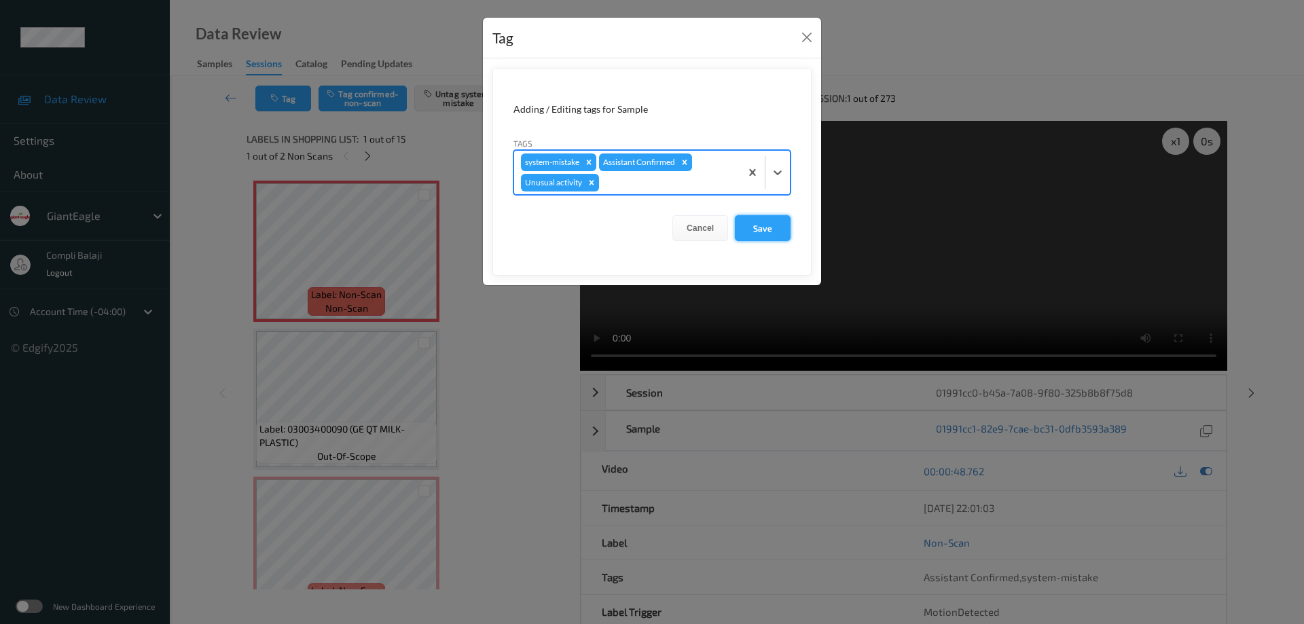
click at [765, 232] on button "Save" at bounding box center [763, 228] width 56 height 26
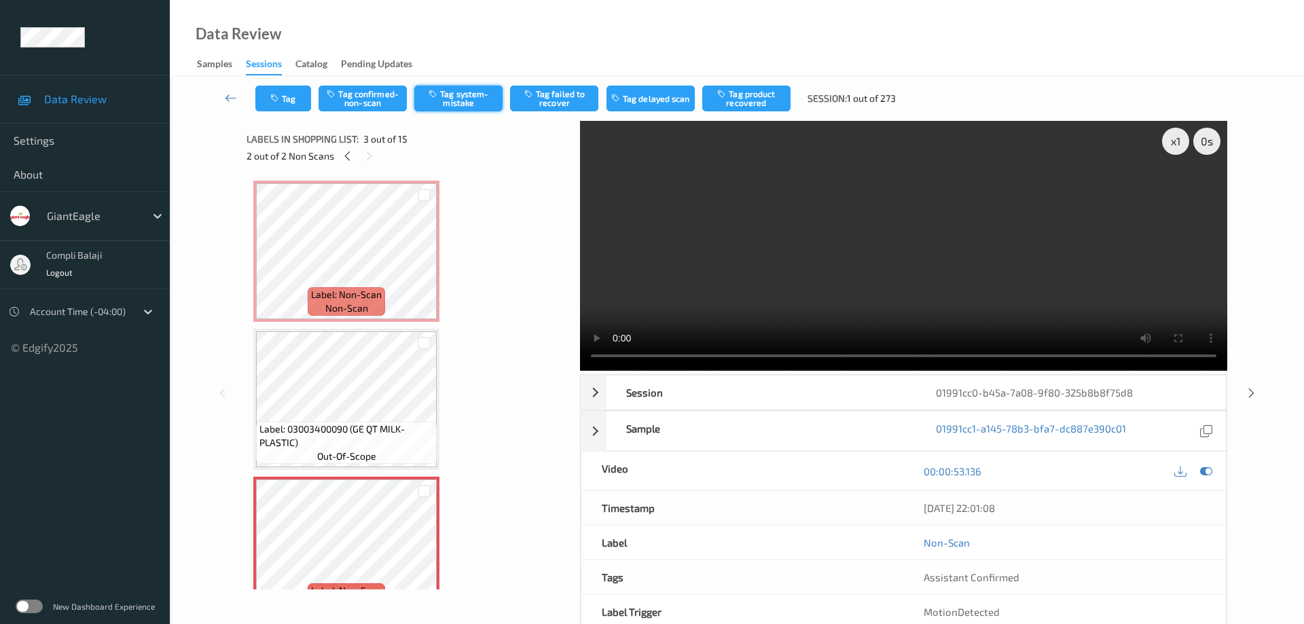
click at [467, 101] on button "Tag system-mistake" at bounding box center [458, 99] width 88 height 26
click at [296, 105] on button "Tag" at bounding box center [283, 99] width 56 height 26
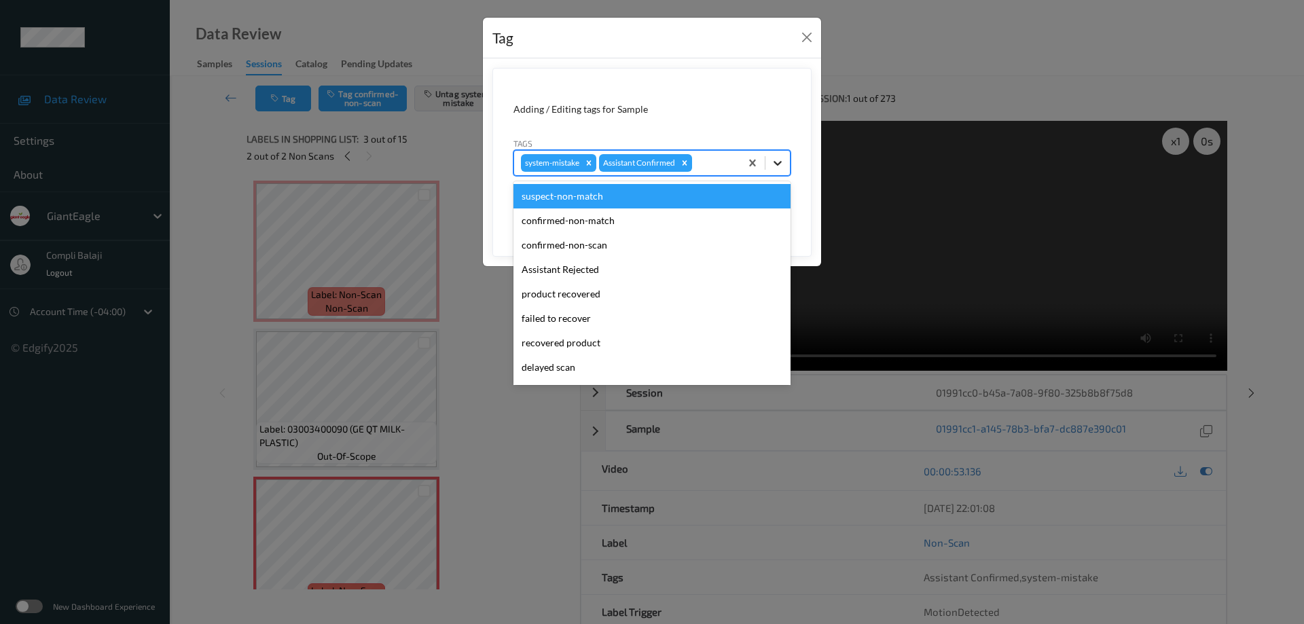
click at [777, 162] on icon at bounding box center [778, 163] width 14 height 14
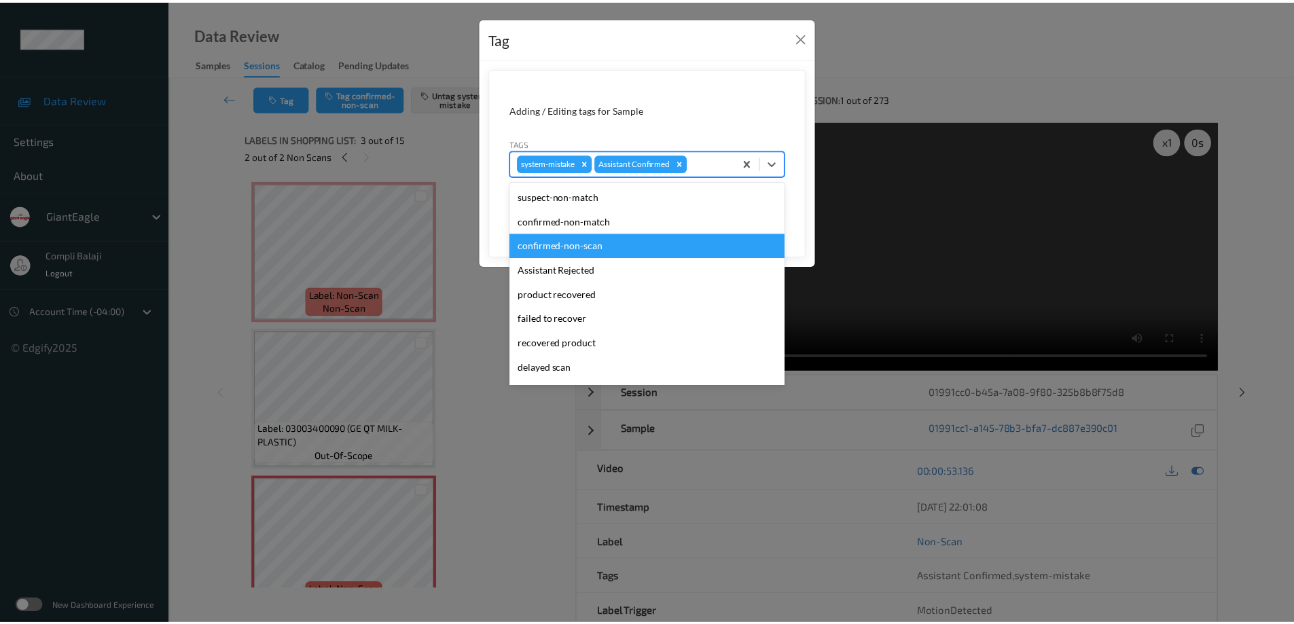
scroll to position [68, 0]
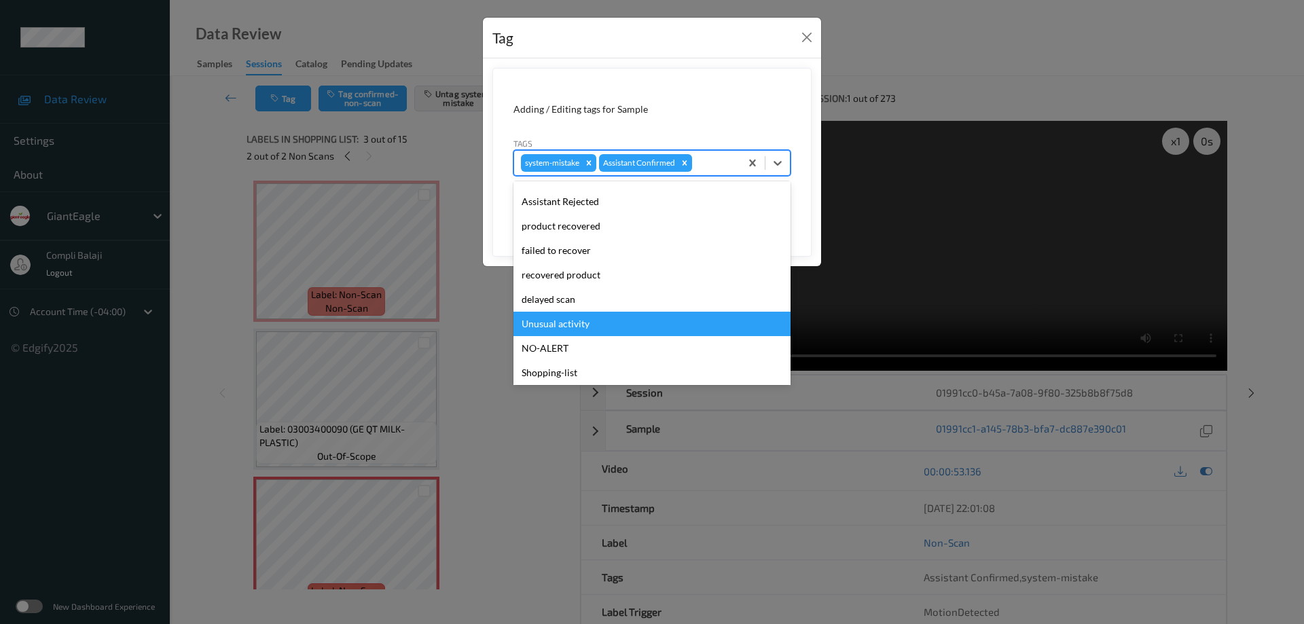
drag, startPoint x: 576, startPoint y: 324, endPoint x: 722, endPoint y: 255, distance: 161.9
click at [578, 323] on div "Unusual activity" at bounding box center [651, 324] width 277 height 24
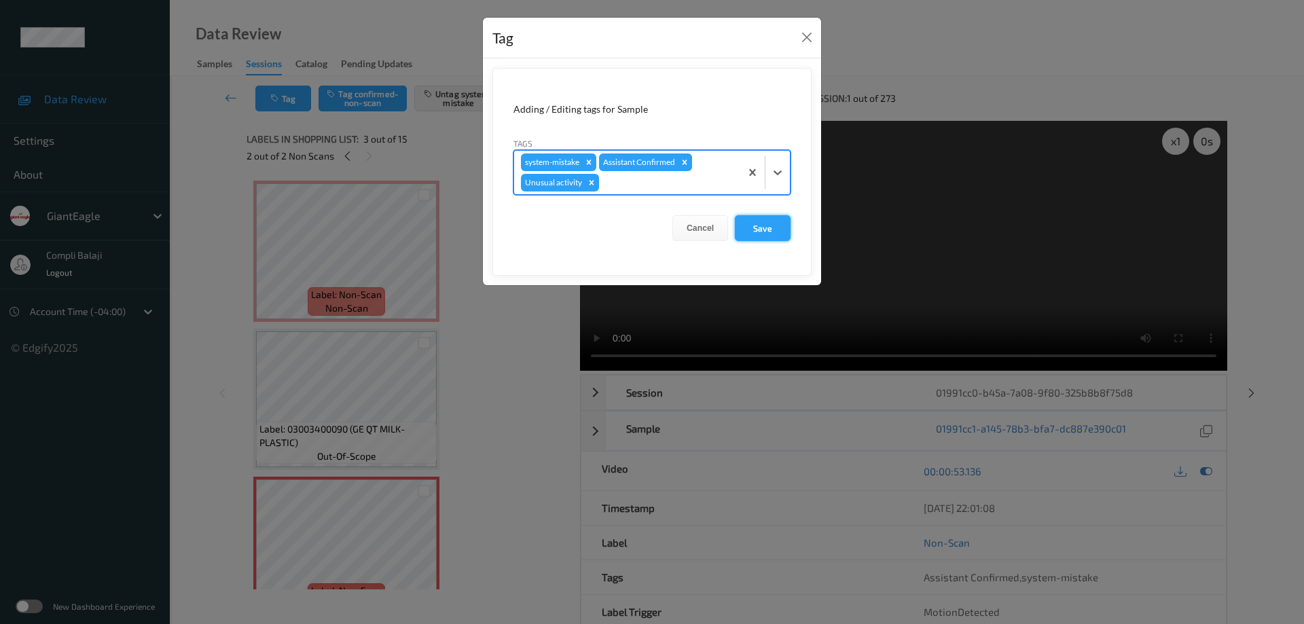
click at [769, 233] on button "Save" at bounding box center [763, 228] width 56 height 26
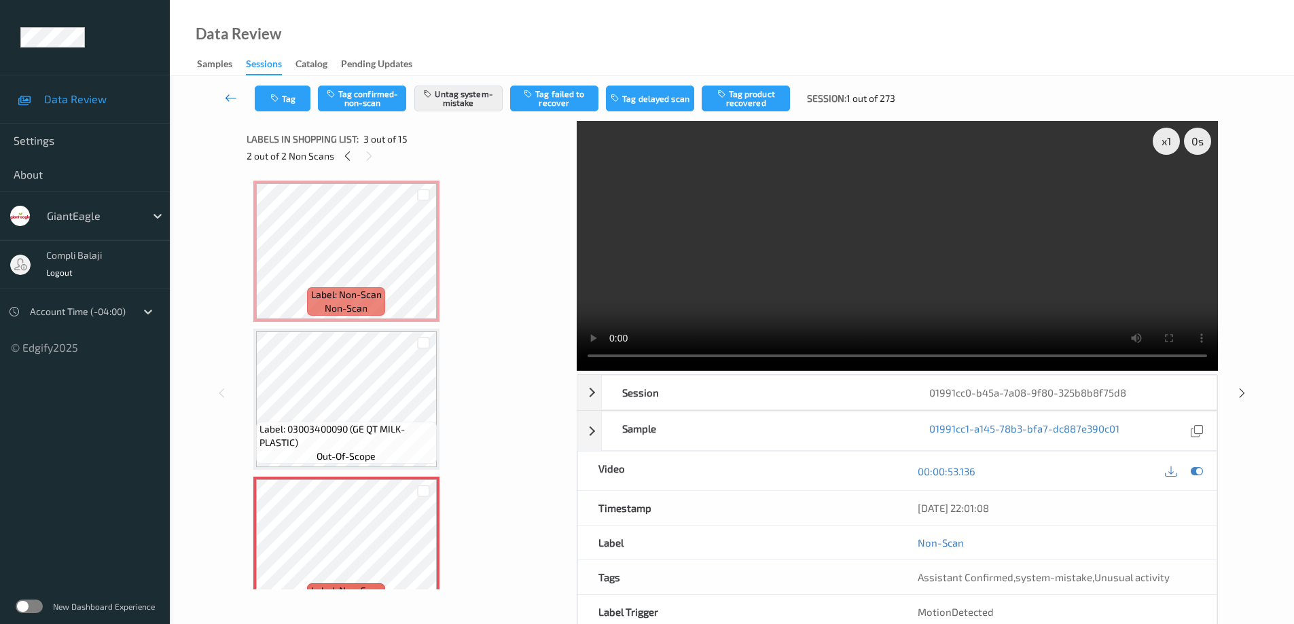
click at [225, 97] on icon at bounding box center [231, 98] width 12 height 14
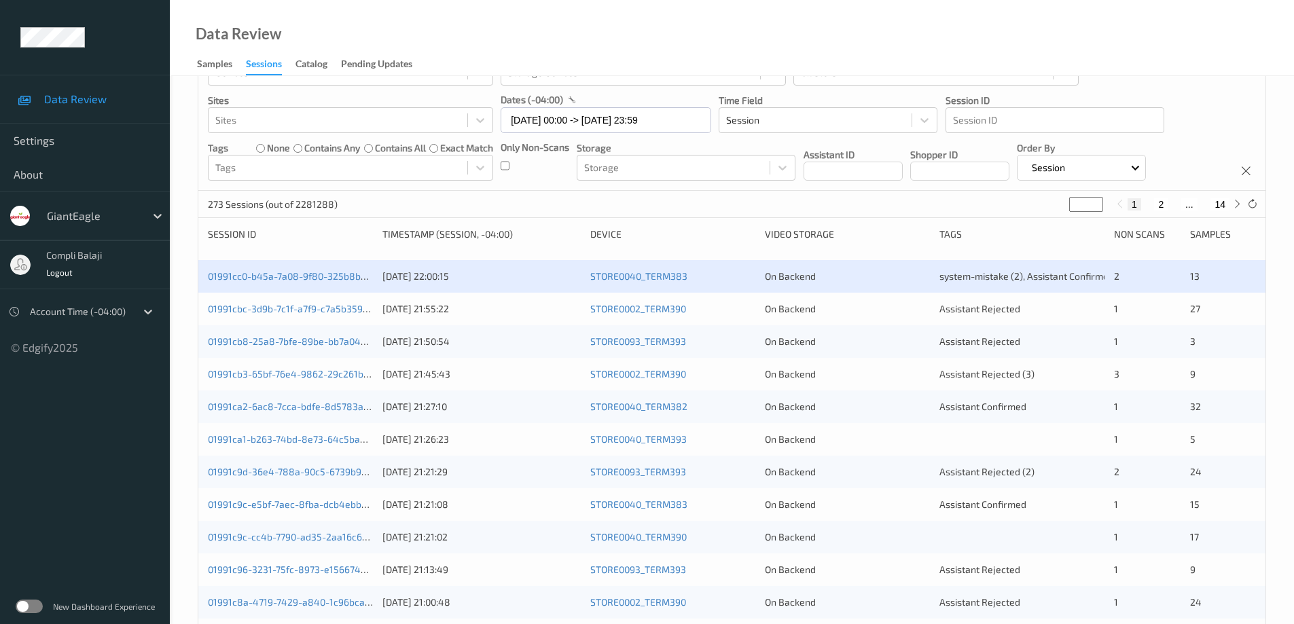
scroll to position [136, 0]
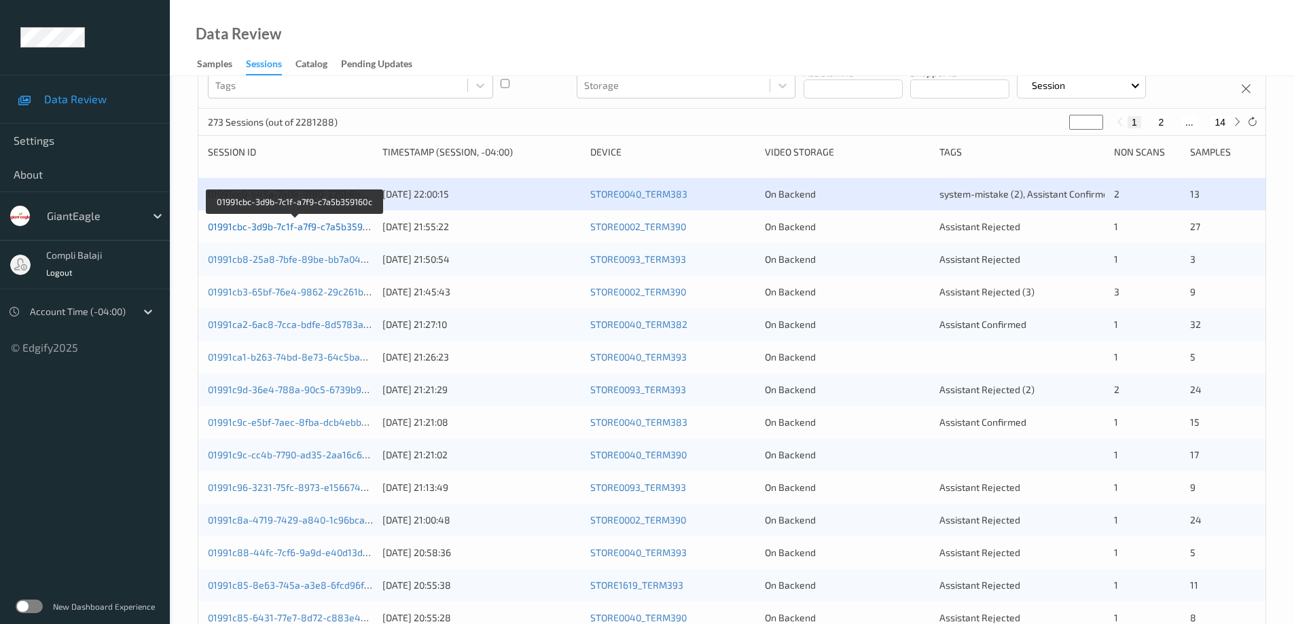
click at [342, 231] on link "01991cbc-3d9b-7c1f-a7f9-c7a5b359160c" at bounding box center [295, 227] width 175 height 12
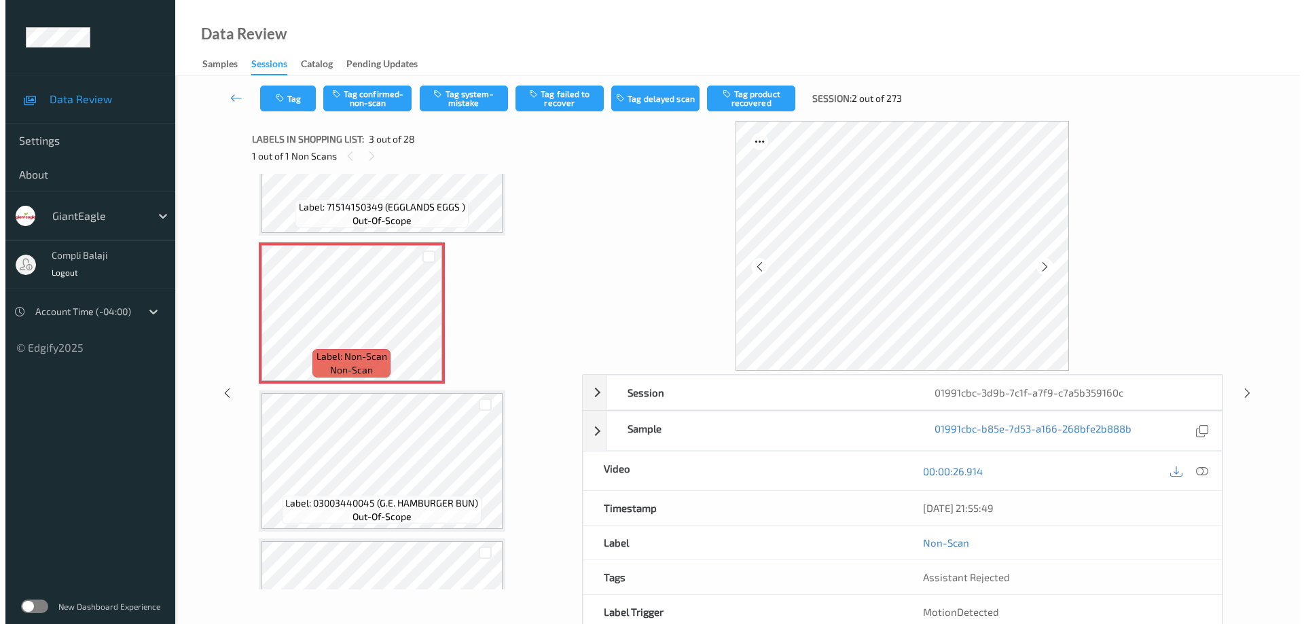
scroll to position [204, 0]
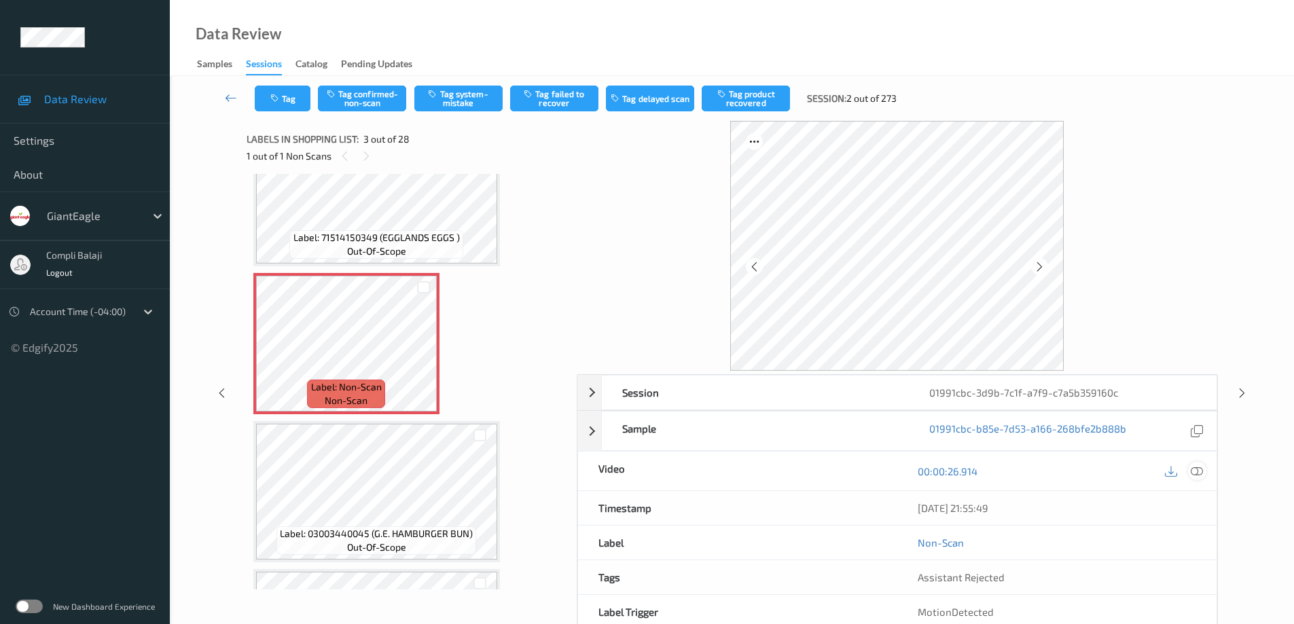
click at [1198, 471] on icon at bounding box center [1196, 470] width 12 height 12
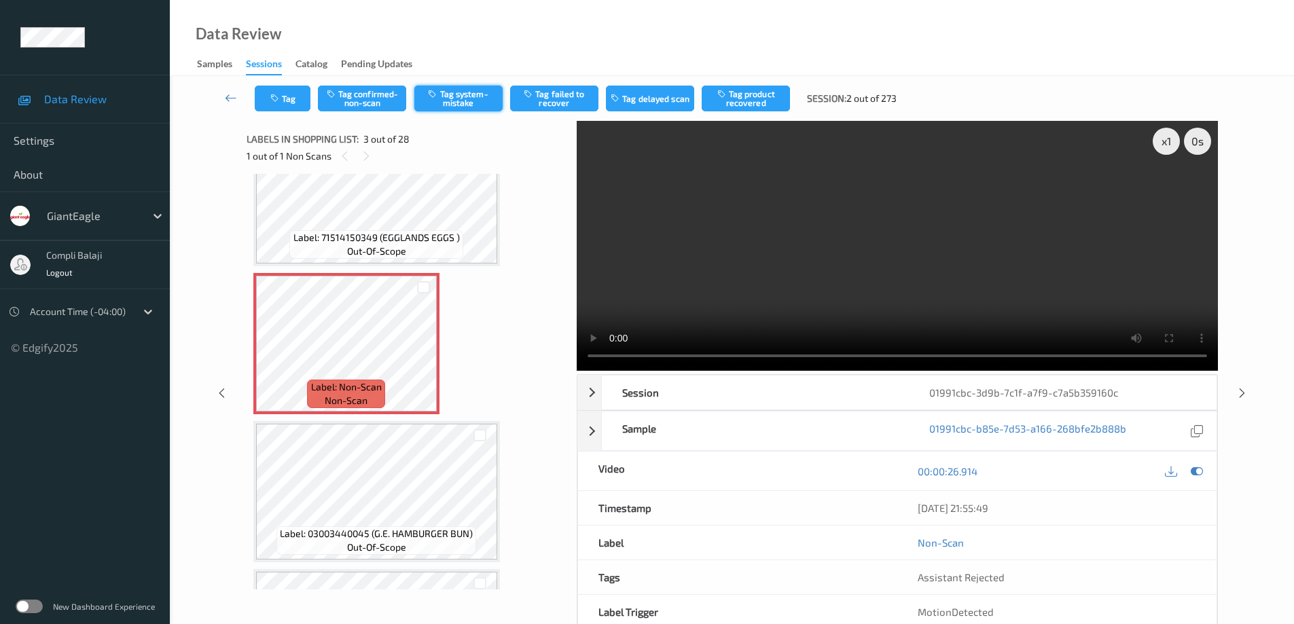
click at [475, 101] on button "Tag system-mistake" at bounding box center [458, 99] width 88 height 26
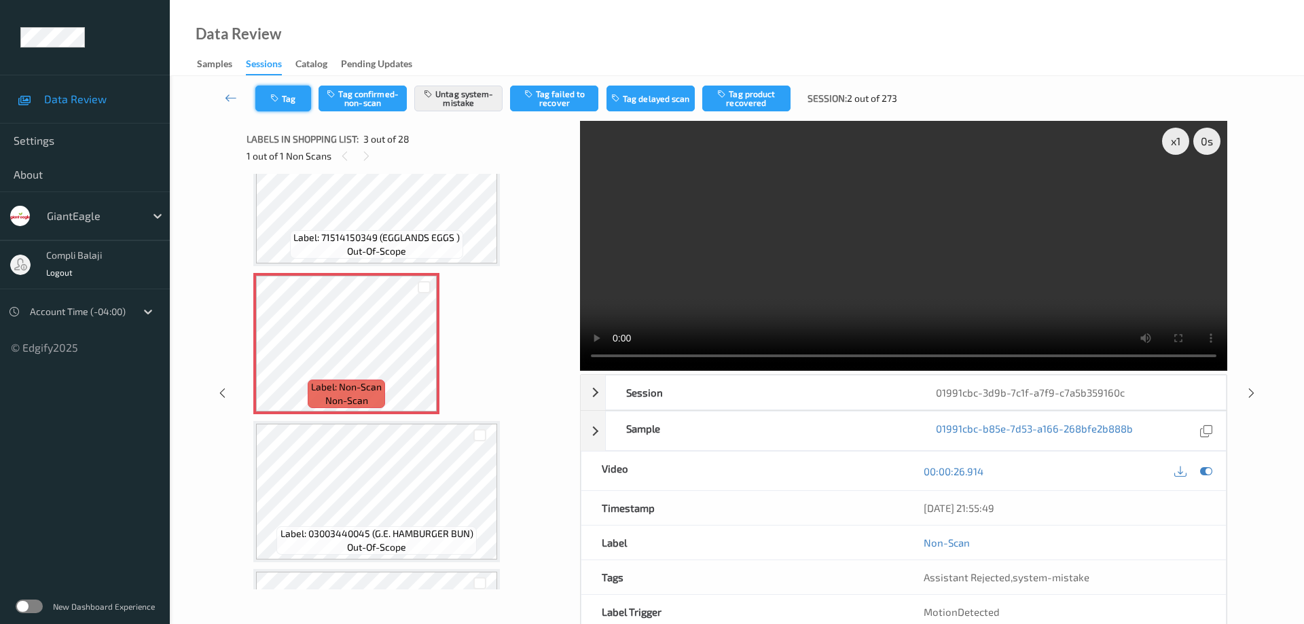
click at [291, 103] on button "Tag" at bounding box center [283, 99] width 56 height 26
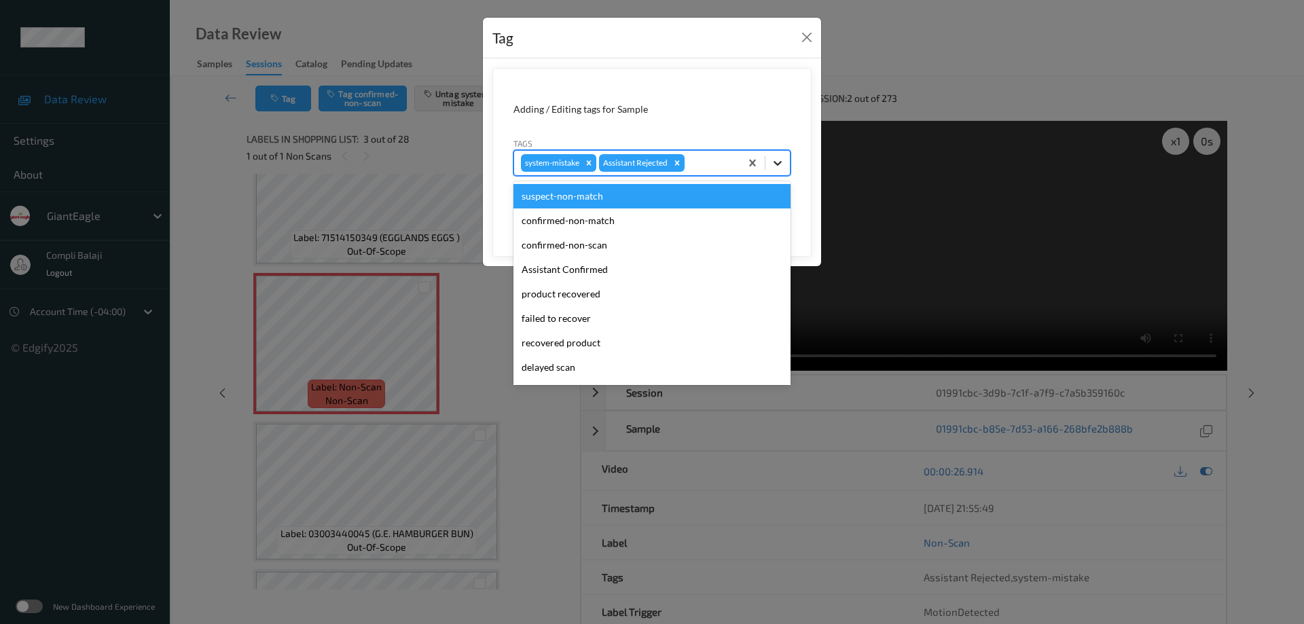
click at [776, 167] on icon at bounding box center [778, 163] width 14 height 14
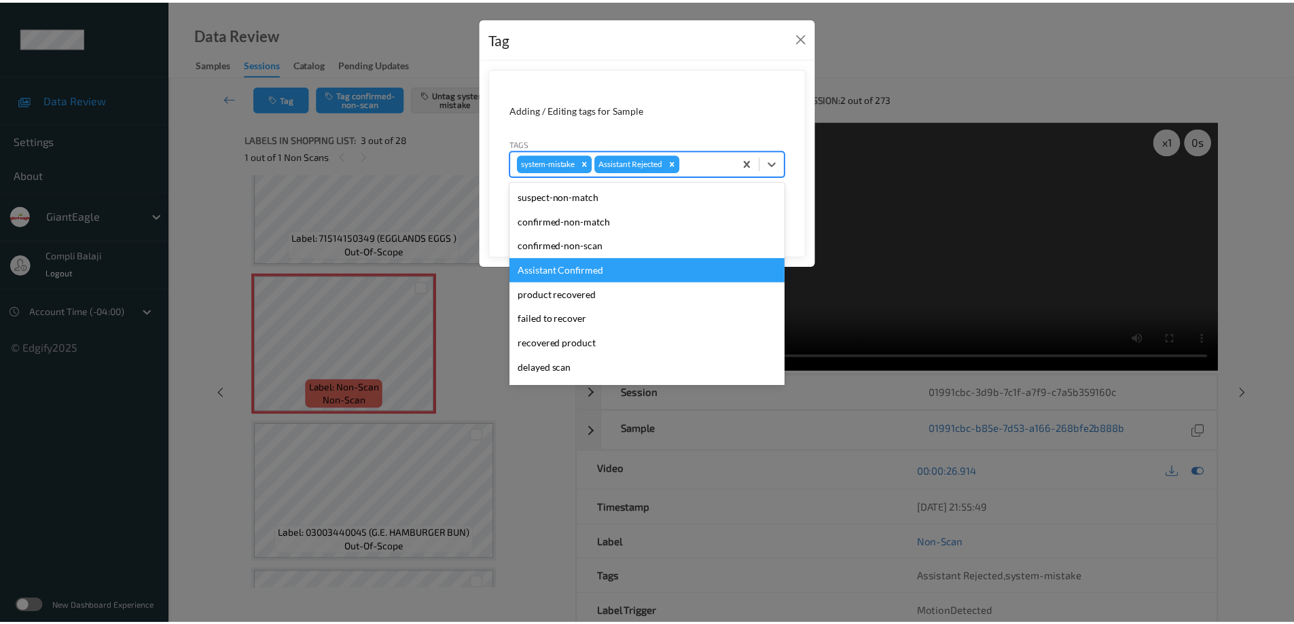
scroll to position [68, 0]
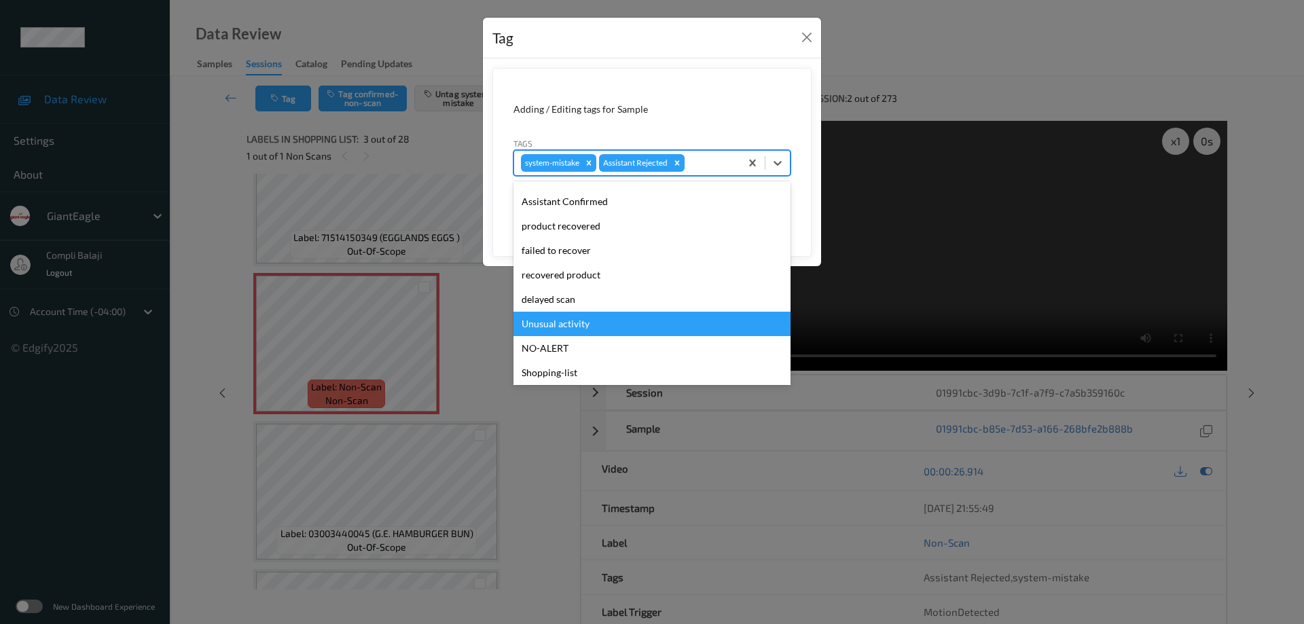
click at [586, 327] on div "Unusual activity" at bounding box center [651, 324] width 277 height 24
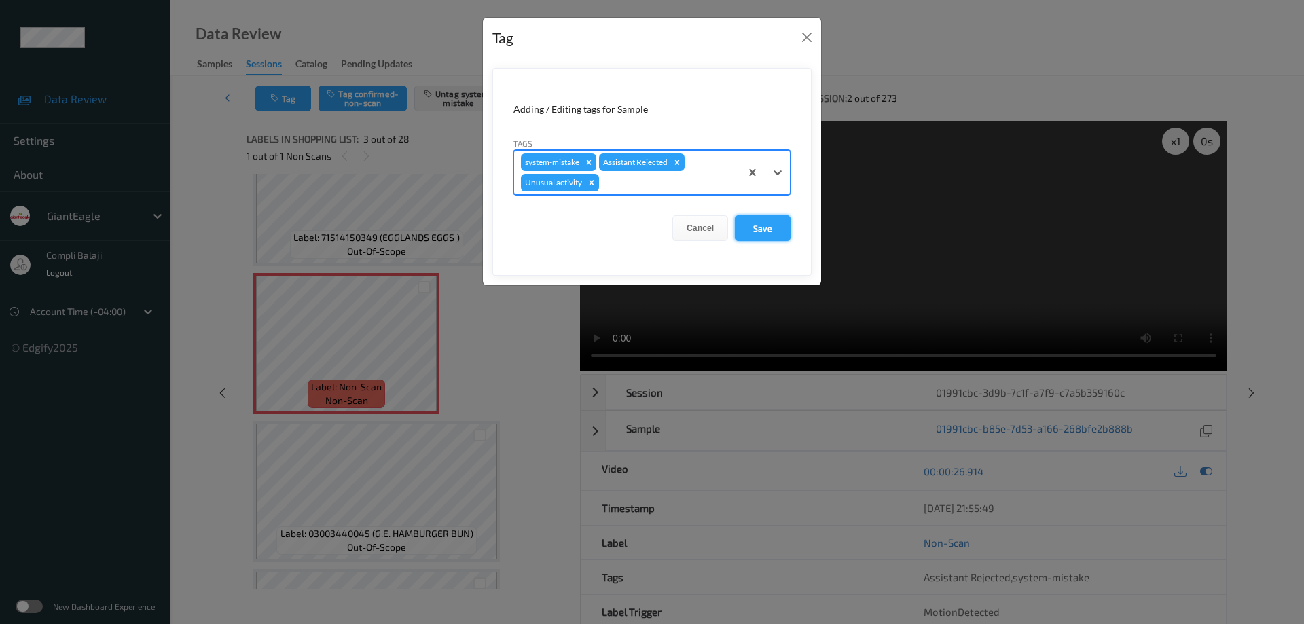
click at [769, 227] on button "Save" at bounding box center [763, 228] width 56 height 26
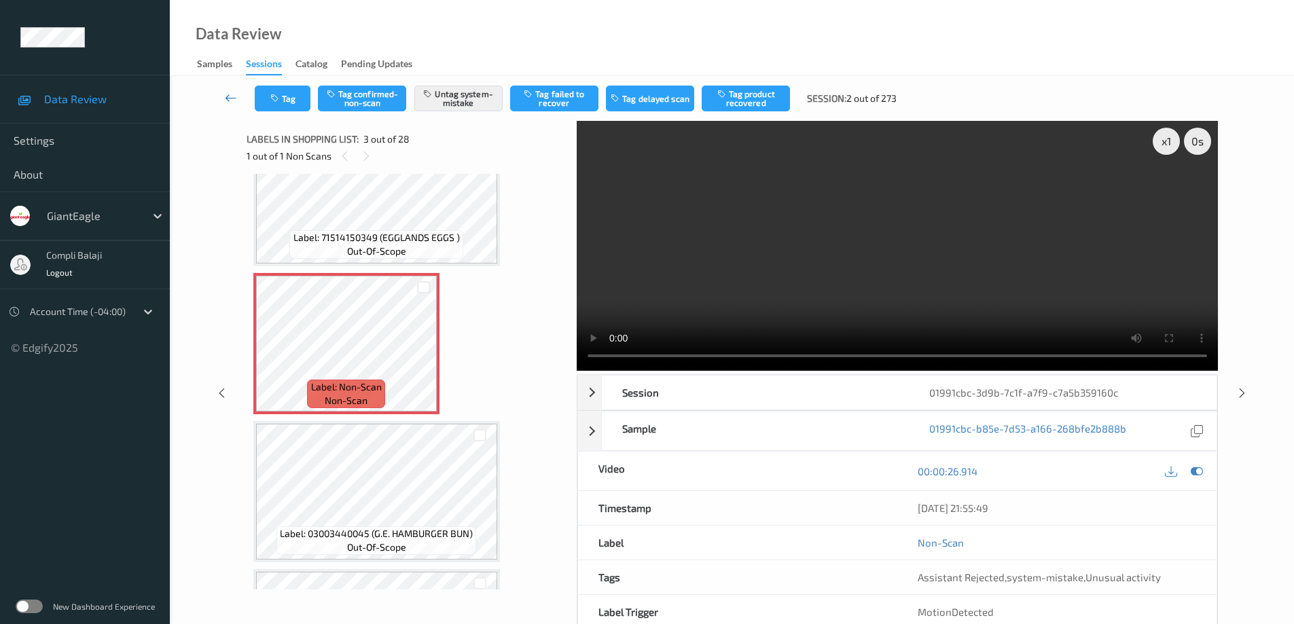
click at [230, 100] on icon at bounding box center [231, 98] width 12 height 14
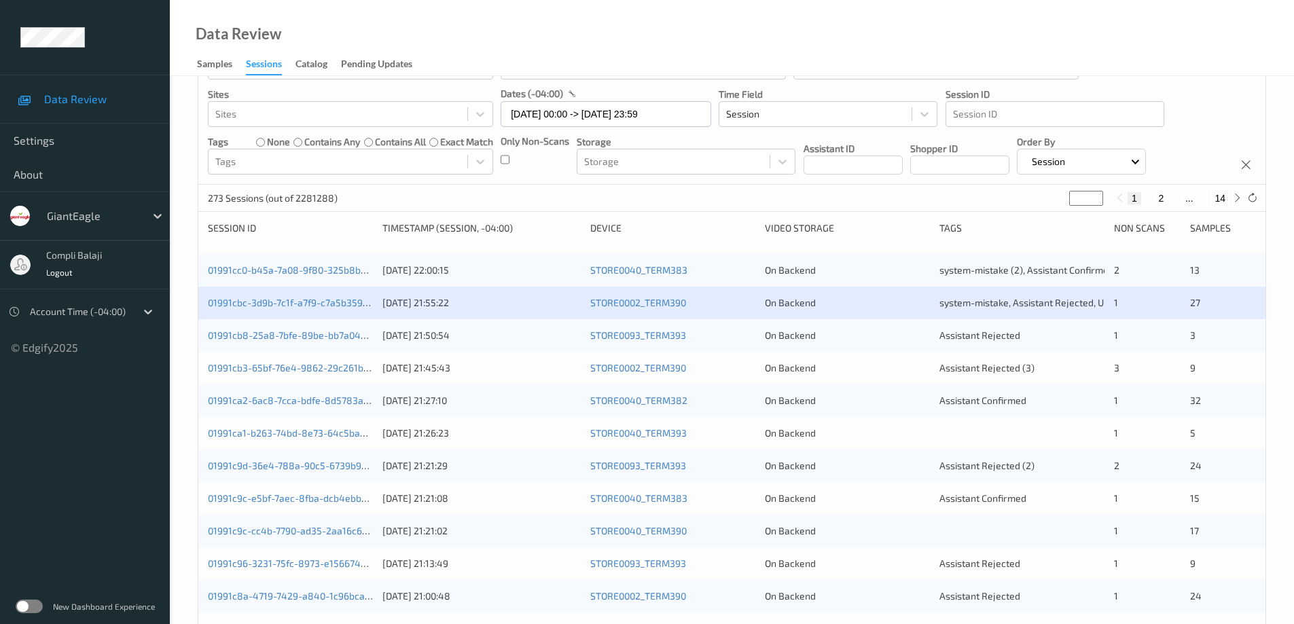
scroll to position [68, 0]
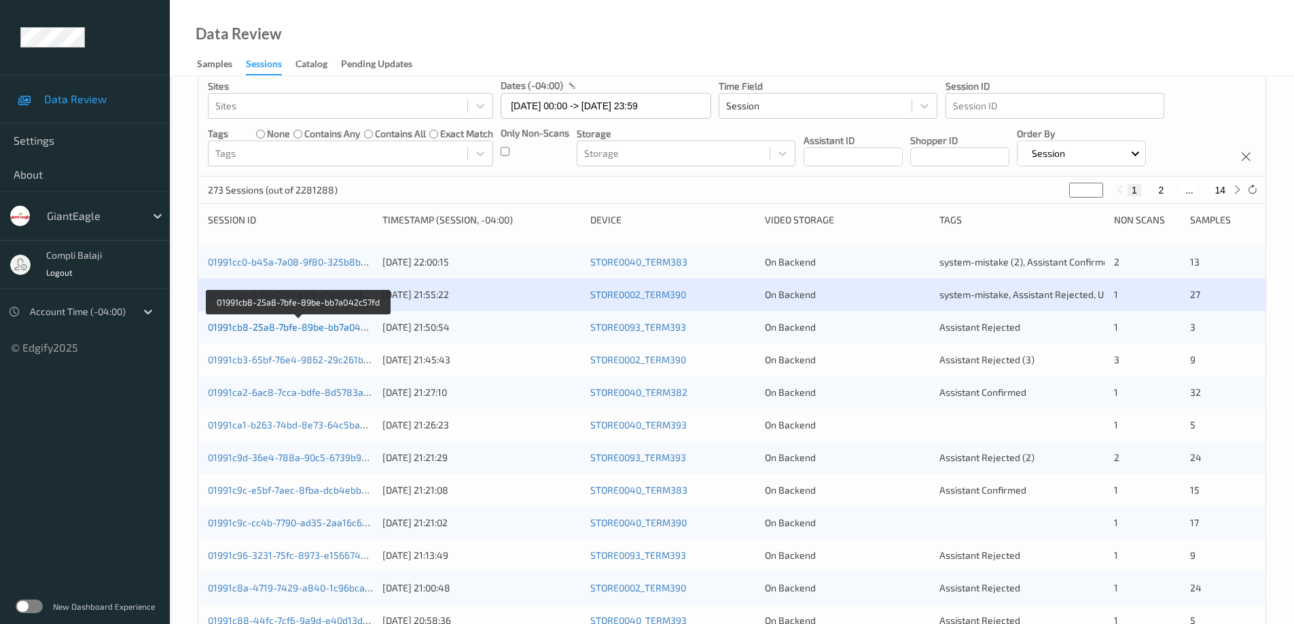
click at [321, 329] on link "01991cb8-25a8-7bfe-89be-bb7a042c57fd" at bounding box center [299, 327] width 182 height 12
